Goal: Task Accomplishment & Management: Manage account settings

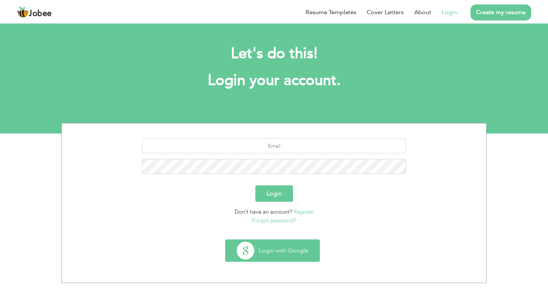
click at [262, 250] on button "Login with Google" at bounding box center [273, 251] width 94 height 22
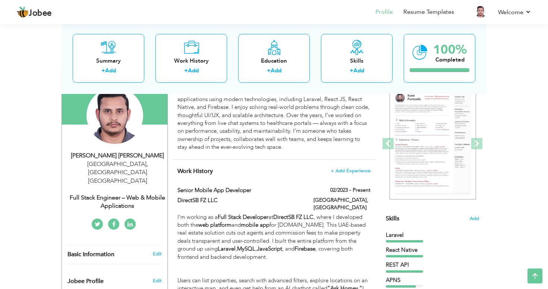
scroll to position [38, 0]
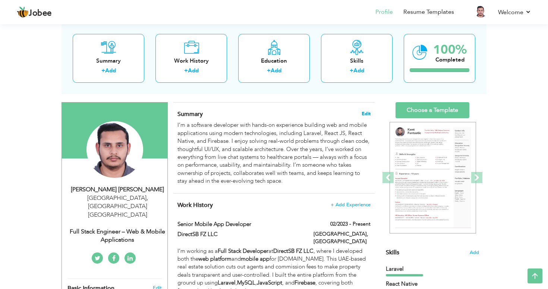
click at [369, 116] on span "Edit" at bounding box center [366, 113] width 9 height 5
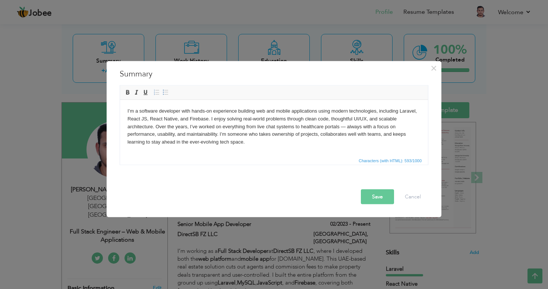
click at [301, 144] on body "I’m a software developer with hands-on experience building web and mobile appli…" at bounding box center [274, 126] width 293 height 39
click at [275, 150] on html "I’m a software developer with hands-on experience building web and mobile appli…" at bounding box center [274, 127] width 308 height 54
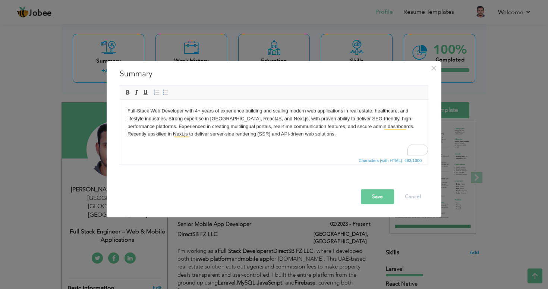
click at [375, 195] on button "Save" at bounding box center [377, 196] width 33 height 15
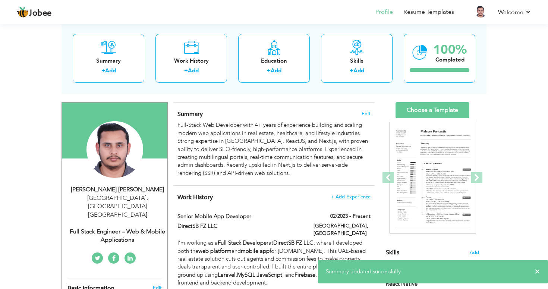
scroll to position [69, 0]
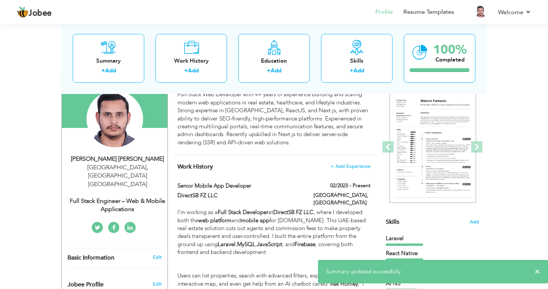
click at [126, 199] on div "Full Stack Engineer – Web & Mobile Applications" at bounding box center [118, 205] width 100 height 17
type input "Muhammad Asim"
type input "Adnan"
type input "00971505643653"
select select "number:228"
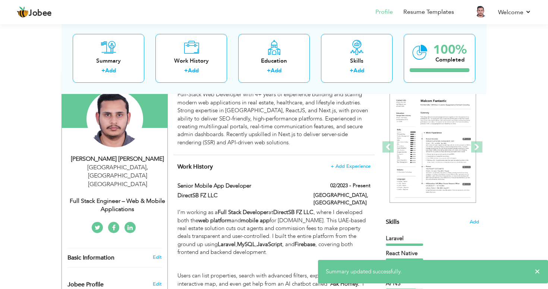
type input "[GEOGRAPHIC_DATA]"
select select "number:6"
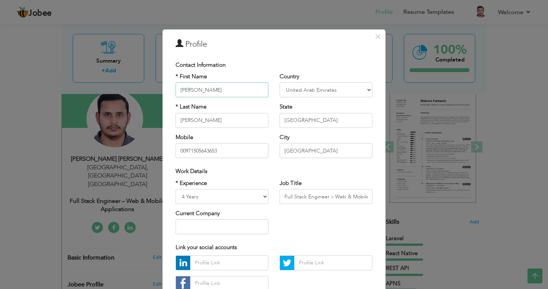
scroll to position [53, 0]
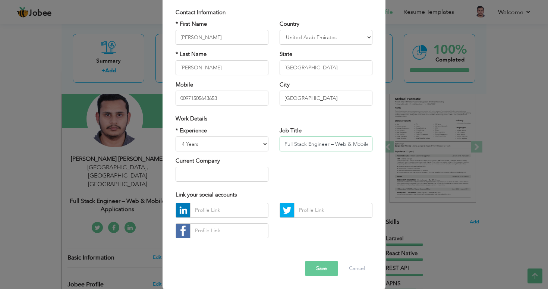
click at [348, 148] on input "Full Stack Engineer – Web & Mobile Applications" at bounding box center [326, 144] width 93 height 15
click at [357, 147] on input "Full Stack Engineer – Web & Mobile Applications" at bounding box center [326, 144] width 93 height 15
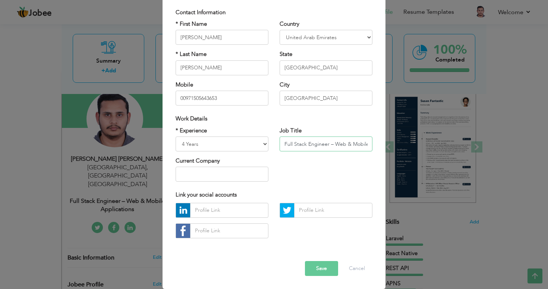
click at [369, 144] on input "Full Stack Engineer – Web & Mobile Applications" at bounding box center [326, 144] width 93 height 15
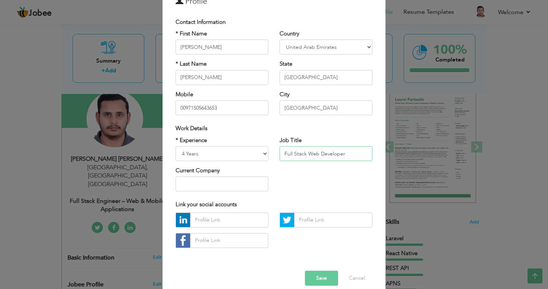
scroll to position [51, 0]
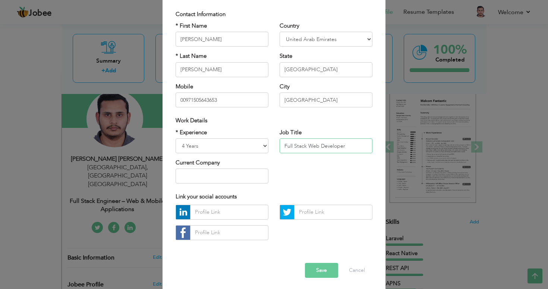
type input "Full Stack Web Developer"
click at [318, 269] on button "Save" at bounding box center [321, 270] width 33 height 15
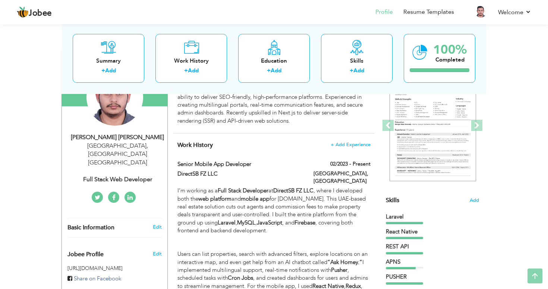
scroll to position [91, 0]
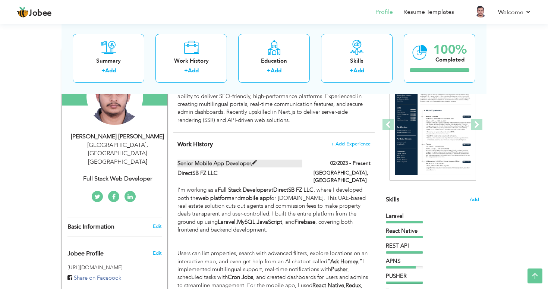
click at [255, 162] on span at bounding box center [254, 163] width 6 height 6
type input "Senior Mobile App Developer"
type input "DirectSB FZ LLC"
type input "02/2023"
type input "UAE"
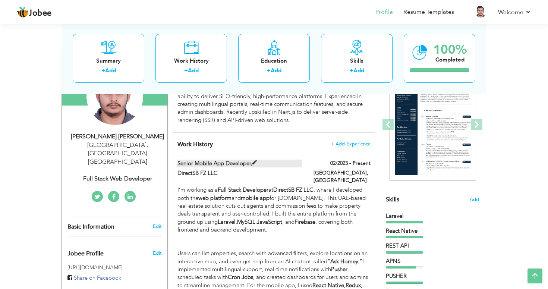
type input "[GEOGRAPHIC_DATA]"
checkbox input "true"
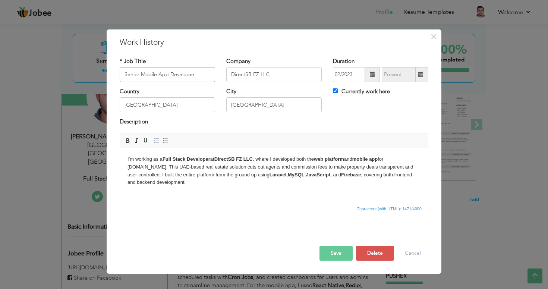
drag, startPoint x: 197, startPoint y: 72, endPoint x: 120, endPoint y: 70, distance: 76.9
click at [120, 70] on input "Senior Mobile App Developer" at bounding box center [168, 74] width 96 height 15
type input "W"
click at [275, 134] on span "Editor toolbars Basic Styles Bold Italic Underline Paragraph Insert/Remove Numb…" at bounding box center [274, 141] width 308 height 14
click at [198, 186] on p "I’m working as a Full Stack Developer at DirectSB FZ LLC , where I developed bo…" at bounding box center [274, 170] width 293 height 31
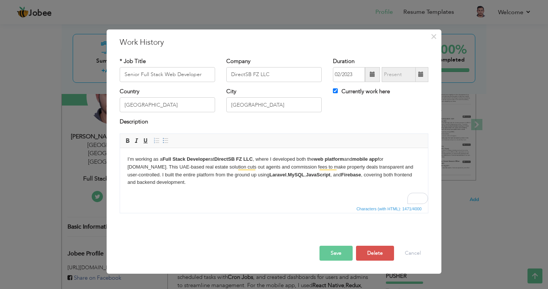
click at [198, 187] on body "I’m working as a Full Stack Developer at DirectSB FZ LLC , where I developed bo…" at bounding box center [274, 221] width 293 height 133
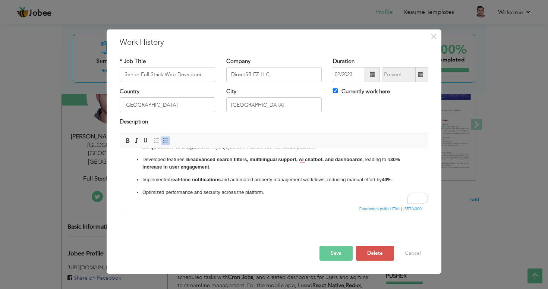
scroll to position [0, 0]
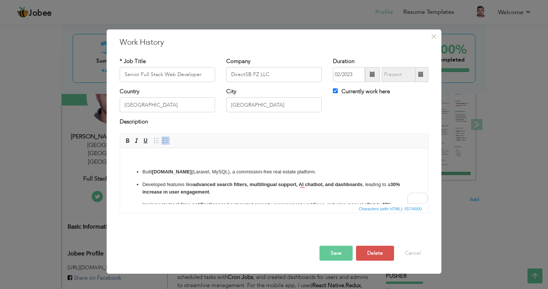
click at [193, 162] on p "To enrich screen reader interactions, please activate Accessibility in Grammarl…" at bounding box center [274, 159] width 293 height 8
click at [135, 174] on ul "Built DirectSB.com (Laravel, MySQL), a commission-free real estate platform. De…" at bounding box center [274, 194] width 293 height 53
click at [149, 166] on body "Built DirectSB.com (Laravel, MySQL), a commission-free real estate platform. De…" at bounding box center [274, 188] width 293 height 66
click at [140, 161] on p "To enrich screen reader interactions, please activate Accessibility in Grammarl…" at bounding box center [274, 159] width 293 height 8
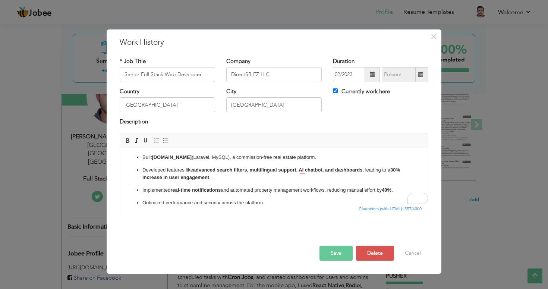
scroll to position [15, 0]
click at [220, 177] on p "Developed features like advanced search filters, multilingual support, AI chatb…" at bounding box center [274, 174] width 263 height 16
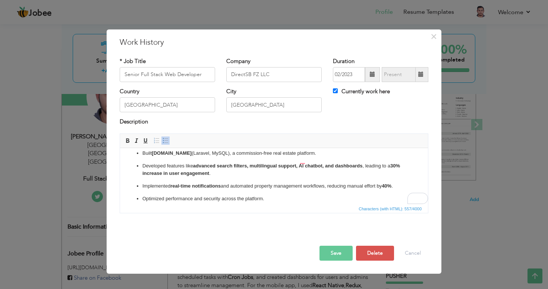
scroll to position [0, 0]
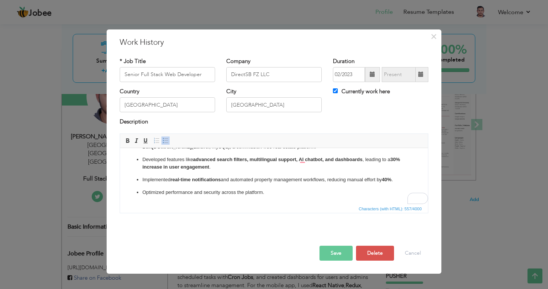
click at [287, 193] on p "Optimized performance and security across the platform." at bounding box center [274, 192] width 263 height 8
click at [337, 251] on button "Save" at bounding box center [336, 253] width 33 height 15
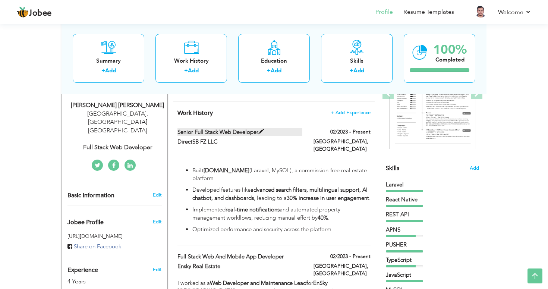
click at [262, 129] on span at bounding box center [262, 132] width 6 height 6
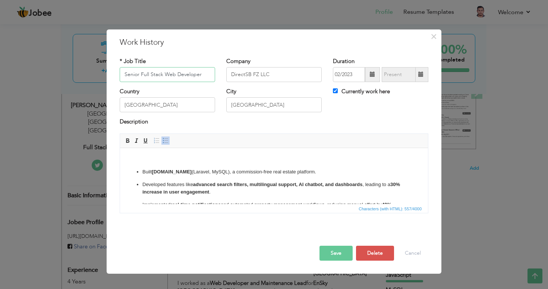
click at [165, 75] on input "Senior Full Stack Web Developer" at bounding box center [168, 74] width 96 height 15
click at [339, 257] on button "Save" at bounding box center [336, 253] width 33 height 15
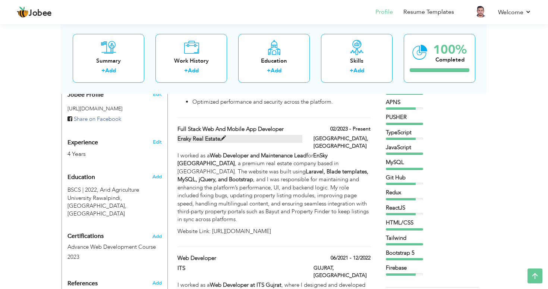
click at [222, 138] on span at bounding box center [223, 139] width 6 height 6
type input "Full Stack Web and Mobile App Developer"
type input "Ensky Real Estate"
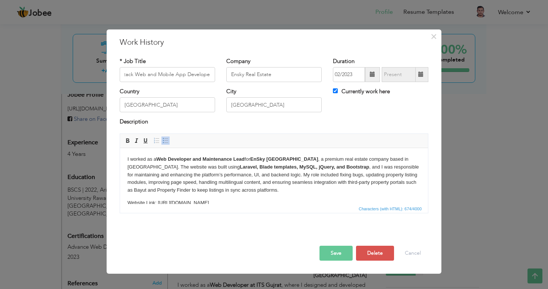
click at [208, 179] on p "I worked as a Web Developer and Maintenance Lead for EnSky UAE , a premium real…" at bounding box center [274, 174] width 293 height 39
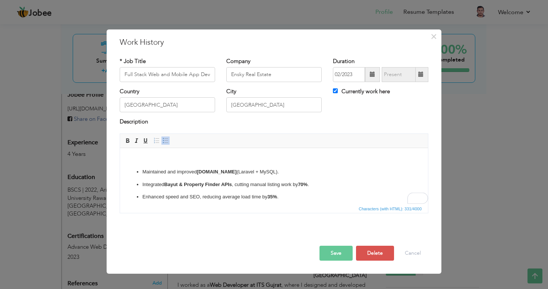
click at [146, 166] on body "Maintained and improved EnskyUAE.com (Laravel + MySQL). Integrated Bayut & Prop…" at bounding box center [274, 178] width 293 height 46
click at [308, 179] on ul "Maintained and improved EnskyUAE.com (Laravel + MySQL). Integrated Bayut & Prop…" at bounding box center [274, 184] width 293 height 33
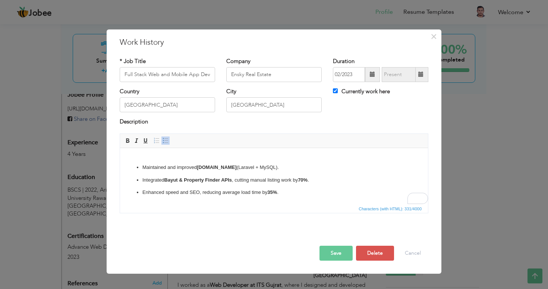
click at [319, 181] on p "Integrated Bayut & Property Finder APIs , cutting manual listing work by 70% ." at bounding box center [274, 180] width 263 height 8
click at [314, 186] on ul "Maintained and improved EnskyUAE.com (Laravel + MySQL). Integrated Bayut & Prop…" at bounding box center [274, 179] width 293 height 33
click at [295, 193] on p "Enhanced speed and SEO, reducing average load time by 35% ." at bounding box center [274, 192] width 263 height 8
click at [316, 195] on p "Enhanced speed and SEO, reducing average load time by 35% ." at bounding box center [274, 192] width 263 height 8
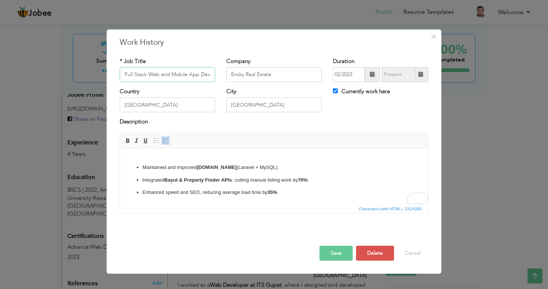
click at [184, 76] on input "Full Stack Web and Mobile App Developer" at bounding box center [168, 74] width 96 height 15
click at [212, 78] on input "Full Stack Web and Mobile App Developer" at bounding box center [168, 74] width 96 height 15
type input "Full Stack Web Developer"
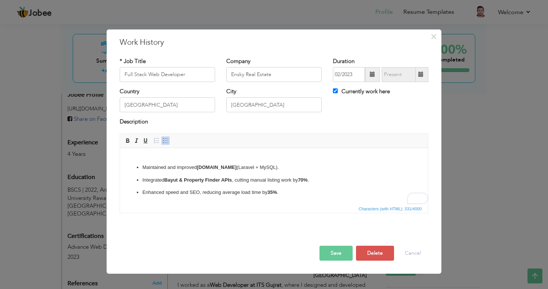
click at [332, 256] on button "Save" at bounding box center [336, 253] width 33 height 15
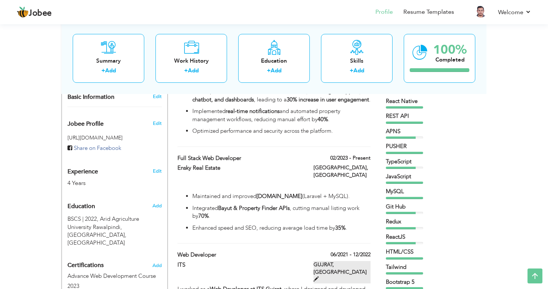
scroll to position [220, 0]
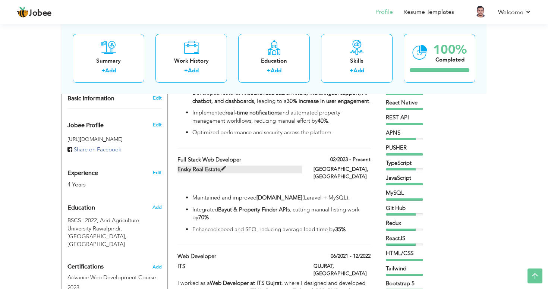
click at [223, 169] on span at bounding box center [223, 169] width 6 height 6
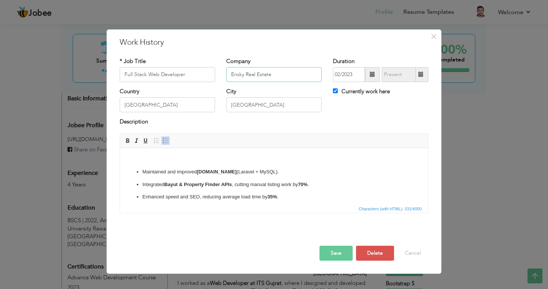
click at [281, 73] on input "Ensky Real Estate" at bounding box center [274, 74] width 96 height 15
paste input "Ensky Real Estate (Abu Dhabi, UAE)"
type input "Ensky Real Estate Ensky Real Estate (Abu Dhabi, UAE)"
paste input "Ensky Real Estate (Abu Dhabi, UAE)"
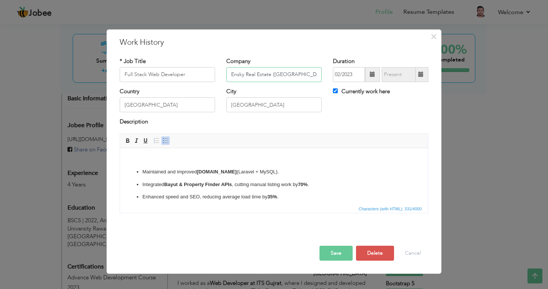
type input "Ensky Real Estate (Abu Dhabi, UAE)"
click at [333, 250] on button "Save" at bounding box center [336, 253] width 33 height 15
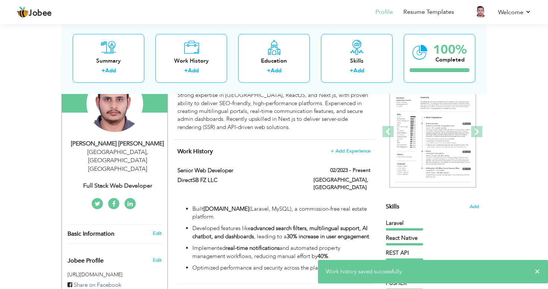
scroll to position [84, 0]
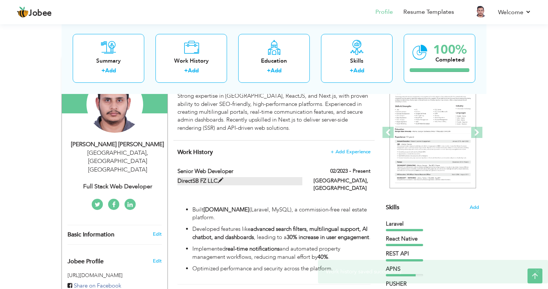
click at [222, 181] on span at bounding box center [221, 181] width 6 height 6
type input "Senior Web Developer"
type input "DirectSB FZ LLC"
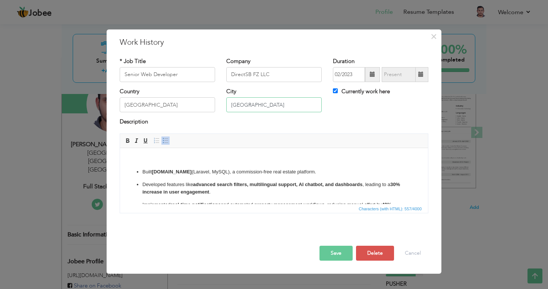
click at [270, 105] on input "[GEOGRAPHIC_DATA]" at bounding box center [274, 104] width 96 height 15
type input "A"
click at [291, 75] on input "DirectSB FZ LLC" at bounding box center [274, 74] width 96 height 15
type input "DirectSB FZ LLC ([GEOGRAPHIC_DATA], [GEOGRAPHIC_DATA])"
click at [329, 253] on button "Save" at bounding box center [336, 253] width 33 height 15
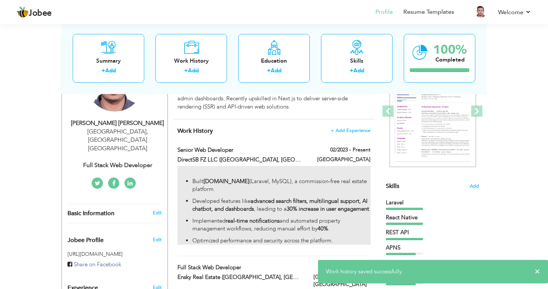
scroll to position [104, 0]
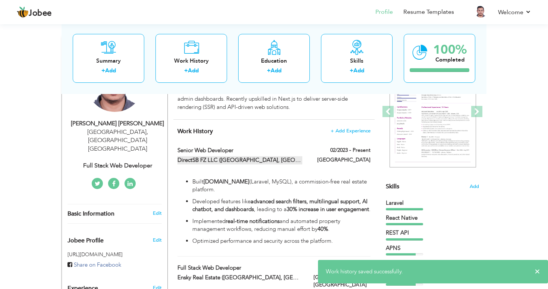
click at [340, 158] on span at bounding box center [343, 160] width 6 height 6
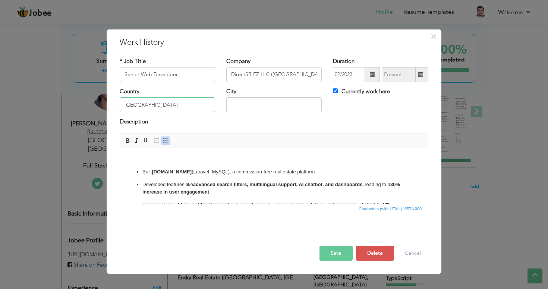
click at [171, 109] on input "UAE" at bounding box center [168, 104] width 96 height 15
type input "U"
click at [335, 247] on button "Save" at bounding box center [336, 253] width 33 height 15
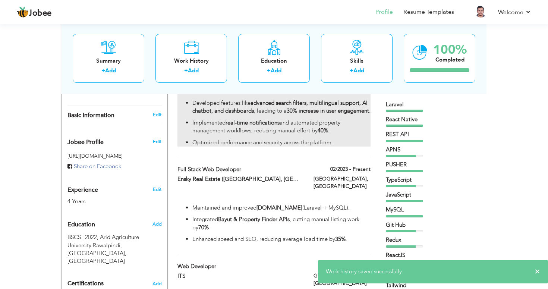
scroll to position [207, 0]
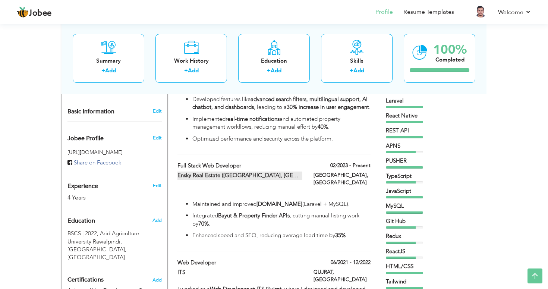
click at [343, 178] on span at bounding box center [346, 175] width 6 height 6
type input "Full Stack Web Developer"
type input "Ensky Real Estate (Abu Dhabi, UAE)"
type input "UAE"
type input "[GEOGRAPHIC_DATA]"
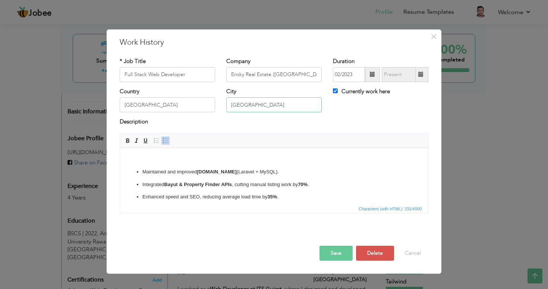
drag, startPoint x: 264, startPoint y: 104, endPoint x: 228, endPoint y: 104, distance: 36.6
click at [228, 104] on input "[GEOGRAPHIC_DATA]" at bounding box center [274, 104] width 96 height 15
click at [151, 102] on input "UAE" at bounding box center [168, 104] width 96 height 15
type input "U"
click at [332, 254] on button "Save" at bounding box center [336, 253] width 33 height 15
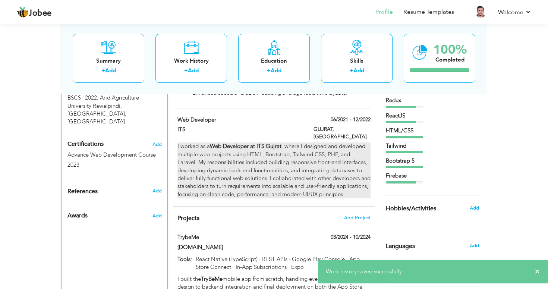
scroll to position [356, 0]
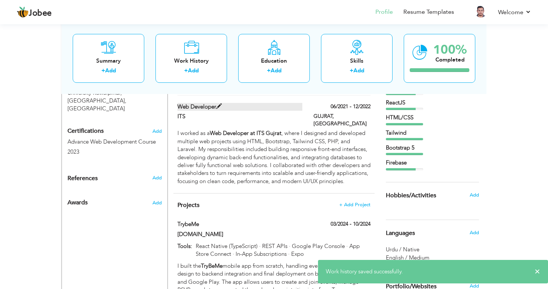
click at [220, 109] on span at bounding box center [219, 107] width 6 height 6
type input "Web Developer"
type input "ITS"
type input "06/2021"
type input "12/2022"
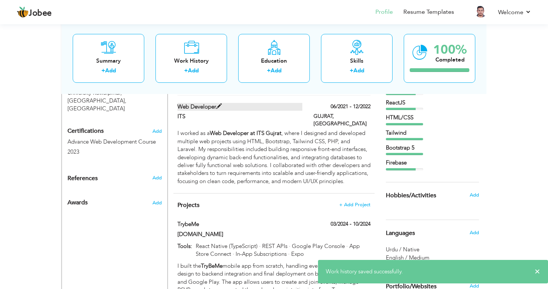
type input "PAKISTAN"
type input "GUJRAT"
checkbox input "false"
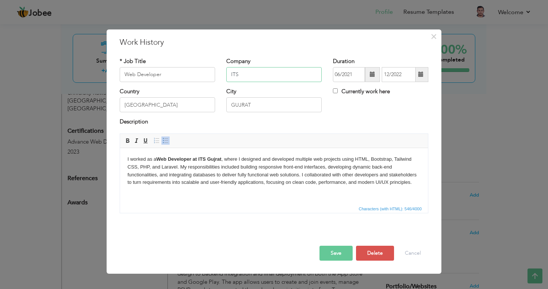
click at [246, 74] on input "ITS" at bounding box center [274, 74] width 96 height 15
type input "I"
paste input "Web Developer – ITS (Gujrat, Pakistan)"
type input "Web Developer – ITS (Gujrat, Pakistan)"
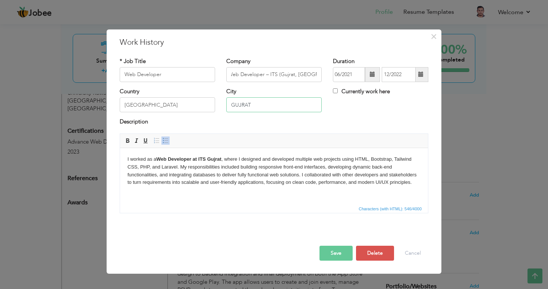
click at [276, 104] on input "GUJRAT" at bounding box center [274, 104] width 96 height 15
type input "G"
click at [273, 76] on input "Web Developer – ITS (Gujrat, Pakistan)" at bounding box center [274, 74] width 96 height 15
type input "ITS (Gujrat, Pakistan)"
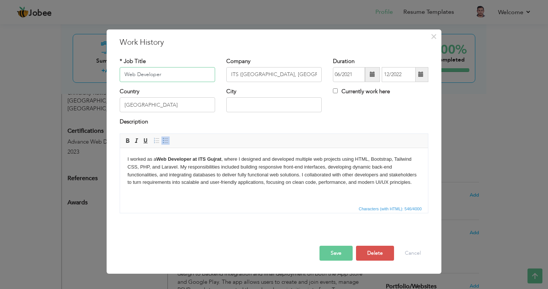
click at [177, 72] on input "Web Developer" at bounding box center [168, 74] width 96 height 15
click at [172, 110] on input "PAKISTAN" at bounding box center [168, 104] width 96 height 15
type input "P"
click at [216, 194] on html "I worked as a Web Developer at ITS Gujrat , where I designed and developed mult…" at bounding box center [274, 171] width 308 height 46
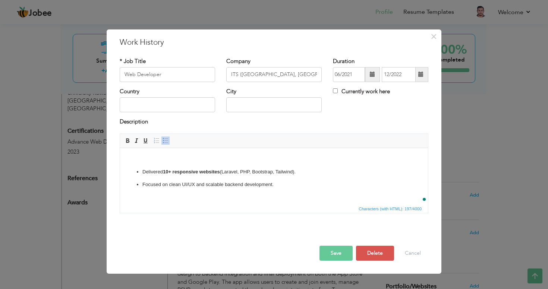
click at [197, 166] on body "Delivered 10+ responsive websites (Laravel, PHP, Bootstrap, Tailwind). Focused …" at bounding box center [274, 171] width 293 height 33
click at [331, 259] on button "Save" at bounding box center [336, 253] width 33 height 15
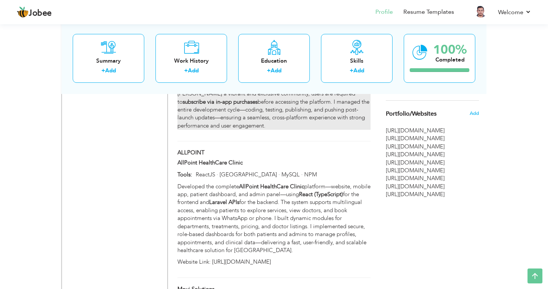
scroll to position [529, 0]
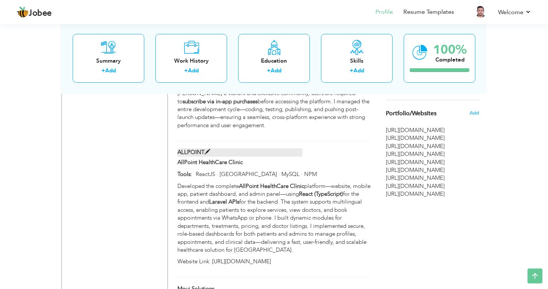
click at [208, 155] on span at bounding box center [208, 152] width 6 height 6
type input "ALLPOINT"
type input "AllPoint HealthCare Clinic"
type input "ReactJS · Laravel · MySQL · NPM"
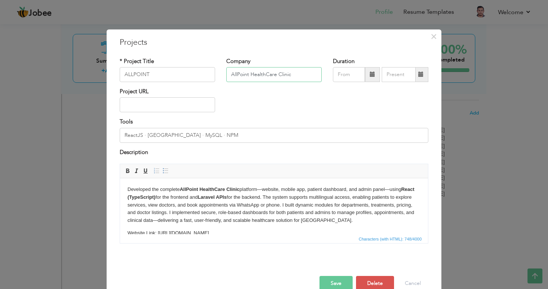
click at [304, 73] on input "AllPoint HealthCare Clinic" at bounding box center [274, 74] width 96 height 15
click at [231, 136] on input "ReactJS · Laravel · MySQL · NPM" at bounding box center [274, 135] width 309 height 15
drag, startPoint x: 212, startPoint y: 137, endPoint x: 123, endPoint y: 135, distance: 88.8
click at [123, 135] on input "ReactJS · Laravel · MySQL · NPM" at bounding box center [274, 135] width 309 height 15
drag, startPoint x: 293, startPoint y: 72, endPoint x: 220, endPoint y: 71, distance: 73.1
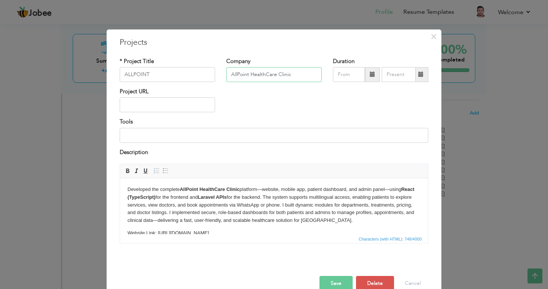
click at [220, 71] on div "* Project Title ALLPOINT Company AllPoint HealthCare Clinic Duration" at bounding box center [274, 72] width 320 height 30
paste input "AllPoint Healthcare Portal (Next.js + Laravel)"
type input "AllPoint Healthcare Portal (Next.js + Laravel)"
click at [291, 75] on input "AllPoint Healthcare Portal (Next.js + Laravel)" at bounding box center [274, 74] width 96 height 15
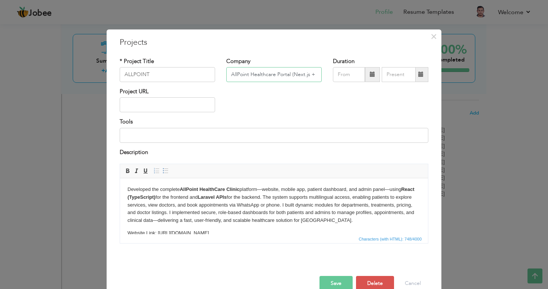
scroll to position [0, 16]
click at [319, 74] on input "AllPoint Healthcare Portal (Next.js + Laravel)" at bounding box center [274, 74] width 96 height 15
click at [170, 76] on input "ALLPOINT" at bounding box center [168, 74] width 96 height 15
paste input "AllPoint Healthcare Portal (Next.js + Laravel)"
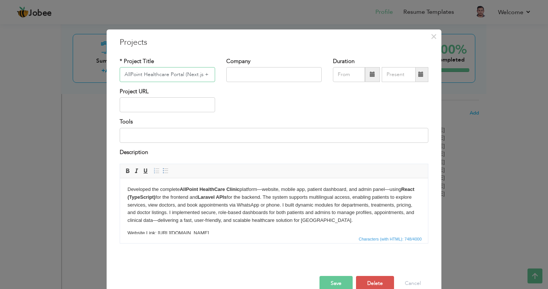
type input "AllPoint Healthcare Portal (Next.js + Laravel)"
click at [197, 110] on input "text" at bounding box center [168, 104] width 96 height 15
paste input "https://allpointhealth.com/"
type input "https://allpointhealth.com/"
click at [301, 107] on div "Project URL https://allpointhealth.com/" at bounding box center [274, 103] width 320 height 30
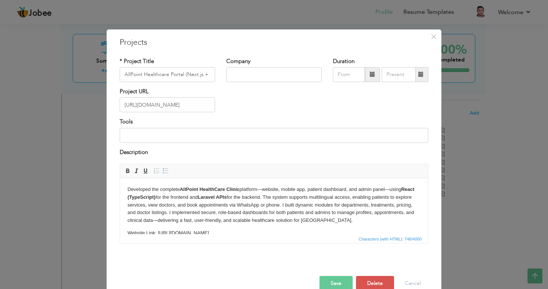
click at [266, 108] on div "Project URL https://allpointhealth.com/" at bounding box center [274, 103] width 320 height 30
click at [221, 223] on p "Developed the complete AllPoint HealthCare Clinic platform—website, mobile app,…" at bounding box center [274, 205] width 293 height 39
click at [221, 227] on body "Developed the complete AllPoint HealthCare Clinic platform—website, mobile app,…" at bounding box center [274, 211] width 293 height 51
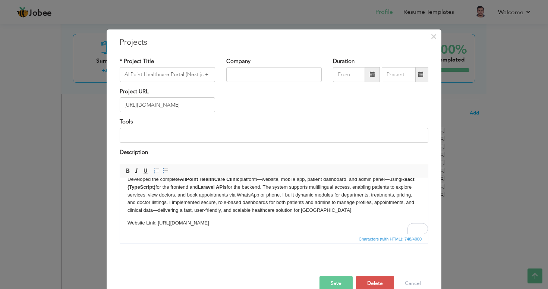
scroll to position [10, 0]
click at [225, 226] on p "Website Link: https://allpointhealth.com/" at bounding box center [274, 223] width 293 height 8
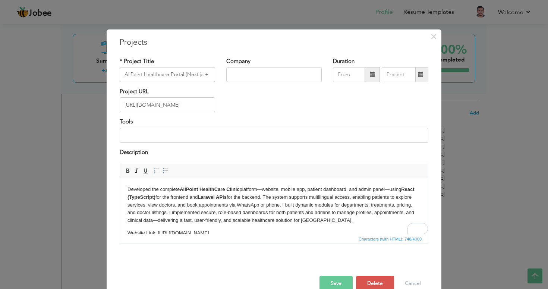
scroll to position [0, 0]
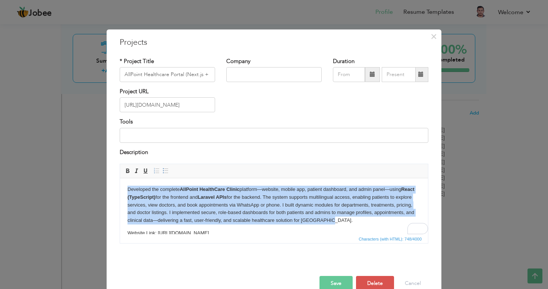
drag, startPoint x: 328, startPoint y: 222, endPoint x: 115, endPoint y: 184, distance: 215.6
click at [120, 184] on html "Developed the complete AllPoint HealthCare Clinic platform—website, mobile app,…" at bounding box center [274, 211] width 308 height 66
copy p "Developed the complete AllPoint HealthCare Clinic platform—website, mobile app,…"
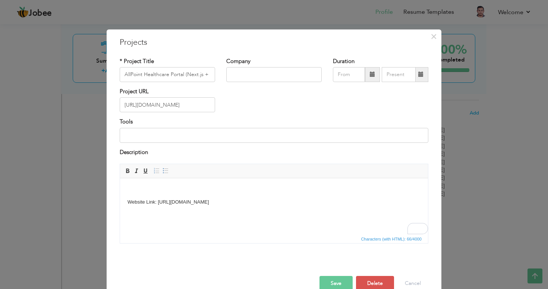
drag, startPoint x: 226, startPoint y: 201, endPoint x: 123, endPoint y: 187, distance: 104.7
click at [123, 187] on html "Website Link: https://allpointhealth.com/" at bounding box center [274, 195] width 308 height 35
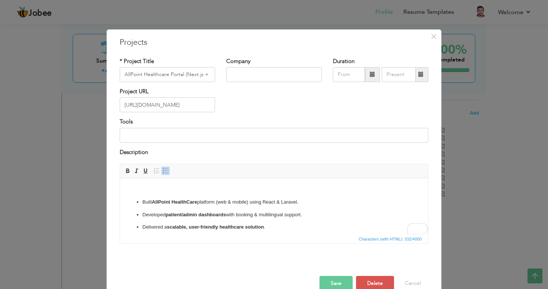
click at [206, 189] on p "To enrich screen reader interactions, please activate Accessibility in Grammarl…" at bounding box center [274, 190] width 293 height 8
drag, startPoint x: 251, startPoint y: 204, endPoint x: 220, endPoint y: 204, distance: 31.7
click at [220, 204] on p "Built AllPoint HealthCare platform (web & mobile) using React & Laravel." at bounding box center [274, 202] width 263 height 8
click at [238, 204] on p "Built AllPoint HealthCare platform using React & Laravel." at bounding box center [274, 202] width 263 height 8
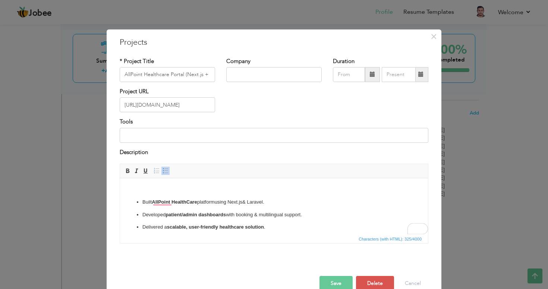
scroll to position [4, 0]
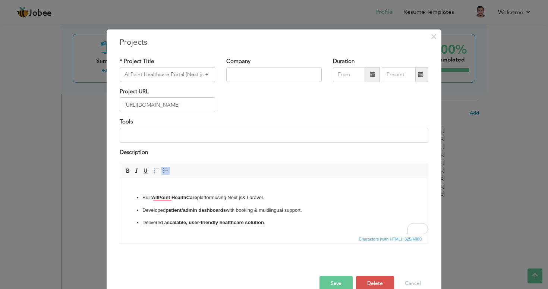
click at [276, 221] on p "Delivered a scalable, user-friendly healthcare solution ." at bounding box center [274, 223] width 263 height 8
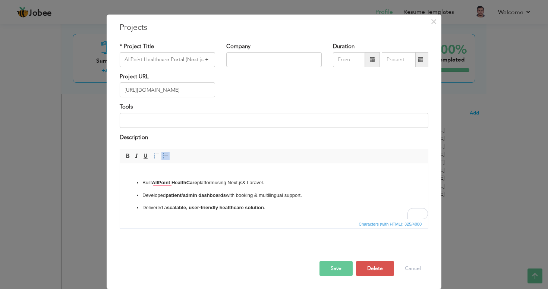
click at [305, 201] on ul "Built AllPoint HealthCare platform using Next.js & Laravel. Developed patient/a…" at bounding box center [274, 195] width 293 height 33
click at [293, 208] on p "Delivered a scalable, user-friendly healthcare solution ." at bounding box center [274, 208] width 263 height 8
click at [335, 266] on button "Save" at bounding box center [336, 268] width 33 height 15
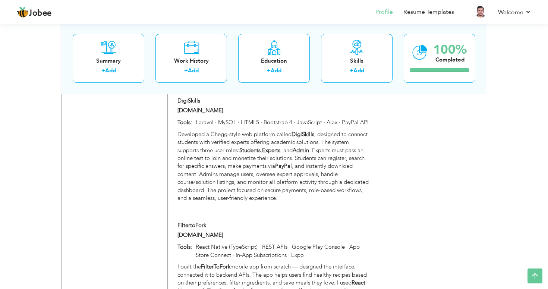
scroll to position [761, 0]
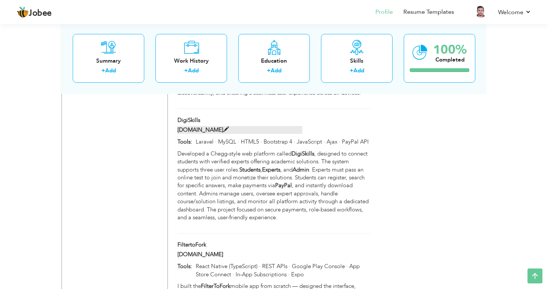
click at [223, 132] on span at bounding box center [226, 130] width 6 height 6
type input "DigiSkills"
type input "digiskills.com"
type input "Laravel · MySQL · HTML5 · Bootstrap 4 · JavaScript · Ajax · PayPal API"
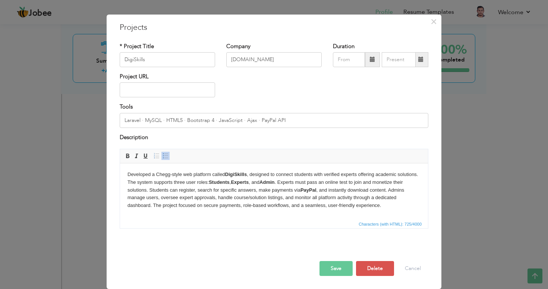
scroll to position [0, 0]
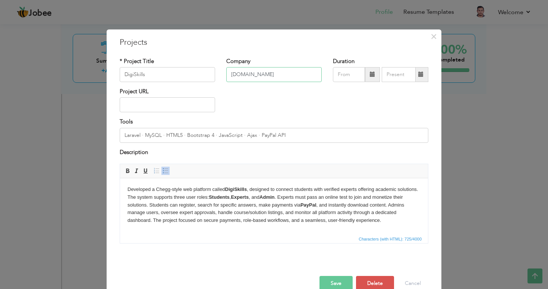
drag, startPoint x: 265, startPoint y: 74, endPoint x: 229, endPoint y: 72, distance: 35.9
click at [229, 72] on input "digiskills.com" at bounding box center [274, 74] width 96 height 15
click at [182, 76] on input "DigiSkills" at bounding box center [168, 74] width 96 height 15
click at [282, 135] on input "Laravel · MySQL · HTML5 · Bootstrap 4 · JavaScript · Ajax · PayPal API" at bounding box center [274, 135] width 309 height 15
click at [290, 135] on input "Laravel · MySQL · HTML5 · Bootstrap 4 · JavaScript · Ajax · PayPal API" at bounding box center [274, 135] width 309 height 15
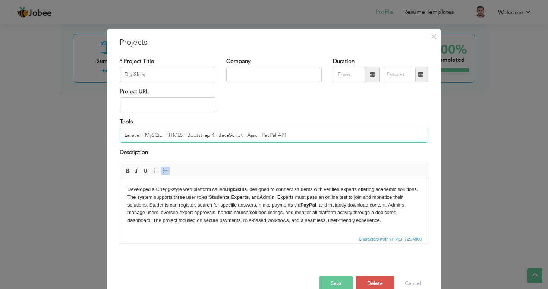
drag, startPoint x: 285, startPoint y: 135, endPoint x: 104, endPoint y: 131, distance: 180.2
click at [105, 131] on div "× Projects * Project Title DigiSkills Company Duration Project URL Tools" at bounding box center [274, 144] width 548 height 289
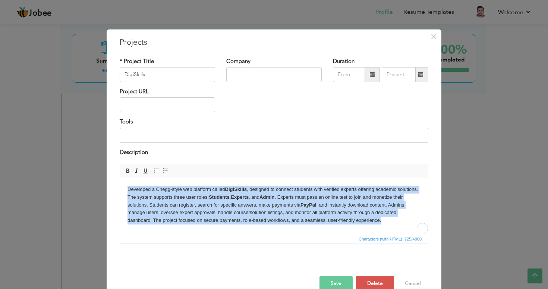
drag, startPoint x: 396, startPoint y: 223, endPoint x: 116, endPoint y: 180, distance: 282.7
click at [120, 180] on html "Developed a Chegg-style web platform called DigiSkills , designed to connect st…" at bounding box center [274, 205] width 308 height 54
copy p "Developed a Chegg-style web platform called DigiSkills , designed to connect st…"
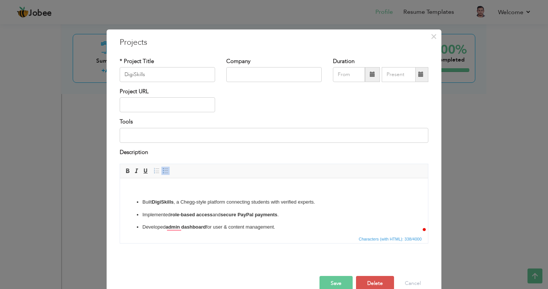
click at [156, 194] on body "Built DigiSkills , a Chegg-style platform connecting students with verified exp…" at bounding box center [274, 209] width 293 height 46
click at [338, 284] on button "Save" at bounding box center [336, 283] width 33 height 15
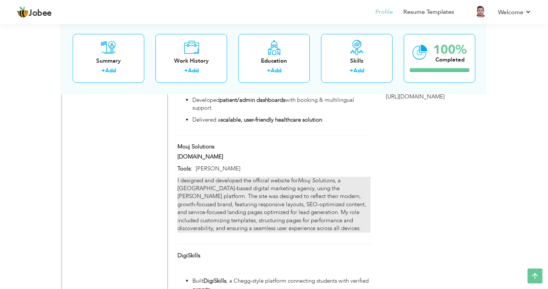
scroll to position [617, 0]
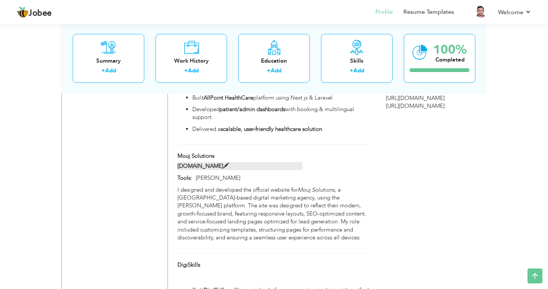
click at [227, 169] on span at bounding box center [226, 166] width 6 height 6
type input "Mouj Solutions"
type input "moujsolutions.com"
type input "Duda"
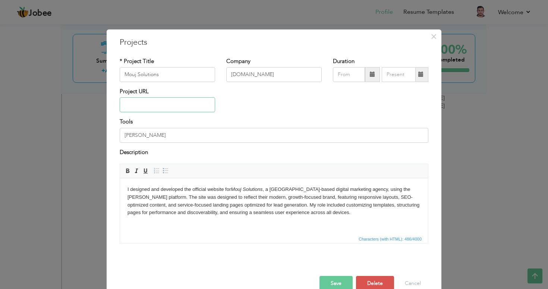
click at [145, 105] on input "text" at bounding box center [168, 104] width 96 height 15
paste input "https://www.mouj-solutions.com/"
type input "https://www.mouj-solutions.com/"
click at [256, 110] on div "Project URL https://www.mouj-solutions.com/" at bounding box center [274, 103] width 320 height 30
click at [312, 217] on html "I designed and developed the official website for Mouj Solutions , a UAE-based …" at bounding box center [274, 201] width 308 height 46
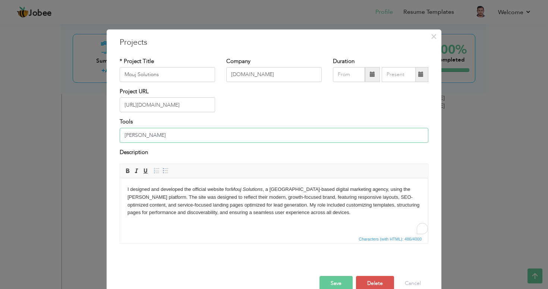
click at [163, 140] on input "Duda" at bounding box center [274, 135] width 309 height 15
type input "D"
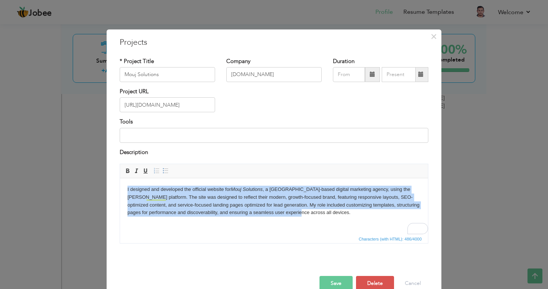
drag, startPoint x: 297, startPoint y: 223, endPoint x: 107, endPoint y: 188, distance: 193.5
click at [120, 188] on html "I designed and developed the official website for Mouj Solutions , a UAE-based …" at bounding box center [274, 201] width 308 height 46
copy p "I designed and developed the official website for Mouj Solutions , a UAE-based …"
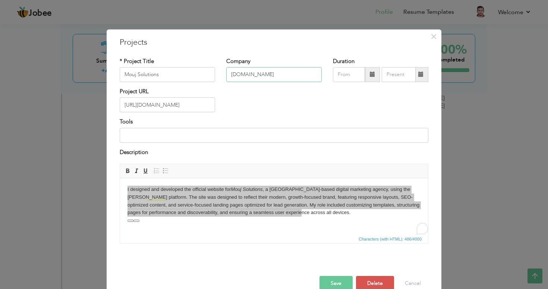
drag, startPoint x: 297, startPoint y: 73, endPoint x: 228, endPoint y: 73, distance: 69.0
click at [228, 73] on input "moujsolutions.com" at bounding box center [274, 74] width 96 height 15
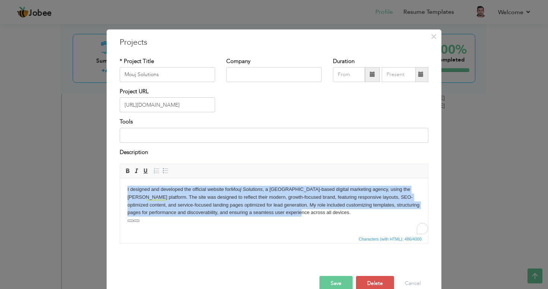
click at [215, 223] on html "I designed and developed the official website for Mouj Solutions , a UAE-based …" at bounding box center [274, 201] width 308 height 46
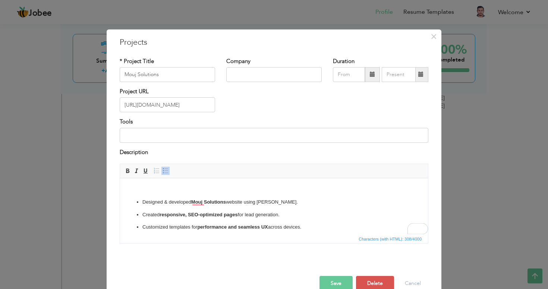
click at [189, 194] on body "Designed & developed Mouj Solutions website using Duda. Created responsive, SEO…" at bounding box center [274, 209] width 293 height 46
click at [207, 204] on strong "Mouj Solutions" at bounding box center [208, 202] width 35 height 6
click at [324, 201] on p "Designed & developed Mouj Solutions website using Duda." at bounding box center [274, 202] width 263 height 8
click at [334, 284] on button "Save" at bounding box center [336, 283] width 33 height 15
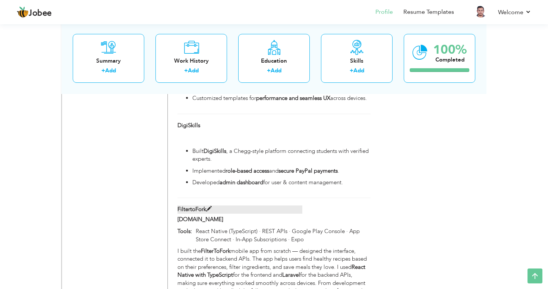
scroll to position [732, 0]
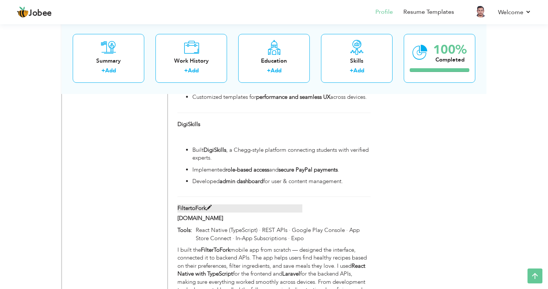
click at [208, 211] on span at bounding box center [209, 208] width 6 height 6
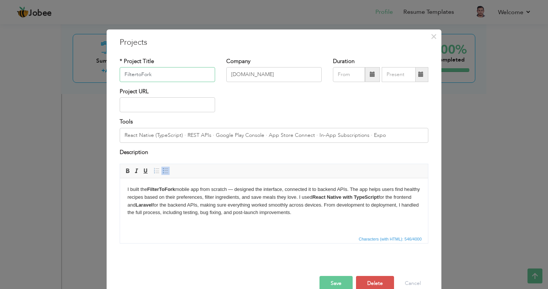
scroll to position [15, 0]
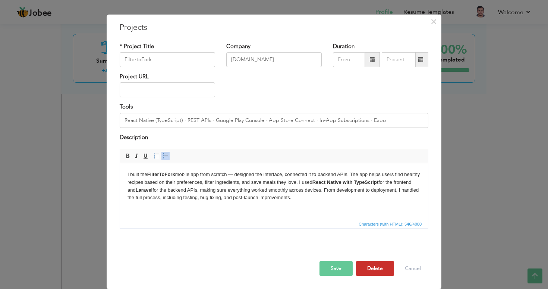
click at [372, 270] on button "Delete" at bounding box center [375, 268] width 38 height 15
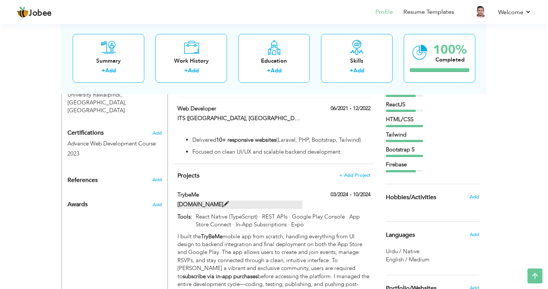
scroll to position [360, 0]
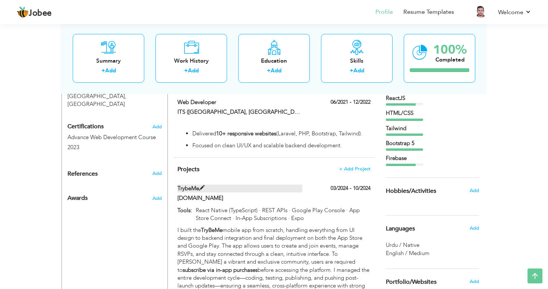
click at [201, 191] on span at bounding box center [202, 188] width 6 height 6
type input "TrybeMe"
type input "Trybeme.com"
type input "03/2024"
type input "10/2024"
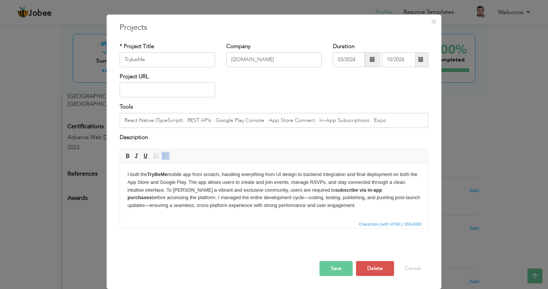
scroll to position [0, 0]
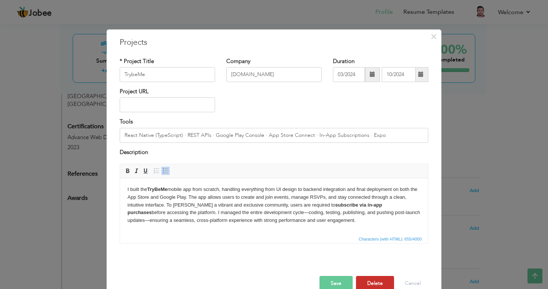
click at [371, 281] on button "Delete" at bounding box center [375, 283] width 38 height 15
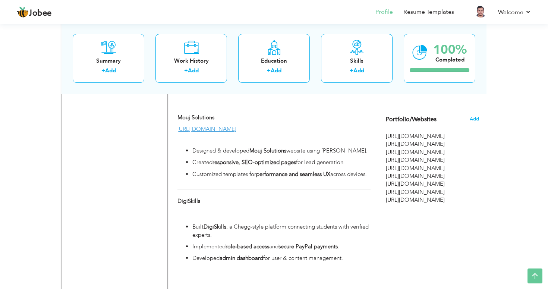
scroll to position [529, 0]
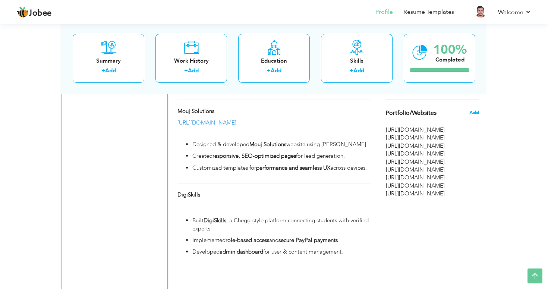
click at [472, 112] on span "Add" at bounding box center [475, 112] width 10 height 7
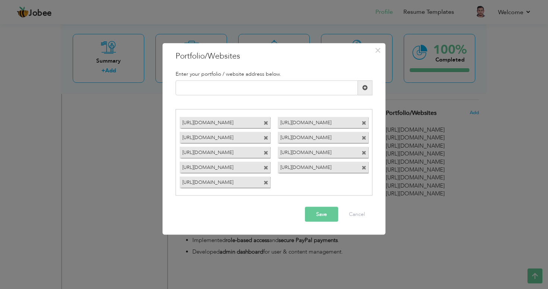
click at [267, 123] on span at bounding box center [266, 123] width 5 height 5
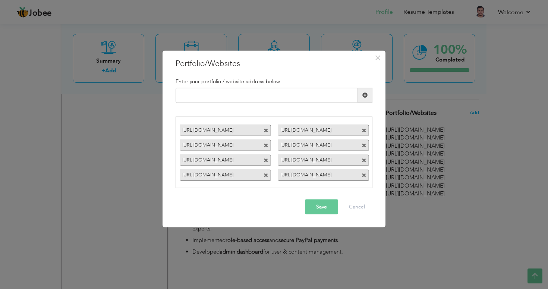
click at [266, 129] on span at bounding box center [266, 130] width 5 height 5
click at [265, 130] on span at bounding box center [266, 130] width 5 height 5
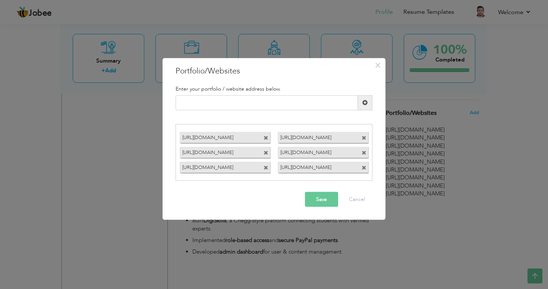
click at [267, 139] on span at bounding box center [266, 138] width 5 height 5
click at [266, 138] on span at bounding box center [266, 138] width 5 height 5
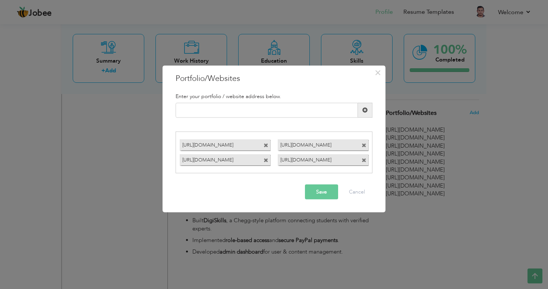
click at [266, 145] on span at bounding box center [266, 145] width 5 height 5
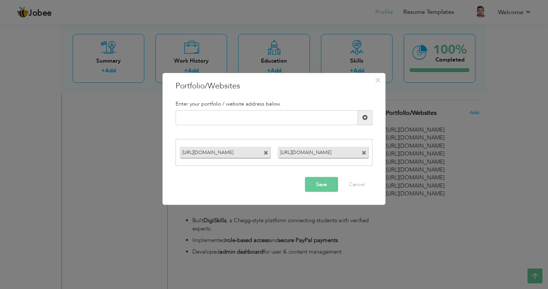
click at [266, 154] on span at bounding box center [266, 153] width 5 height 5
click at [267, 153] on span at bounding box center [266, 153] width 5 height 5
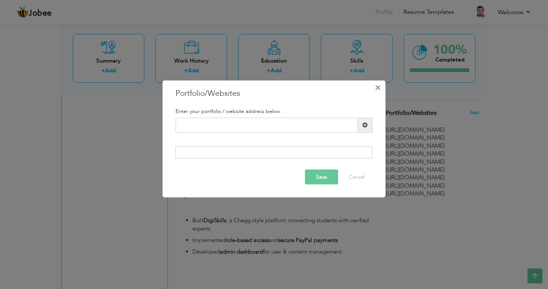
click at [381, 89] on span "×" at bounding box center [378, 87] width 6 height 13
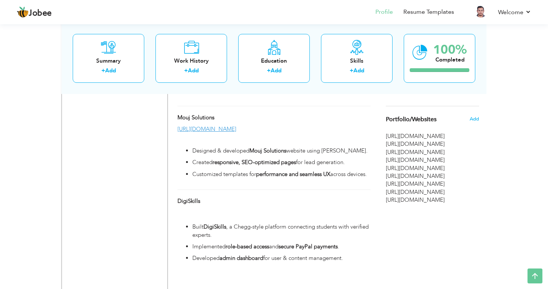
scroll to position [505, 0]
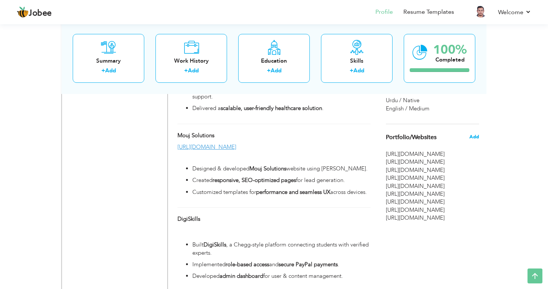
click at [473, 138] on span "Add" at bounding box center [475, 137] width 10 height 7
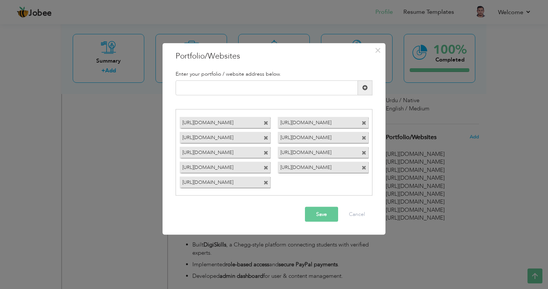
click at [268, 123] on span at bounding box center [266, 123] width 5 height 5
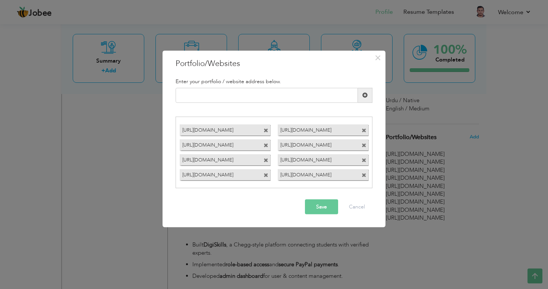
click at [265, 129] on span at bounding box center [266, 130] width 5 height 5
click at [267, 131] on span at bounding box center [266, 130] width 5 height 5
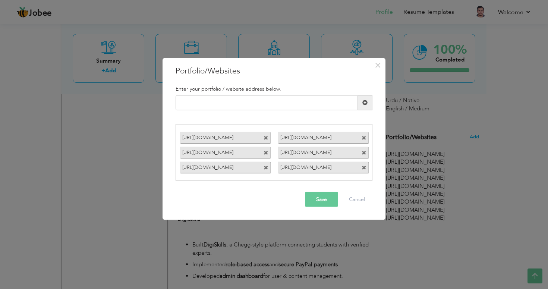
click at [267, 141] on span at bounding box center [266, 138] width 5 height 5
click at [266, 137] on span at bounding box center [266, 138] width 5 height 5
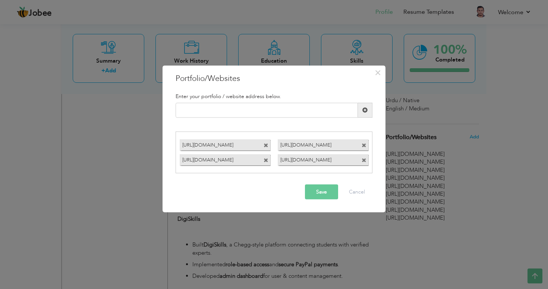
click at [267, 145] on span at bounding box center [266, 145] width 5 height 5
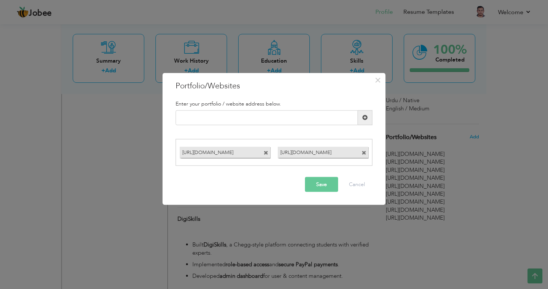
click at [267, 154] on span at bounding box center [266, 153] width 5 height 5
click at [266, 154] on span at bounding box center [266, 153] width 5 height 5
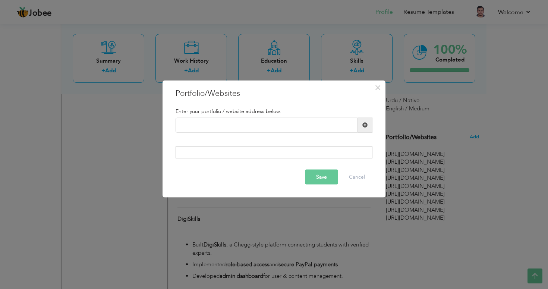
click at [316, 179] on button "Save" at bounding box center [321, 177] width 33 height 15
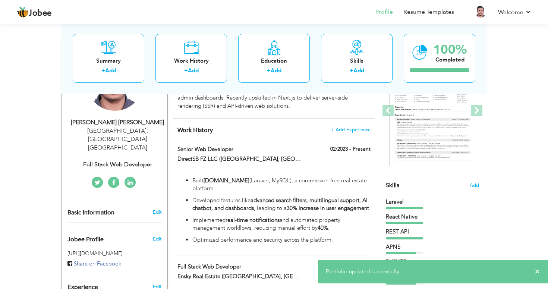
scroll to position [151, 0]
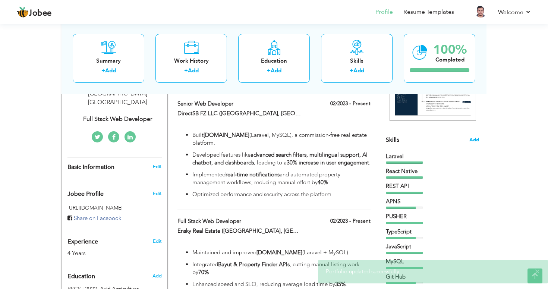
click at [474, 140] on span "Add" at bounding box center [475, 140] width 10 height 7
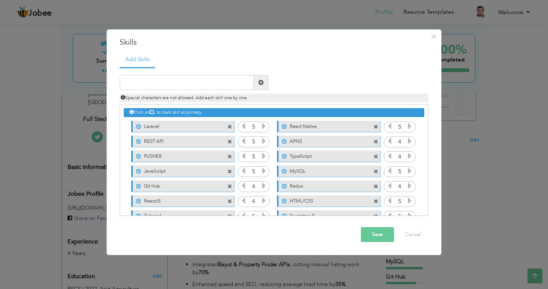
drag, startPoint x: 174, startPoint y: 139, endPoint x: 174, endPoint y: 122, distance: 16.8
click at [174, 122] on div "Click on , to mark skill as primary. Unmark as primary skill. Laravel 5 React N…" at bounding box center [274, 171] width 301 height 134
drag, startPoint x: 165, startPoint y: 144, endPoint x: 167, endPoint y: 119, distance: 25.1
click at [167, 119] on div "Click on , to mark skill as primary. Unmark as primary skill. Laravel 5 React N…" at bounding box center [274, 171] width 301 height 134
click at [229, 126] on span at bounding box center [230, 127] width 5 height 5
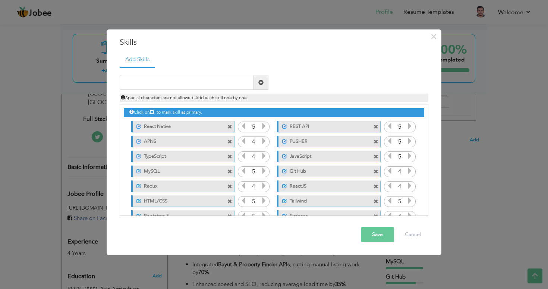
click at [229, 126] on span at bounding box center [230, 127] width 5 height 5
click at [374, 126] on span at bounding box center [376, 127] width 5 height 5
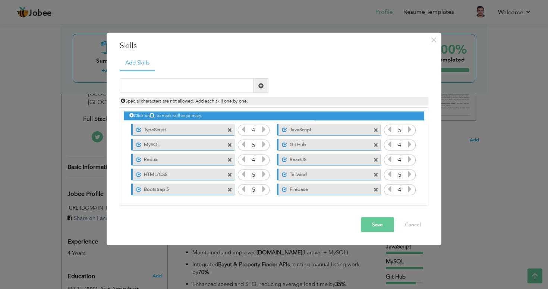
click at [229, 126] on span at bounding box center [231, 128] width 7 height 8
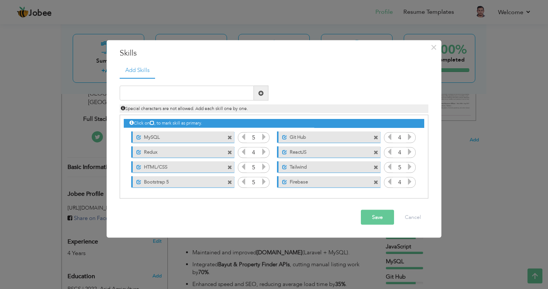
click at [229, 136] on span at bounding box center [230, 137] width 5 height 5
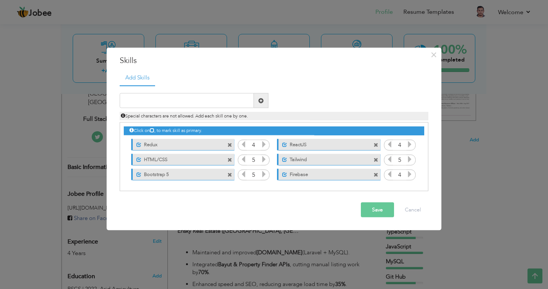
click at [229, 136] on div "Click on , to mark skill as primary. Unmark as primary skill. Laravel 5 React N…" at bounding box center [274, 152] width 301 height 59
click at [229, 145] on span at bounding box center [230, 145] width 5 height 5
click at [229, 144] on span at bounding box center [230, 145] width 5 height 5
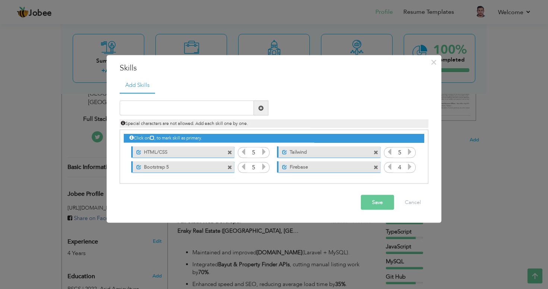
click at [230, 151] on span at bounding box center [230, 152] width 5 height 5
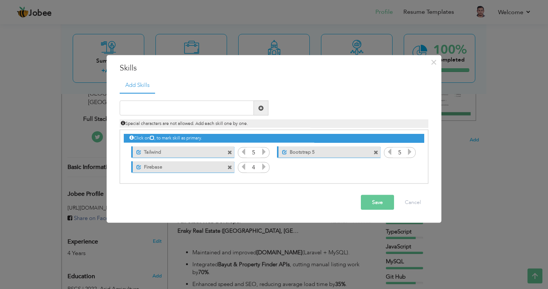
click at [231, 151] on span at bounding box center [230, 152] width 5 height 5
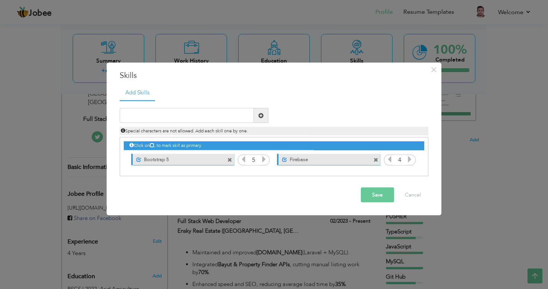
click at [230, 160] on span at bounding box center [230, 159] width 5 height 5
click at [232, 159] on span at bounding box center [230, 159] width 5 height 5
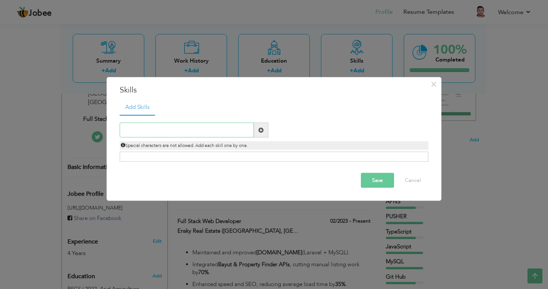
click at [193, 131] on input "text" at bounding box center [187, 130] width 134 height 15
type input "ReactJS"
click at [260, 130] on span at bounding box center [261, 129] width 5 height 5
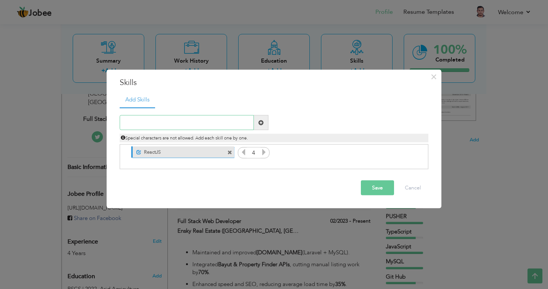
click at [209, 126] on input "text" at bounding box center [187, 122] width 134 height 15
type input "NextJS"
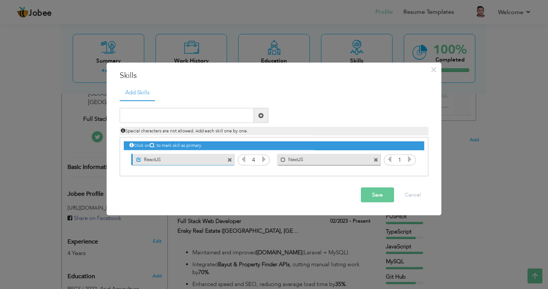
click at [407, 159] on icon at bounding box center [410, 159] width 7 height 7
click at [282, 158] on span at bounding box center [283, 159] width 5 height 5
click at [195, 116] on input "text" at bounding box center [187, 115] width 134 height 15
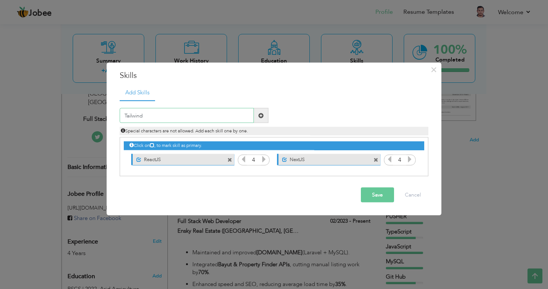
type input "Tailwind"
click at [262, 118] on span at bounding box center [261, 115] width 5 height 5
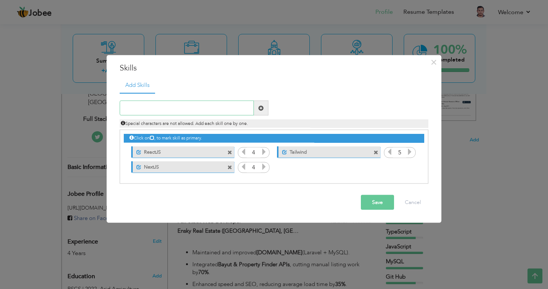
click at [206, 107] on input "text" at bounding box center [187, 108] width 134 height 15
type input "Bootstrap"
click at [262, 108] on span at bounding box center [261, 107] width 5 height 5
click at [410, 168] on icon at bounding box center [410, 166] width 7 height 7
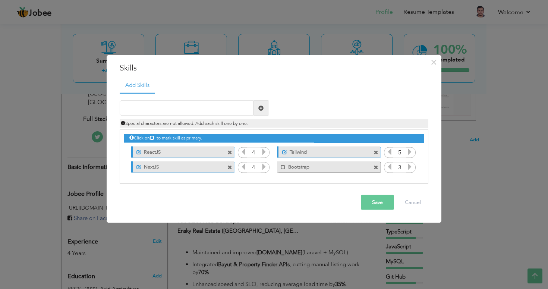
click at [410, 168] on icon at bounding box center [410, 166] width 7 height 7
click at [283, 167] on span at bounding box center [283, 167] width 5 height 5
click at [201, 109] on input "text" at bounding box center [187, 108] width 134 height 15
type input "JavaScript"
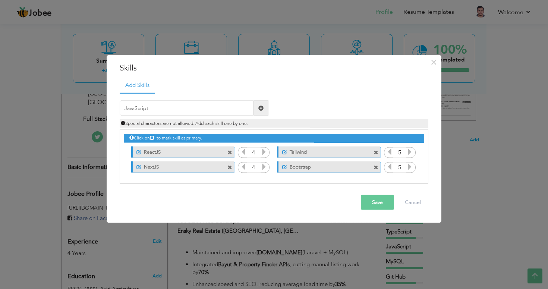
click at [260, 107] on span at bounding box center [261, 107] width 5 height 5
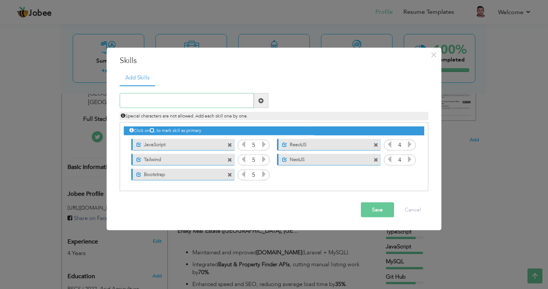
click at [212, 105] on input "text" at bounding box center [187, 100] width 134 height 15
type input "Typescript"
click at [262, 101] on span at bounding box center [261, 100] width 5 height 5
click at [191, 105] on input "text" at bounding box center [187, 100] width 134 height 15
click at [201, 103] on input "Laravel 11 (PHP)" at bounding box center [187, 100] width 134 height 15
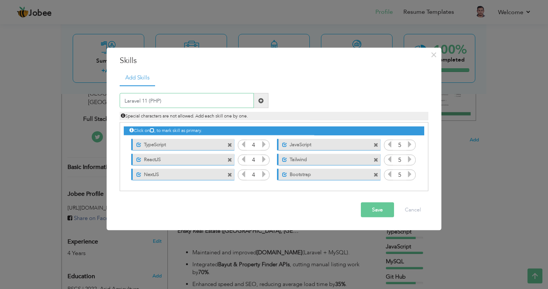
type input "Laravel 11 (PHP)"
click at [259, 103] on span at bounding box center [261, 100] width 5 height 5
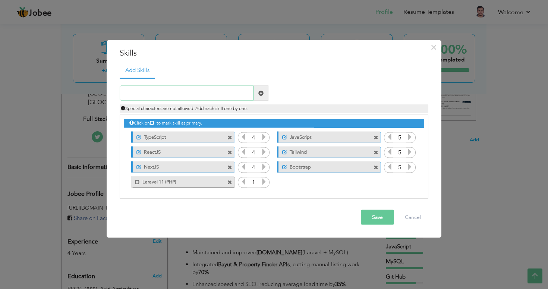
click at [215, 94] on input "text" at bounding box center [187, 93] width 134 height 15
click at [265, 184] on icon at bounding box center [264, 181] width 7 height 7
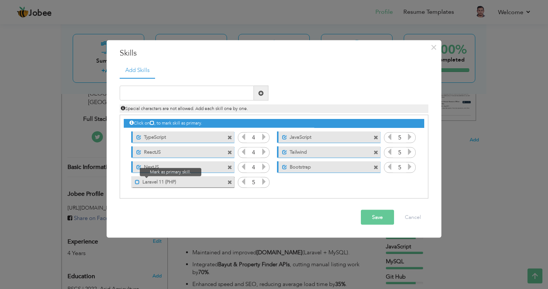
click at [136, 183] on span at bounding box center [137, 181] width 5 height 5
click at [182, 88] on input "text" at bounding box center [187, 93] width 134 height 15
paste input "REST APIs,"
type input "REST APIs"
click at [265, 95] on span at bounding box center [261, 93] width 15 height 15
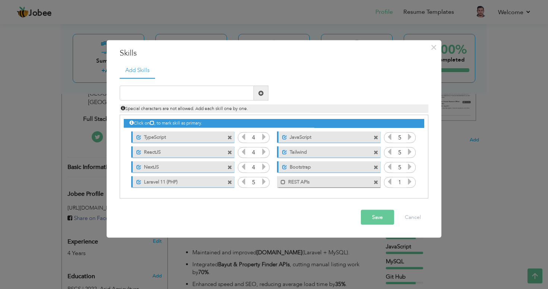
click at [410, 183] on icon at bounding box center [410, 181] width 7 height 7
click at [282, 184] on span at bounding box center [283, 181] width 5 height 5
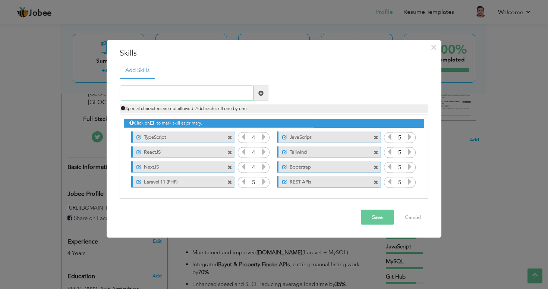
click at [227, 93] on input "text" at bounding box center [187, 93] width 134 height 15
paste input "MySQL,"
type input "MySQL"
click at [262, 94] on span at bounding box center [261, 92] width 5 height 5
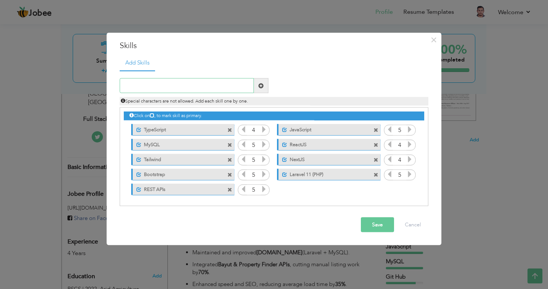
click at [158, 90] on input "text" at bounding box center [187, 85] width 134 height 15
paste input "Firebase,"
type input "Firebase"
paste input "WebSockets"
type input "WebSockets"
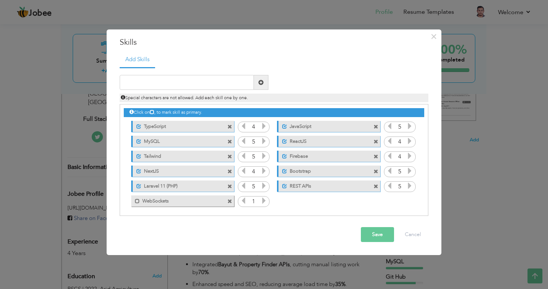
click at [263, 202] on icon at bounding box center [264, 200] width 7 height 7
click at [242, 201] on icon at bounding box center [243, 200] width 7 height 7
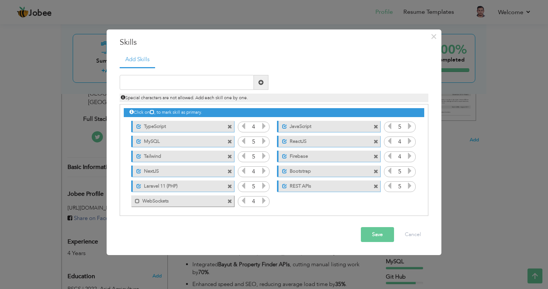
click at [320, 81] on div "Duplicate entry Special characters are not allowed. Add each skill one by one." at bounding box center [274, 88] width 320 height 27
click at [188, 86] on input "text" at bounding box center [187, 82] width 134 height 15
paste input "Git"
type input "Git"
click at [259, 85] on span at bounding box center [261, 82] width 5 height 5
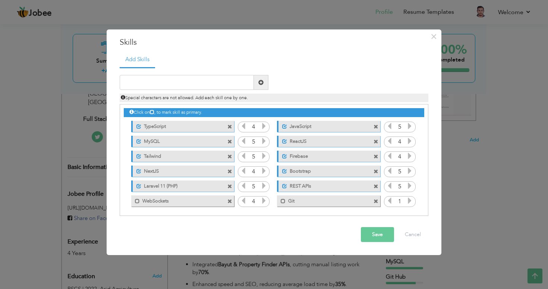
click at [408, 201] on icon at bounding box center [410, 200] width 7 height 7
click at [286, 200] on label "Git" at bounding box center [323, 199] width 75 height 9
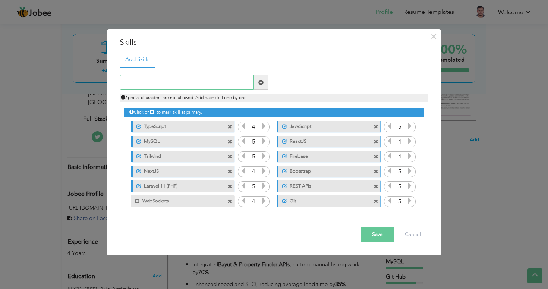
click at [223, 85] on input "text" at bounding box center [187, 82] width 134 height 15
paste input "Cron Jobs"
type input "Cron Jobs"
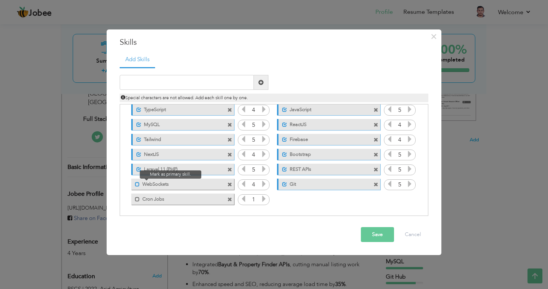
click at [137, 184] on span at bounding box center [137, 184] width 5 height 5
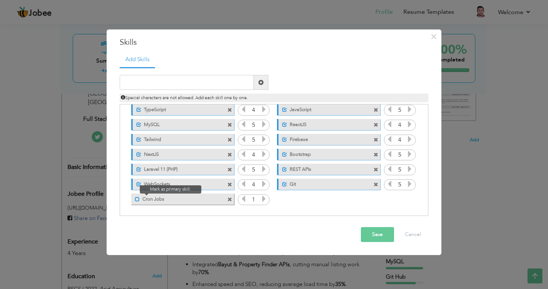
click at [138, 199] on span at bounding box center [137, 199] width 5 height 5
click at [264, 200] on icon at bounding box center [264, 198] width 7 height 7
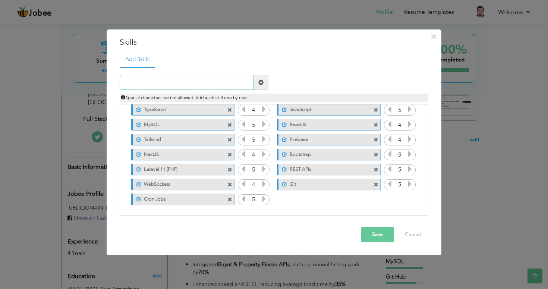
click at [145, 84] on input "text" at bounding box center [187, 82] width 134 height 15
paste input "Pusher,"
type input "Pusher"
click at [263, 83] on span at bounding box center [261, 82] width 5 height 5
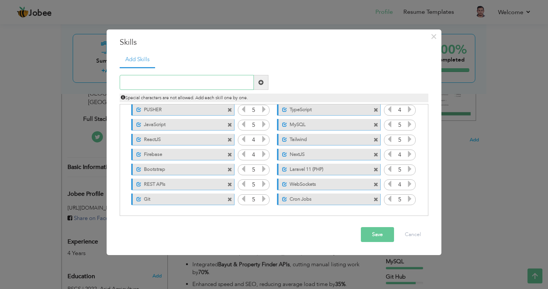
click at [160, 76] on input "text" at bounding box center [187, 82] width 134 height 15
paste input "Deployment on cPanel & VPS"
type input "Deployment on cPanel & VPS"
click at [264, 82] on span at bounding box center [261, 82] width 15 height 15
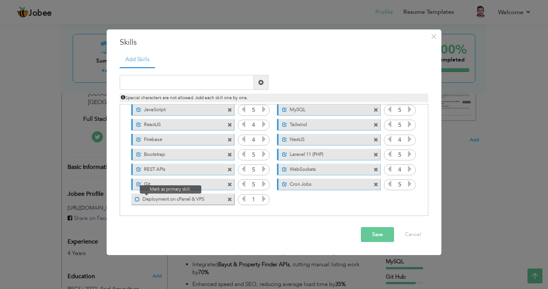
click at [137, 201] on span at bounding box center [137, 199] width 5 height 5
click at [261, 201] on icon at bounding box center [264, 198] width 7 height 7
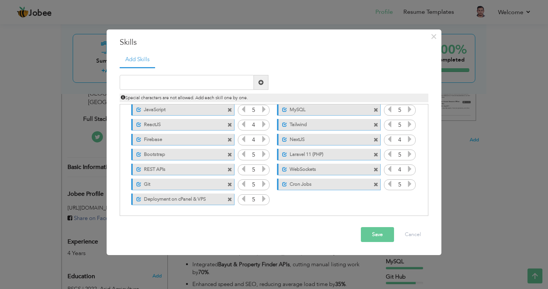
click at [304, 198] on div "Click on , to mark skill as primary. Unmark as primary skill. Laravel 5 React N…" at bounding box center [274, 140] width 301 height 134
click at [167, 78] on input "text" at bounding box center [187, 82] width 134 height 15
paste input "Multilingual Platforms,"
type input "Multilingual Platforms"
click at [259, 83] on span at bounding box center [261, 82] width 5 height 5
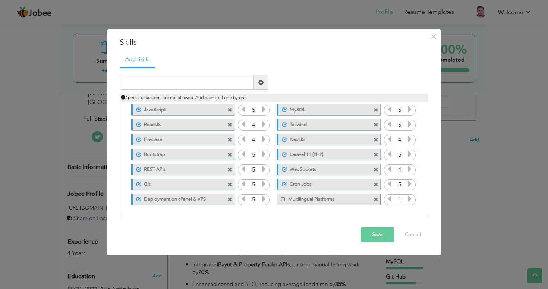
click at [409, 201] on icon at bounding box center [410, 198] width 7 height 7
click at [281, 198] on span at bounding box center [283, 199] width 5 height 5
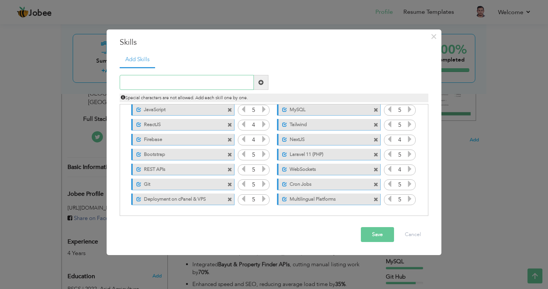
click at [148, 84] on input "text" at bounding box center [187, 82] width 134 height 15
paste input "API Integrations,"
type input "API Integrations"
click at [261, 81] on span at bounding box center [261, 82] width 5 height 5
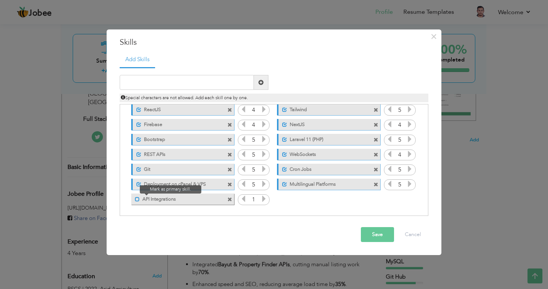
click at [137, 198] on span at bounding box center [137, 199] width 5 height 5
click at [261, 199] on icon at bounding box center [264, 198] width 7 height 7
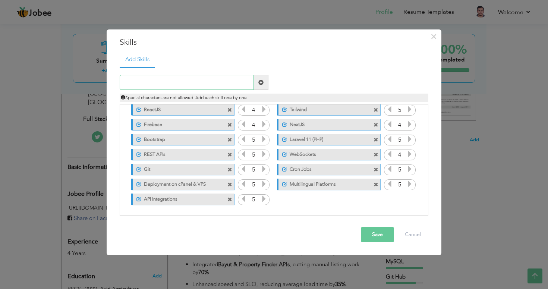
click at [148, 79] on input "text" at bounding box center [187, 82] width 134 height 15
paste input "SEO Optimization"
type input "SEO Optimization"
click at [261, 82] on span at bounding box center [261, 82] width 5 height 5
click at [408, 199] on icon at bounding box center [410, 198] width 7 height 7
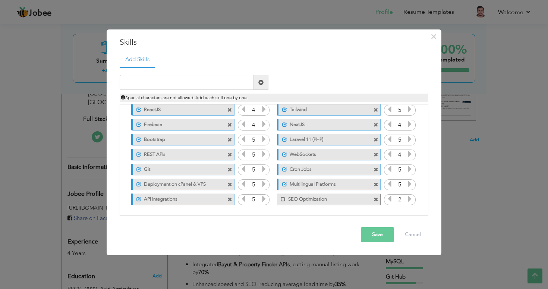
click at [408, 199] on icon at bounding box center [410, 198] width 7 height 7
click at [281, 198] on span at bounding box center [283, 199] width 5 height 5
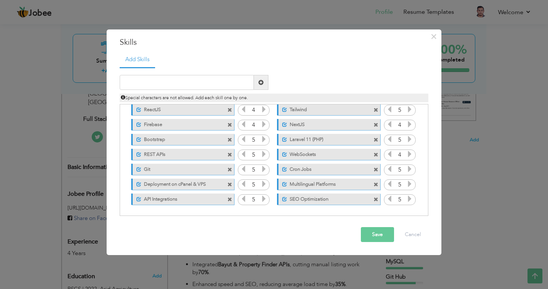
click at [382, 234] on button "Save" at bounding box center [377, 234] width 33 height 15
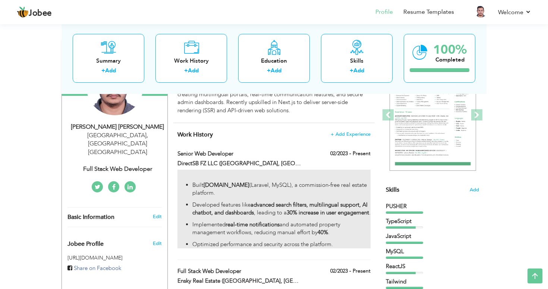
scroll to position [0, 0]
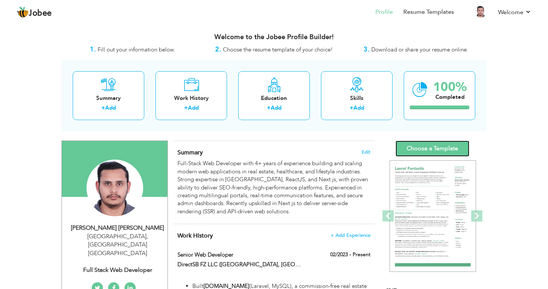
click at [435, 151] on link "Choose a Template" at bounding box center [433, 149] width 74 height 16
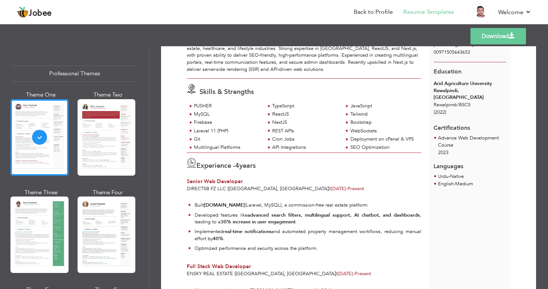
scroll to position [78, 0]
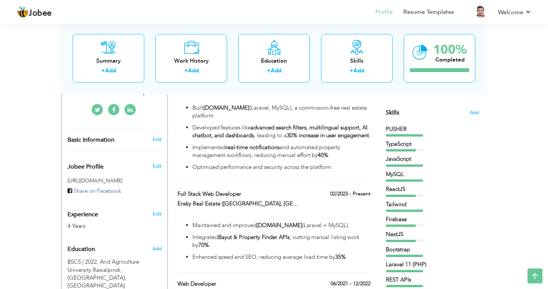
scroll to position [171, 0]
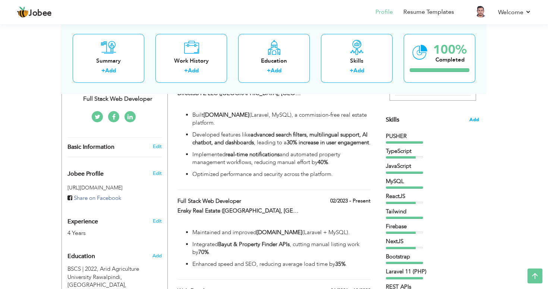
click at [471, 121] on span "Add" at bounding box center [475, 119] width 10 height 7
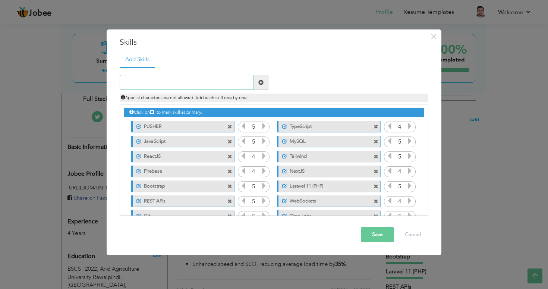
scroll to position [7, 0]
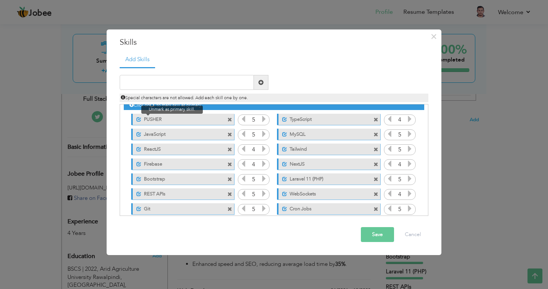
click at [140, 120] on span at bounding box center [139, 119] width 5 height 5
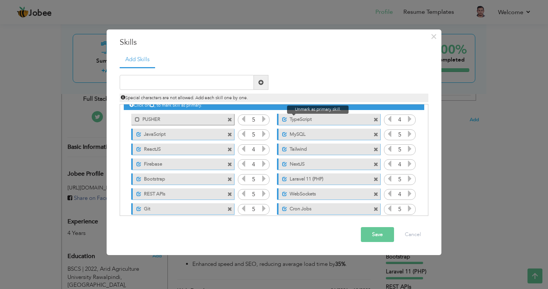
click at [283, 119] on span at bounding box center [284, 119] width 5 height 5
click at [284, 132] on span at bounding box center [284, 134] width 5 height 5
click at [140, 132] on span at bounding box center [139, 134] width 5 height 5
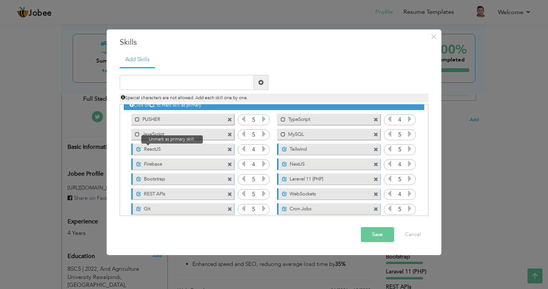
click at [138, 150] on span at bounding box center [139, 149] width 5 height 5
click at [135, 150] on span at bounding box center [137, 149] width 5 height 5
click at [283, 148] on span at bounding box center [284, 149] width 5 height 5
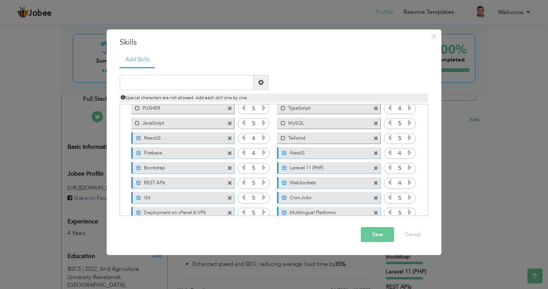
scroll to position [20, 0]
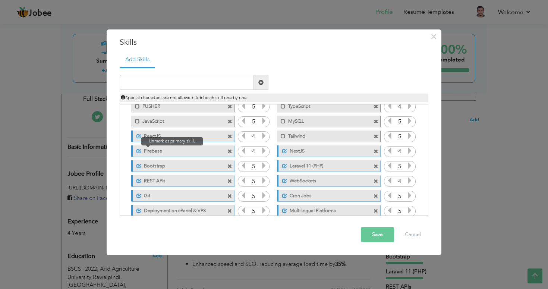
click at [137, 150] on span at bounding box center [139, 151] width 5 height 5
click at [138, 165] on span at bounding box center [139, 166] width 5 height 5
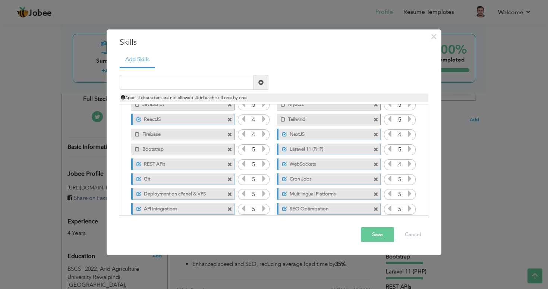
scroll to position [47, 0]
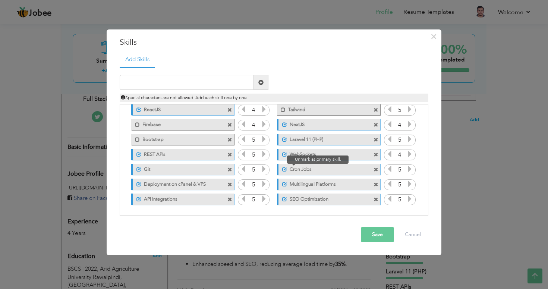
click at [282, 171] on span at bounding box center [284, 169] width 5 height 5
click at [284, 184] on span at bounding box center [284, 184] width 5 height 5
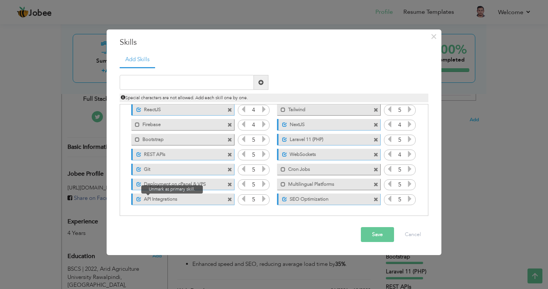
click at [140, 200] on span at bounding box center [139, 199] width 5 height 5
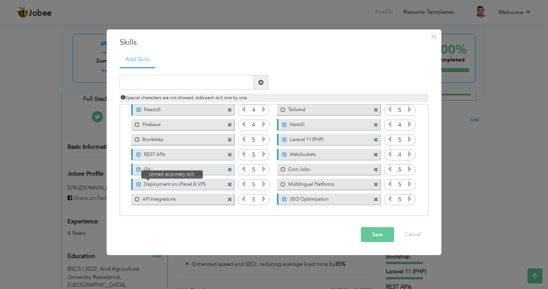
click at [140, 185] on span at bounding box center [139, 184] width 5 height 5
click at [137, 170] on span at bounding box center [139, 169] width 5 height 5
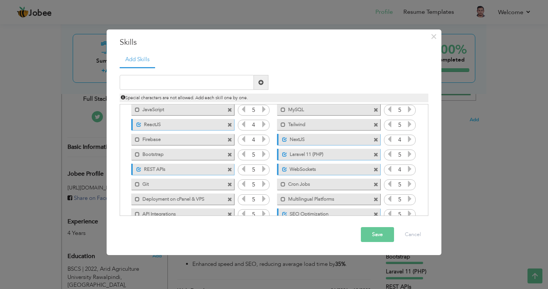
click at [372, 235] on button "Save" at bounding box center [377, 234] width 33 height 15
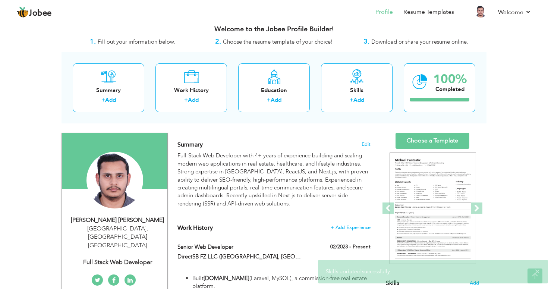
scroll to position [0, 0]
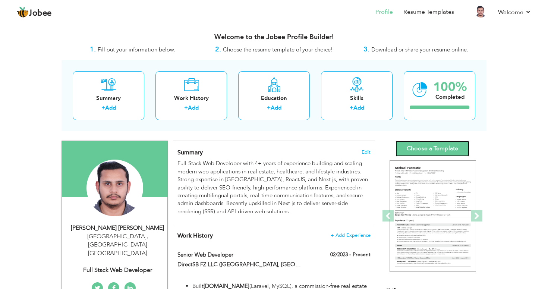
click at [414, 146] on link "Choose a Template" at bounding box center [433, 149] width 74 height 16
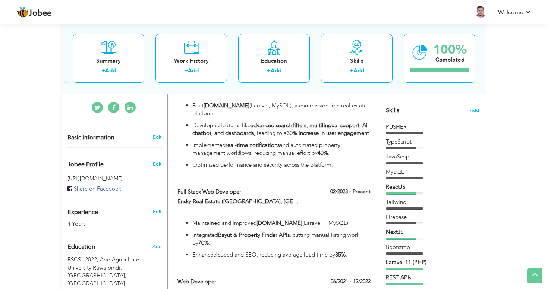
scroll to position [180, 0]
click at [473, 110] on span "Add" at bounding box center [475, 110] width 10 height 7
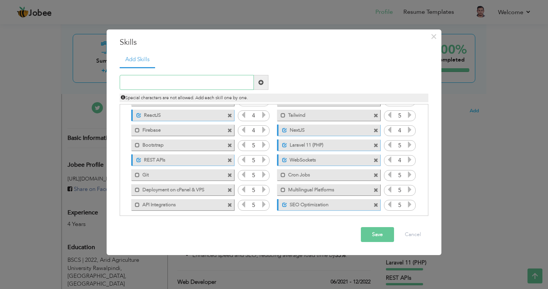
scroll to position [0, 0]
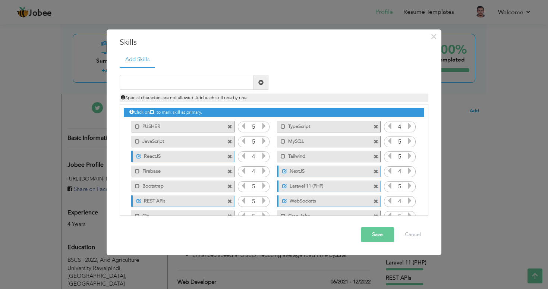
drag, startPoint x: 170, startPoint y: 145, endPoint x: 145, endPoint y: 119, distance: 36.4
click at [145, 119] on div "Click on , to mark skill as primary. Mark as primary skill. PUSHER 5 TypeScript…" at bounding box center [274, 178] width 301 height 148
drag, startPoint x: 134, startPoint y: 128, endPoint x: 239, endPoint y: 193, distance: 123.4
click at [239, 193] on div "Click on , to mark skill as primary. Mark as primary skill. PUSHER 5 TypeScript…" at bounding box center [274, 178] width 301 height 148
click at [230, 126] on span at bounding box center [230, 127] width 5 height 5
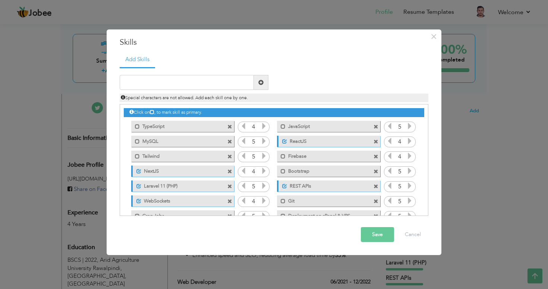
click at [230, 126] on span at bounding box center [230, 127] width 5 height 5
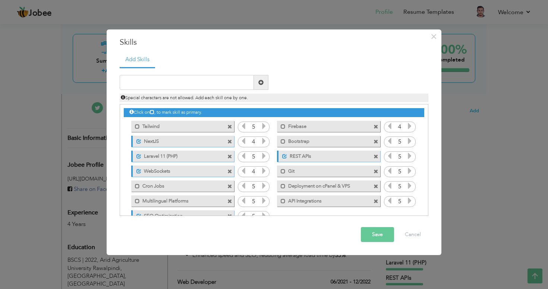
click at [230, 126] on span at bounding box center [230, 127] width 5 height 5
click at [374, 126] on span at bounding box center [376, 127] width 5 height 5
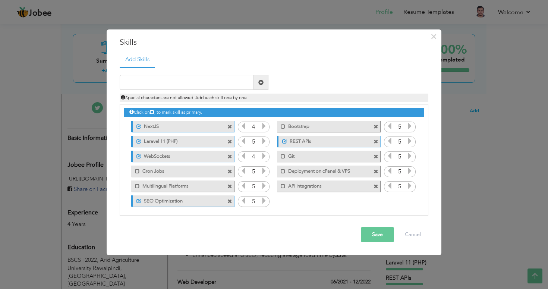
click at [230, 126] on span at bounding box center [230, 127] width 5 height 5
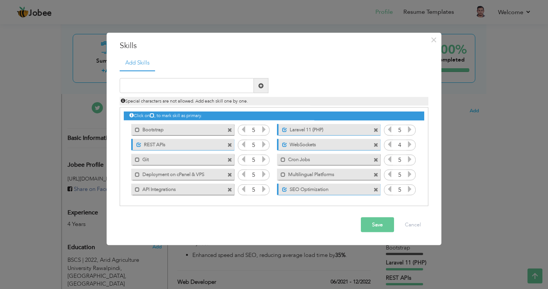
click at [230, 126] on span at bounding box center [231, 128] width 7 height 8
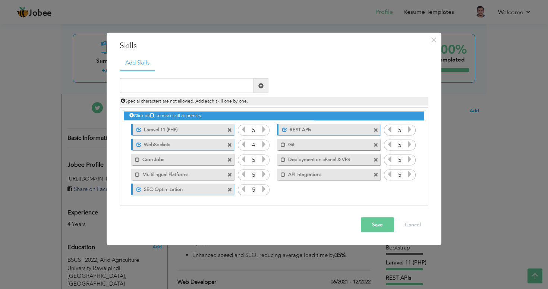
click at [230, 126] on span at bounding box center [231, 128] width 7 height 8
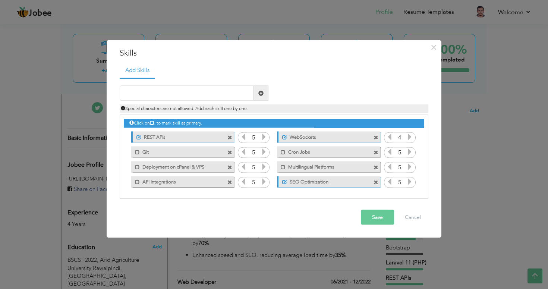
click at [229, 135] on span at bounding box center [230, 137] width 5 height 5
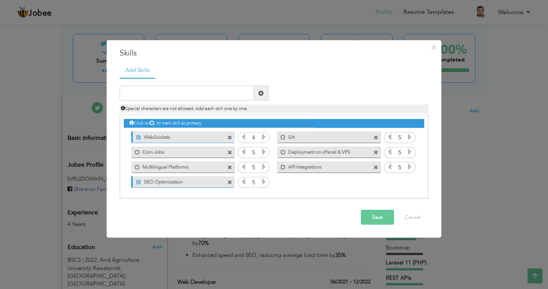
click at [229, 135] on span at bounding box center [230, 137] width 5 height 5
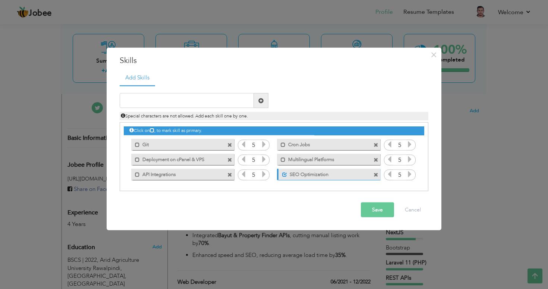
click at [229, 135] on div "Click on , to mark skill as primary. Mark as primary skill. PUSHER 5 TypeScript…" at bounding box center [274, 152] width 301 height 59
click at [229, 143] on span at bounding box center [230, 145] width 5 height 5
click at [230, 158] on span at bounding box center [230, 159] width 5 height 5
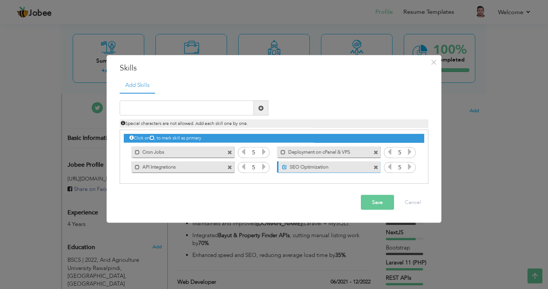
click at [230, 151] on span at bounding box center [230, 152] width 5 height 5
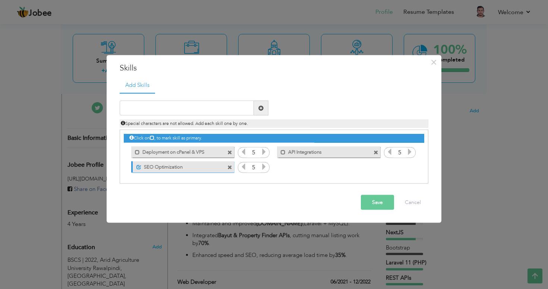
click at [231, 167] on span at bounding box center [230, 167] width 5 height 5
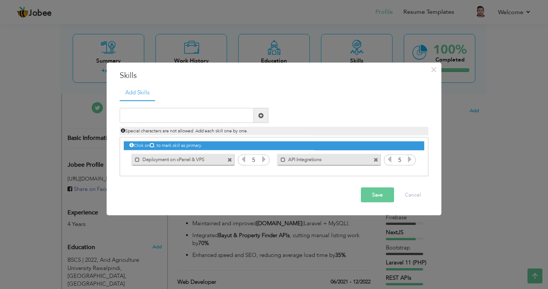
click at [231, 160] on span at bounding box center [230, 159] width 5 height 5
click at [230, 160] on span at bounding box center [230, 159] width 5 height 5
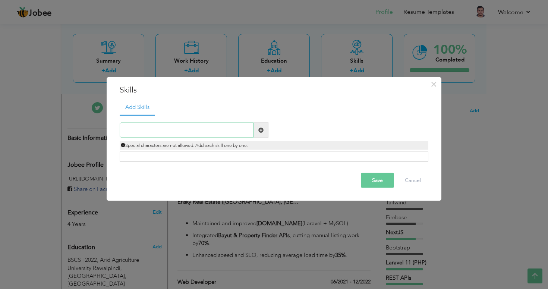
click at [162, 134] on input "text" at bounding box center [187, 130] width 134 height 15
type input "SEO Optimization"
click at [260, 129] on span at bounding box center [261, 129] width 5 height 5
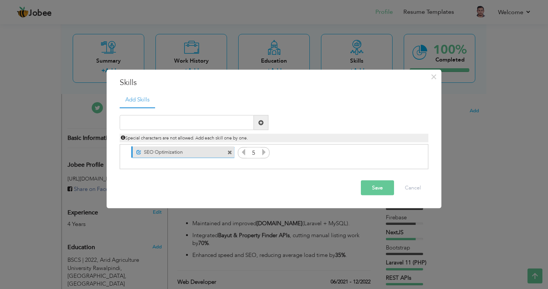
click at [149, 115] on div "Duplicate entry" at bounding box center [274, 138] width 309 height 62
click at [147, 123] on input "text" at bounding box center [187, 122] width 134 height 15
paste input "API Integrations"
type input "API Integrations"
click at [173, 121] on input "text" at bounding box center [187, 122] width 134 height 15
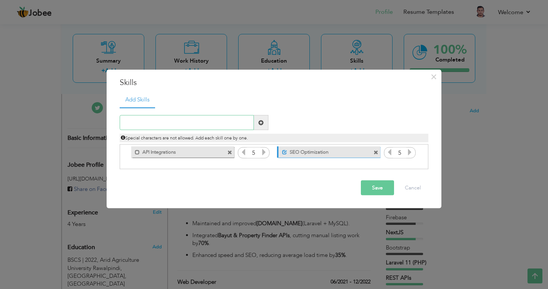
paste input "Multilingual Platforms,"
type input "Multilingual Platforms"
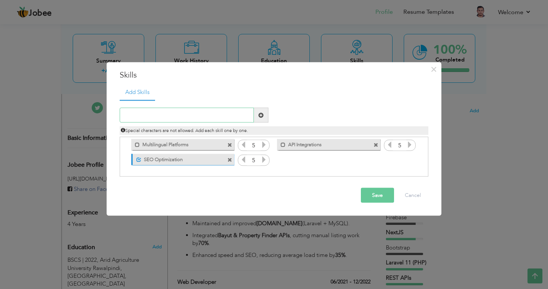
paste input "Deployment on cPanel & VPS"
type input "Deployment on cPanel & VPS"
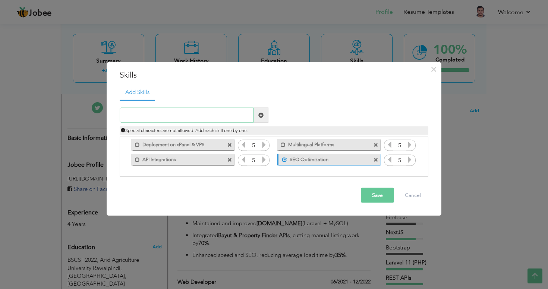
paste input "Cron Jobs"
type input "Cron Jobs"
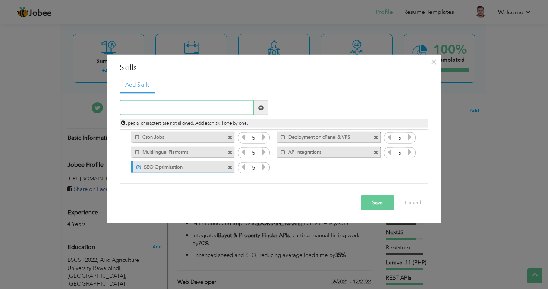
paste input "Git,"
type input "Git Version Control"
click at [262, 107] on span at bounding box center [261, 107] width 5 height 5
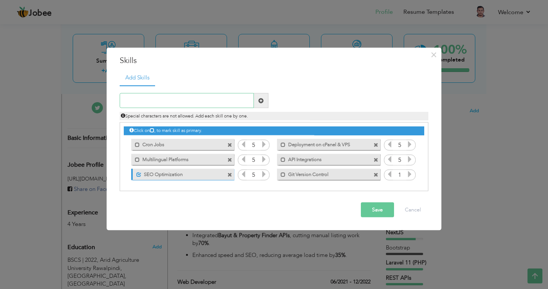
click at [170, 96] on input "text" at bounding box center [187, 100] width 134 height 15
paste input "WebSockets"
type input "WebSockets"
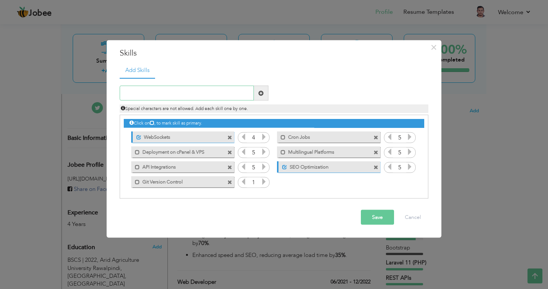
paste input "Firebase"
type input "Firebase"
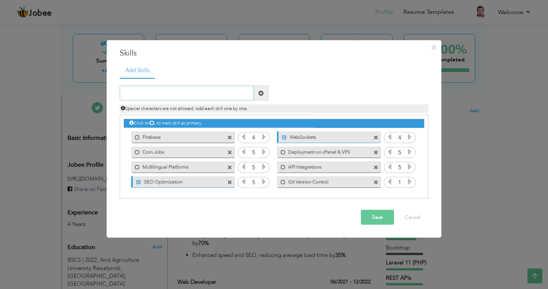
paste input "MySQL"
type input "MySQL"
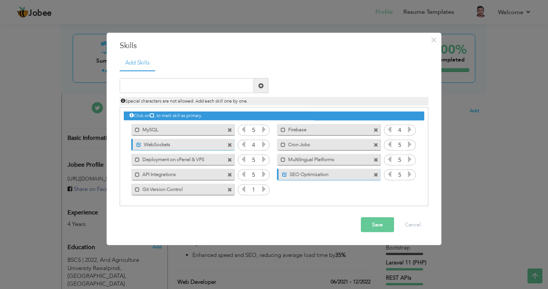
click at [170, 76] on div "Duplicate entry" at bounding box center [274, 138] width 309 height 136
click at [168, 84] on input "text" at bounding box center [187, 85] width 134 height 15
paste input "TypeScript"
type input "TypeScript"
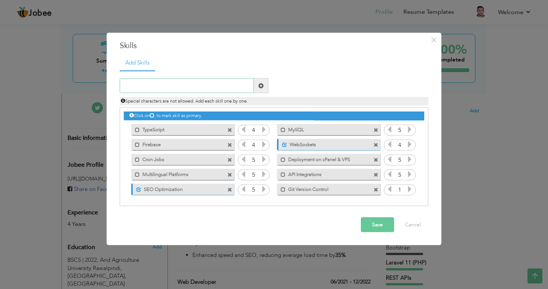
paste input "JavaScript,"
type input "JavaScript"
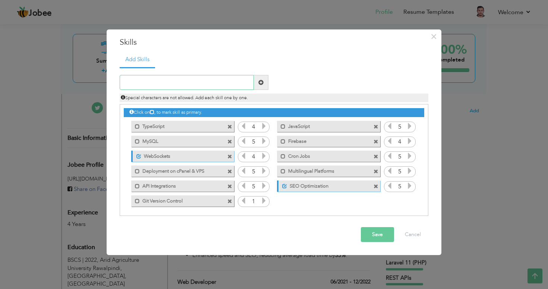
paste input "Bootstrap,"
type input "Bootstrap"
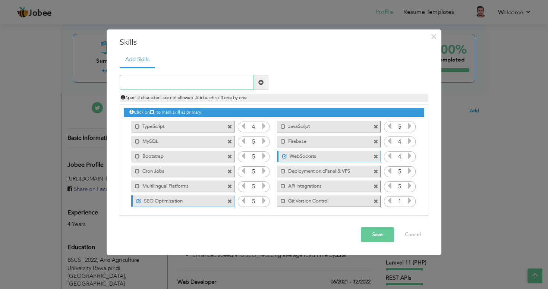
paste input "Tailwind,"
type input "Tailwind"
paste input "REST APIs"
type input "REST APIs"
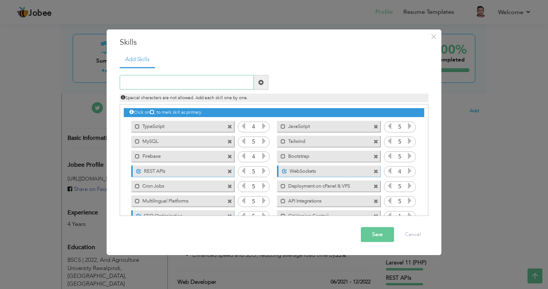
paste input "Laravel 11 (PHP)"
type input "Laravel 11 (PHP)"
paste input "Next.js"
type input "Next.js"
paste input "ReactJS"
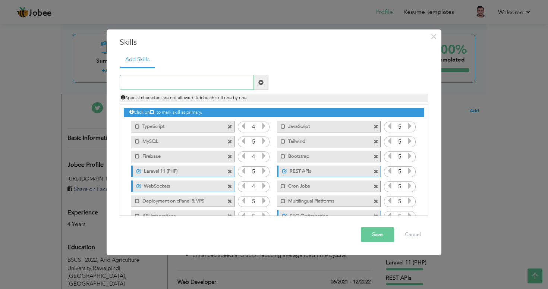
type input "ReactJS"
click at [378, 234] on button "Save" at bounding box center [377, 234] width 33 height 15
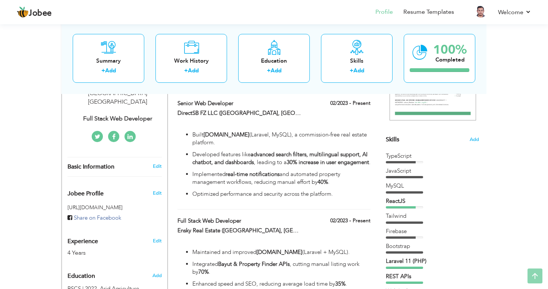
scroll to position [153, 0]
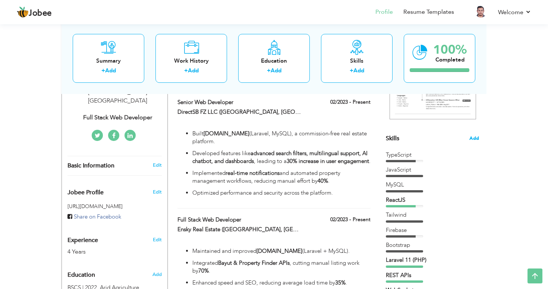
click at [473, 141] on span "Add" at bounding box center [475, 138] width 10 height 7
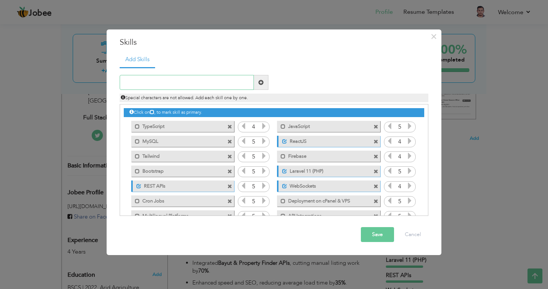
scroll to position [47, 0]
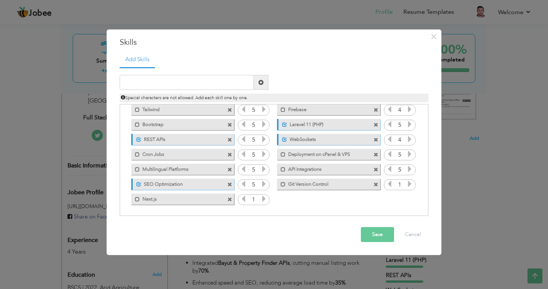
click at [263, 198] on icon at bounding box center [264, 198] width 7 height 7
click at [136, 201] on span at bounding box center [137, 199] width 5 height 5
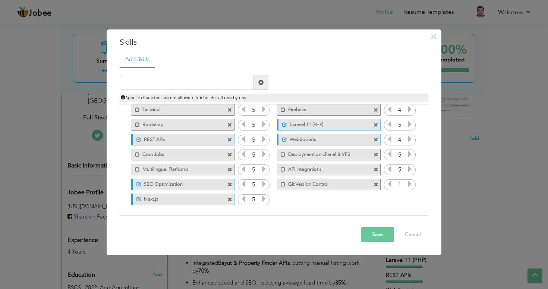
click at [311, 197] on div "Click on , to mark skill as primary. Mark as primary skill. TypeScript 4 JavaSc…" at bounding box center [274, 132] width 301 height 148
click at [408, 185] on icon at bounding box center [410, 184] width 7 height 7
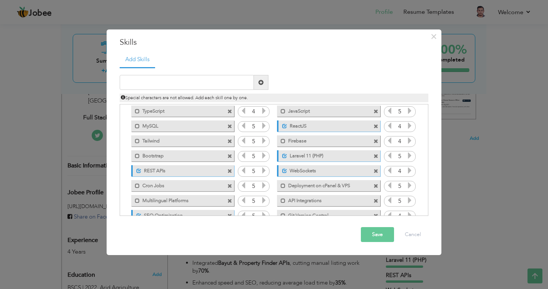
scroll to position [0, 0]
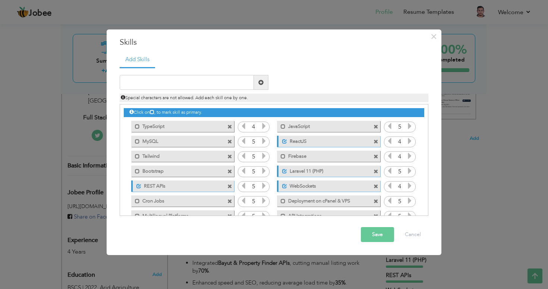
click at [381, 233] on button "Save" at bounding box center [377, 234] width 33 height 15
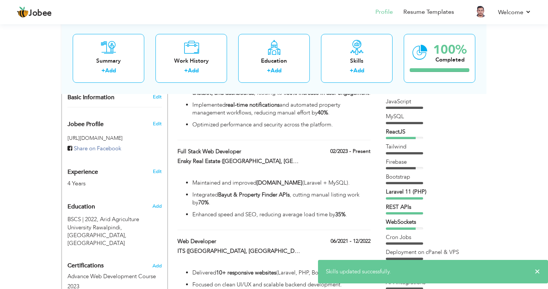
scroll to position [226, 0]
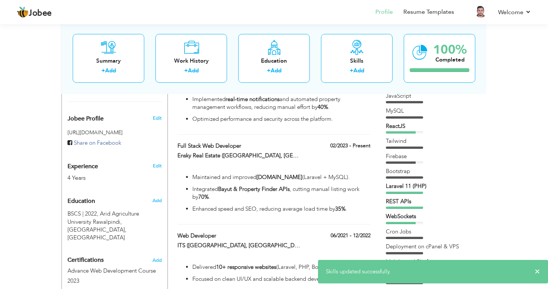
drag, startPoint x: 407, startPoint y: 208, endPoint x: 406, endPoint y: 187, distance: 21.3
click at [406, 187] on div "TypeScript JavaScript MySQL" at bounding box center [432, 203] width 93 height 253
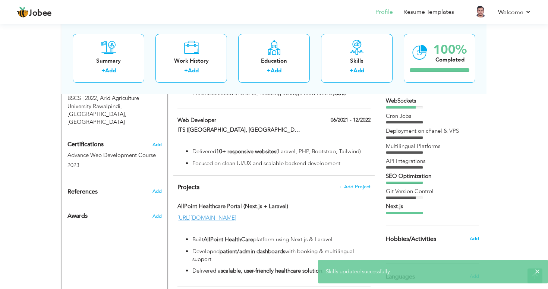
scroll to position [0, 0]
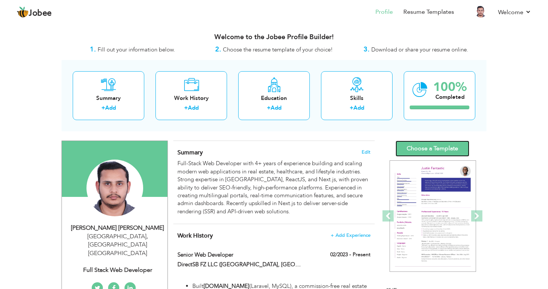
click at [441, 147] on link "Choose a Template" at bounding box center [433, 149] width 74 height 16
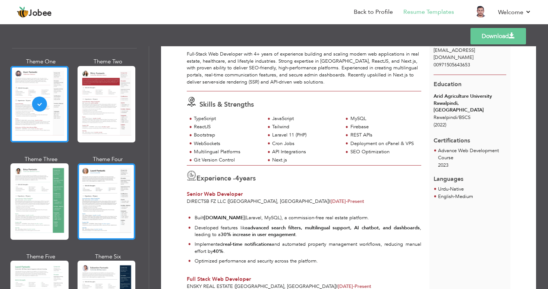
scroll to position [36, 0]
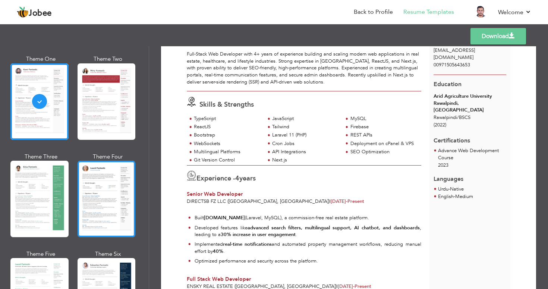
click at [88, 179] on div at bounding box center [107, 199] width 58 height 76
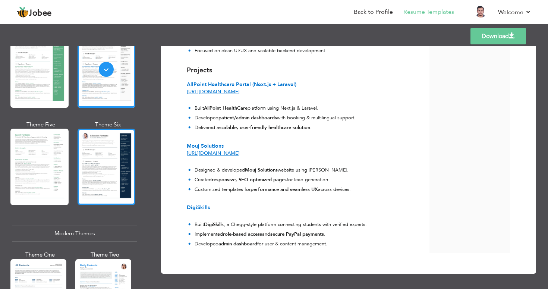
scroll to position [193, 0]
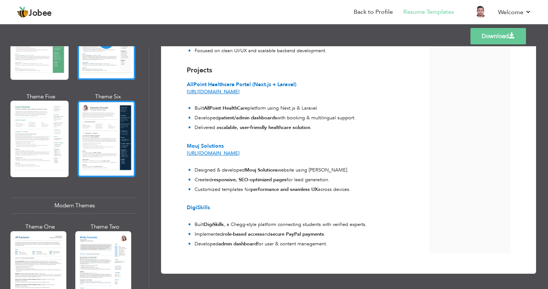
click at [96, 156] on div at bounding box center [107, 139] width 58 height 76
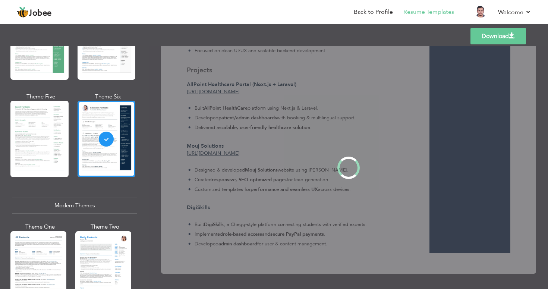
scroll to position [0, 0]
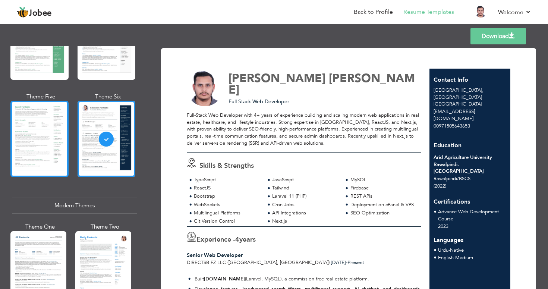
click at [40, 137] on div at bounding box center [39, 139] width 58 height 76
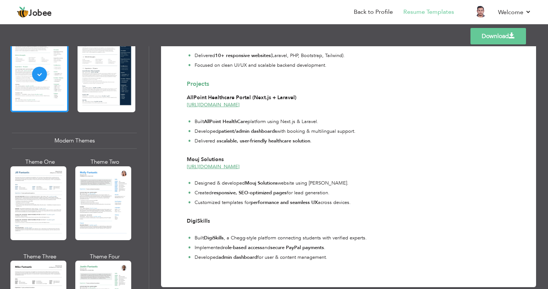
scroll to position [281, 0]
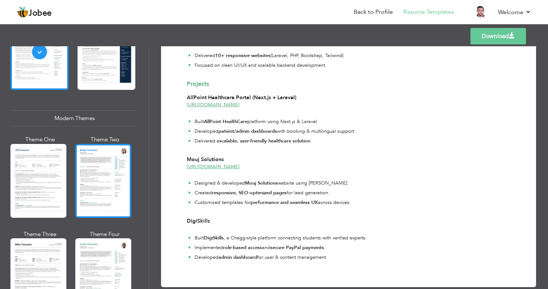
click at [115, 177] on div at bounding box center [103, 181] width 56 height 74
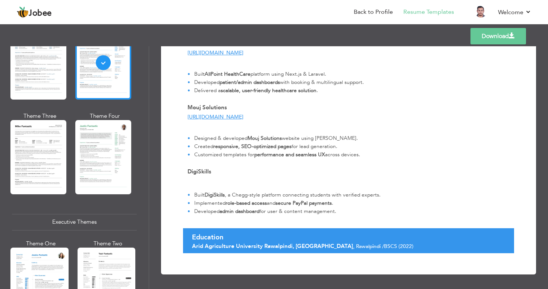
scroll to position [422, 0]
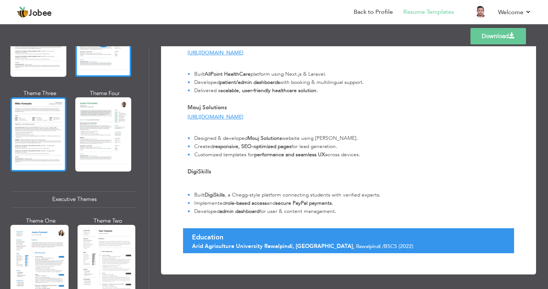
click at [41, 140] on div at bounding box center [38, 134] width 56 height 74
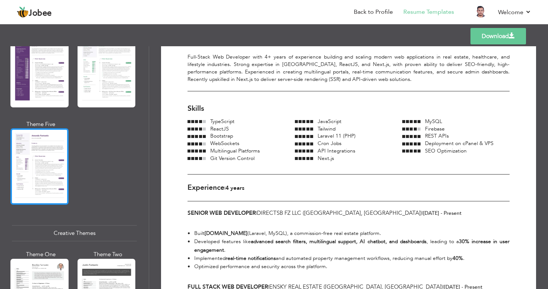
scroll to position [719, 0]
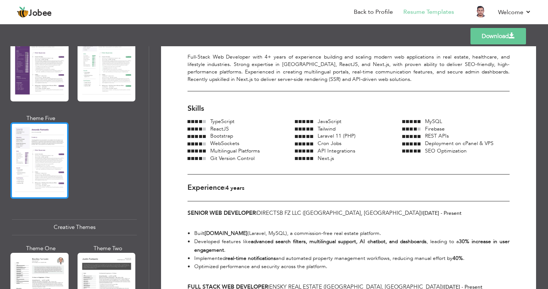
click at [33, 168] on div at bounding box center [39, 160] width 58 height 76
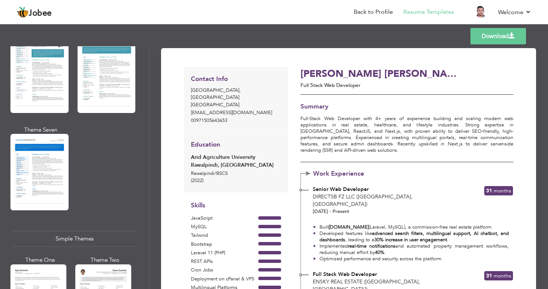
scroll to position [1278, 0]
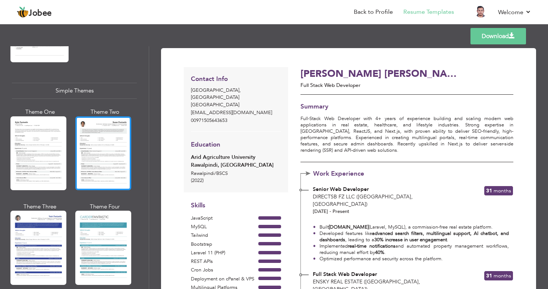
click at [91, 126] on div at bounding box center [103, 153] width 56 height 74
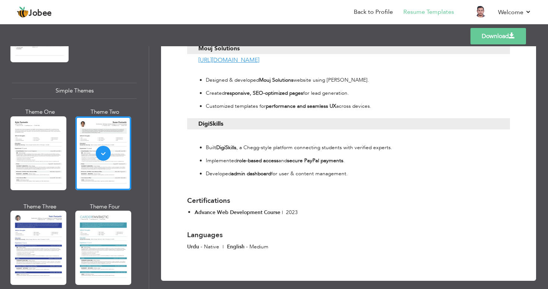
scroll to position [0, 0]
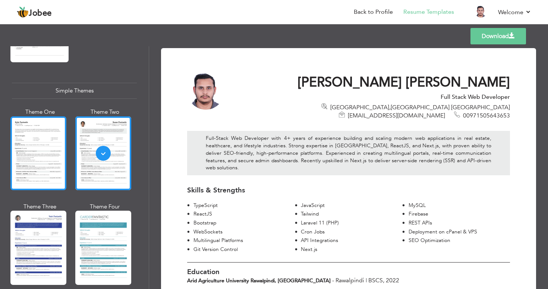
click at [50, 149] on div at bounding box center [38, 153] width 56 height 74
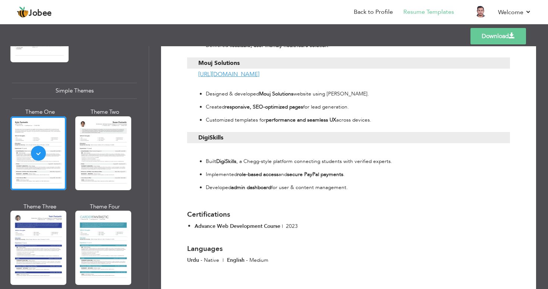
scroll to position [607, 0]
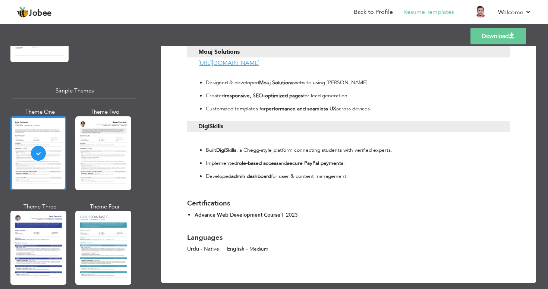
click at [478, 36] on link "Download" at bounding box center [499, 36] width 56 height 16
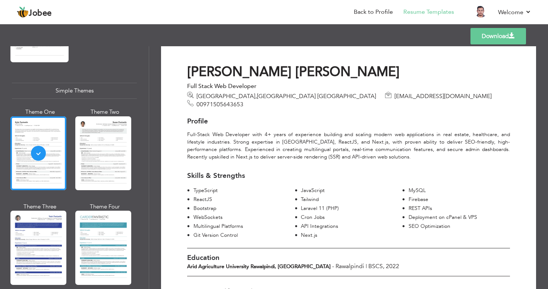
scroll to position [0, 0]
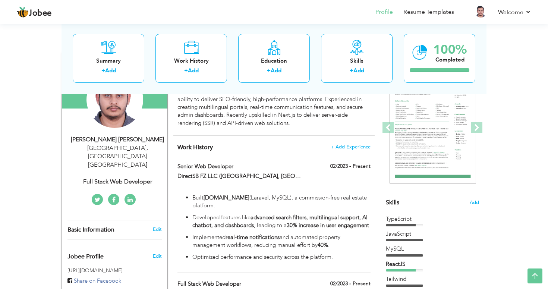
click at [132, 147] on div "[GEOGRAPHIC_DATA] , [GEOGRAPHIC_DATA] [GEOGRAPHIC_DATA]" at bounding box center [118, 157] width 100 height 26
select select "number:228"
select select "number:6"
type input "Full Stack Web Developer"
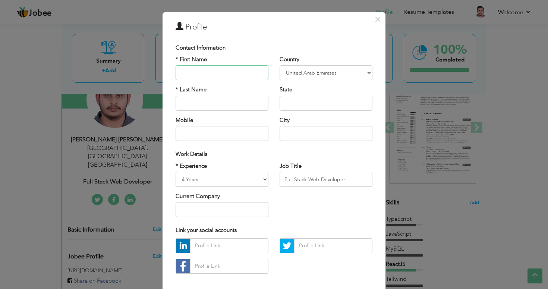
scroll to position [30, 0]
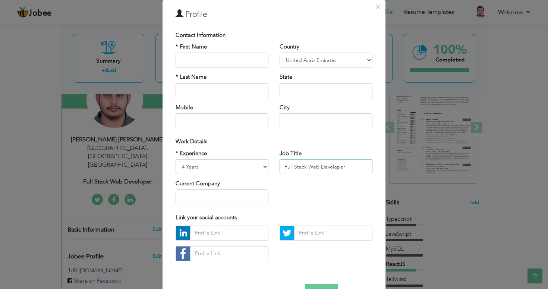
drag, startPoint x: 352, startPoint y: 166, endPoint x: 285, endPoint y: 165, distance: 67.2
click at [285, 165] on input "Full Stack Web Developer" at bounding box center [326, 166] width 93 height 15
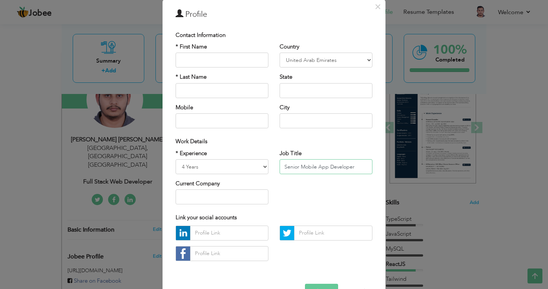
type input "Senior Mobile App Developer"
click at [345, 206] on div "* Experience Entry Level Less than 1 Year 1 Year 2 Years 3 Years 4 Years 5 Year…" at bounding box center [274, 180] width 208 height 61
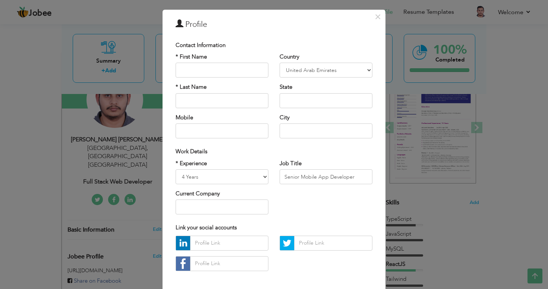
scroll to position [53, 0]
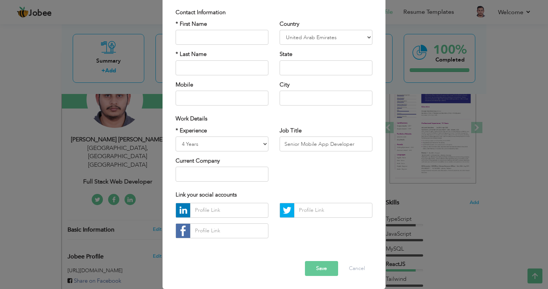
click at [322, 272] on button "Save" at bounding box center [321, 268] width 33 height 15
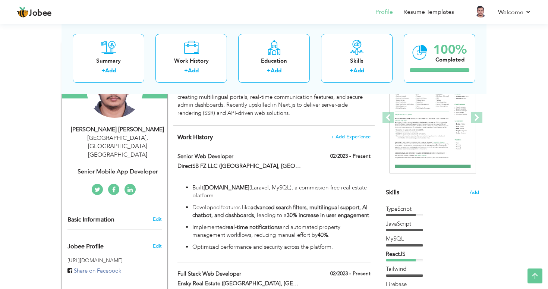
scroll to position [100, 0]
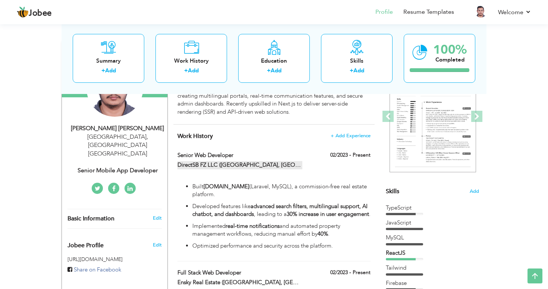
click at [340, 165] on span at bounding box center [343, 165] width 6 height 6
type input "Senior Web Developer"
type input "DirectSB FZ LLC ([GEOGRAPHIC_DATA], [GEOGRAPHIC_DATA])"
type input "02/2023"
checkbox input "true"
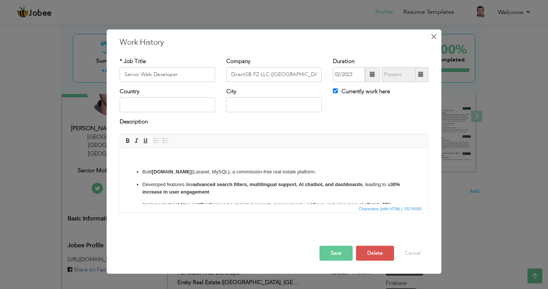
click at [433, 37] on span "×" at bounding box center [434, 36] width 6 height 13
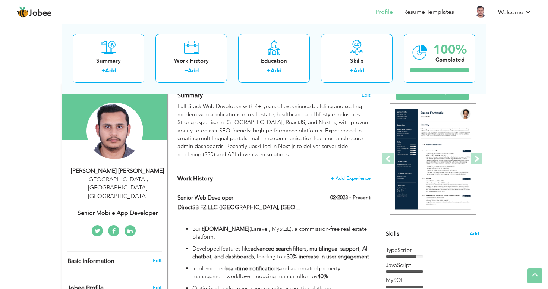
scroll to position [0, 0]
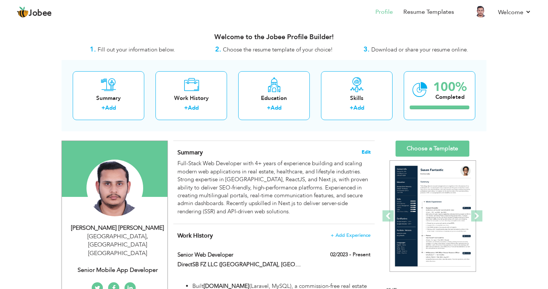
click at [369, 153] on span "Edit" at bounding box center [366, 152] width 9 height 5
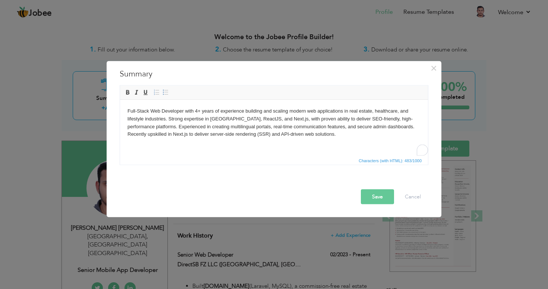
click at [233, 132] on body "Full-Stack Web Developer with 4+ years of experience building and scaling moder…" at bounding box center [274, 122] width 293 height 31
click at [226, 126] on body "Mobile App Developer with 4+ years of experience building and publishing cross-…" at bounding box center [274, 122] width 293 height 31
click at [225, 126] on body "Mobile App Developer with 4+ years of experience building and publishing cross-…" at bounding box center [274, 122] width 293 height 31
click at [224, 126] on body "Mobile App Developer with 4+ years of experience building and publishing cross-…" at bounding box center [274, 122] width 293 height 31
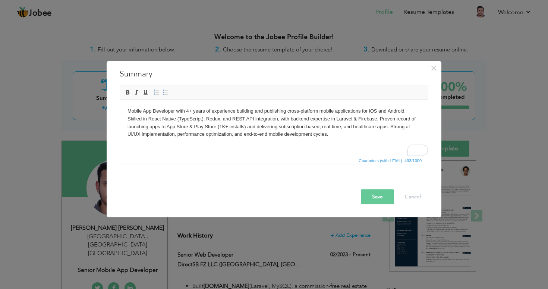
click at [332, 138] on body "Mobile App Developer with 4+ years of experience building and publishing cross-…" at bounding box center [274, 122] width 293 height 31
click at [376, 195] on button "Save" at bounding box center [377, 196] width 33 height 15
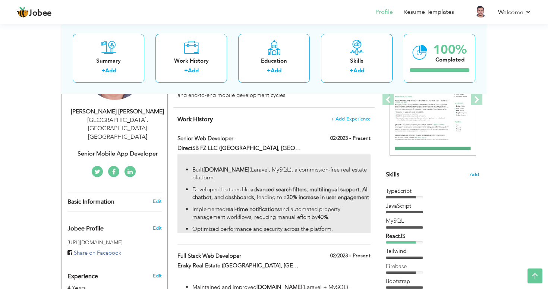
scroll to position [116, 0]
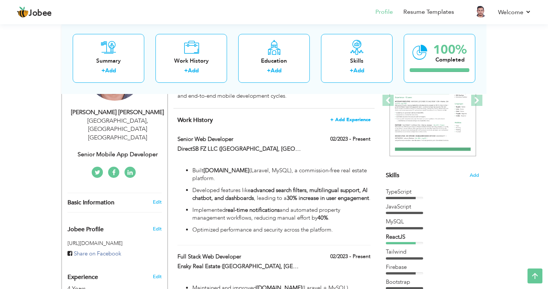
click at [348, 119] on span "+ Add Experience" at bounding box center [351, 119] width 40 height 5
checkbox input "false"
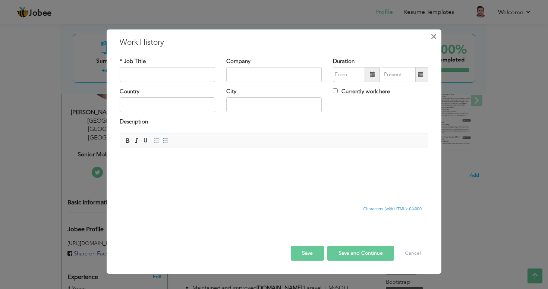
click at [434, 41] on span "×" at bounding box center [434, 36] width 6 height 13
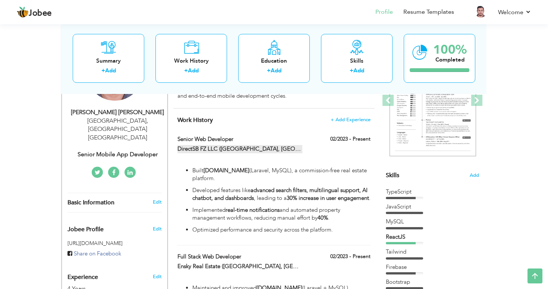
click at [340, 150] on span at bounding box center [343, 149] width 6 height 6
type input "Senior Web Developer"
type input "DirectSB FZ LLC ([GEOGRAPHIC_DATA], [GEOGRAPHIC_DATA])"
type input "02/2023"
checkbox input "true"
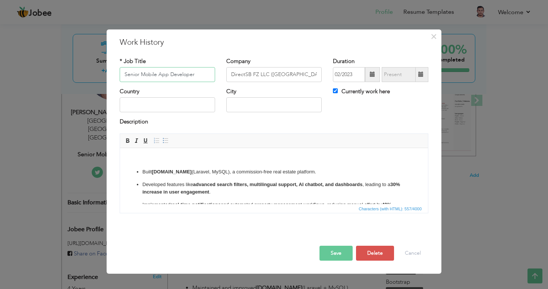
type input "Senior Mobile App Developer"
click at [205, 189] on p "Developed features like advanced search filters, multilingual support, AI chatb…" at bounding box center [274, 189] width 263 height 16
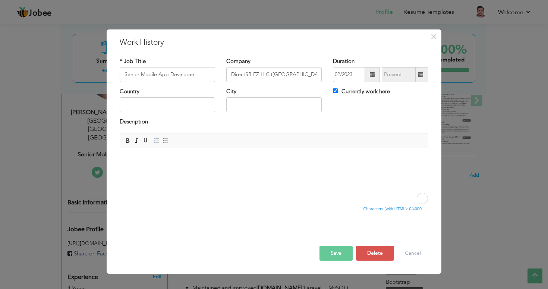
scroll to position [3, 0]
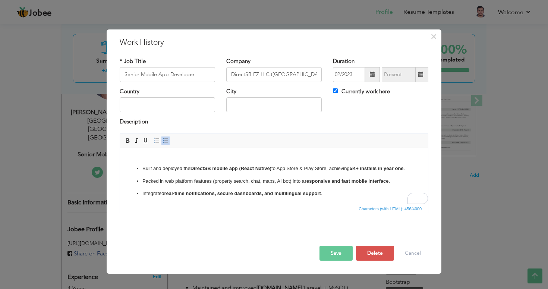
click at [356, 167] on strong "5K+ installs in year one" at bounding box center [377, 168] width 54 height 6
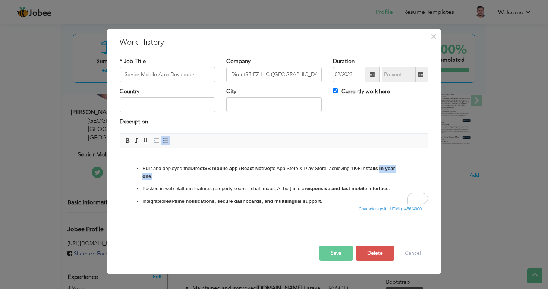
drag, startPoint x: 152, startPoint y: 176, endPoint x: 383, endPoint y: 168, distance: 231.1
click at [383, 168] on p "Built and deployed the DirectSB mobile app (React Native) to App Store & Play S…" at bounding box center [274, 173] width 263 height 16
click at [300, 185] on p "Packed in web platform features (property search, chat, maps, AI bot) into a re…" at bounding box center [274, 189] width 263 height 8
click at [168, 182] on ul "Built and deployed the DirectSB mobile app (React Native) to App Store & Play S…" at bounding box center [274, 185] width 293 height 41
click at [156, 177] on p "Built and deployed the DirectSB mobile app (React Native) to App Store & Play S…" at bounding box center [274, 173] width 263 height 16
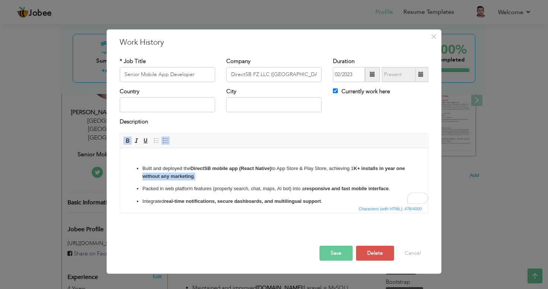
drag, startPoint x: 204, startPoint y: 176, endPoint x: 153, endPoint y: 175, distance: 51.1
click at [153, 175] on p "Built and deployed the DirectSB mobile app (React Native) to App Store & Play S…" at bounding box center [274, 173] width 263 height 16
click at [126, 140] on span at bounding box center [128, 141] width 6 height 6
click at [211, 175] on p "Built and deployed the DirectSB mobile app (React Native) to App Store & Play S…" at bounding box center [274, 173] width 263 height 16
drag, startPoint x: 400, startPoint y: 169, endPoint x: 382, endPoint y: 169, distance: 17.5
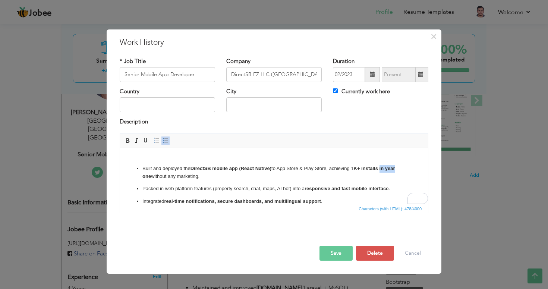
click at [382, 169] on p "Built and deployed the DirectSB mobile app (React Native) to App Store & Play S…" at bounding box center [274, 173] width 263 height 16
click at [398, 171] on p "Built and deployed the DirectSB mobile app (React Native) to App Store & Play S…" at bounding box center [274, 173] width 263 height 16
click at [353, 175] on p "Built and deployed the DirectSB mobile app (React Native) to App Store & Play S…" at bounding box center [274, 173] width 263 height 16
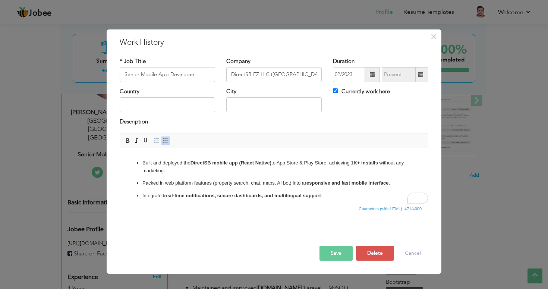
scroll to position [12, 0]
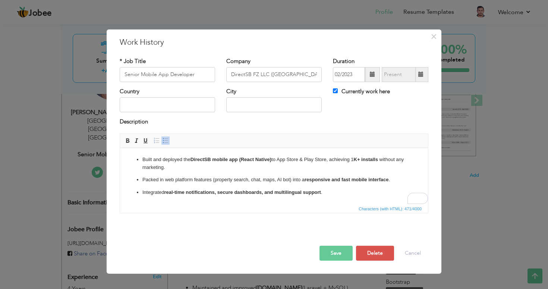
click at [331, 193] on p "Integrated real-time notifications, secure dashboards, and multilingual support…" at bounding box center [274, 192] width 263 height 8
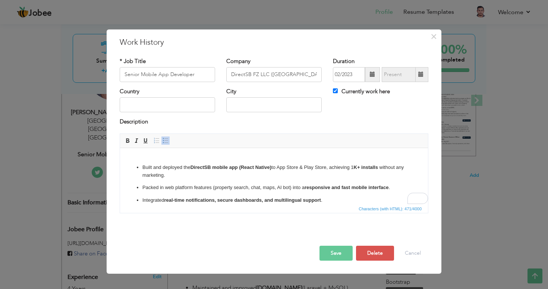
scroll to position [0, 0]
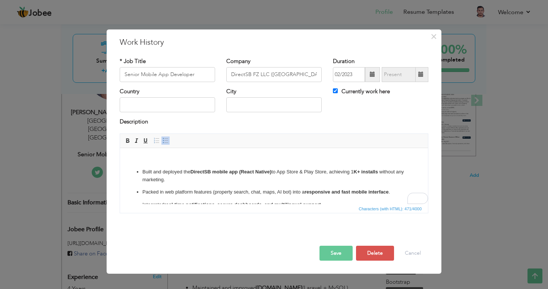
click at [333, 253] on button "Save" at bounding box center [336, 253] width 33 height 15
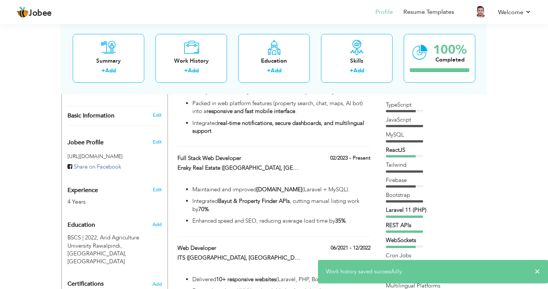
scroll to position [219, 0]
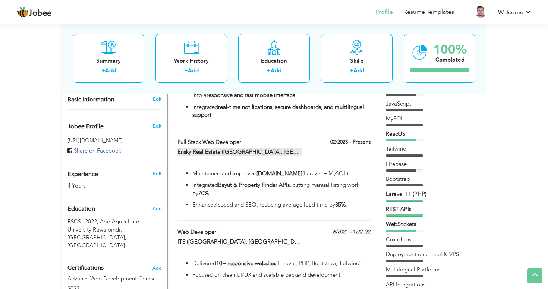
click at [343, 150] on span at bounding box center [346, 152] width 6 height 6
type input "Full Stack Web Developer"
type input "Ensky Real Estate (Abu Dhabi, UAE)"
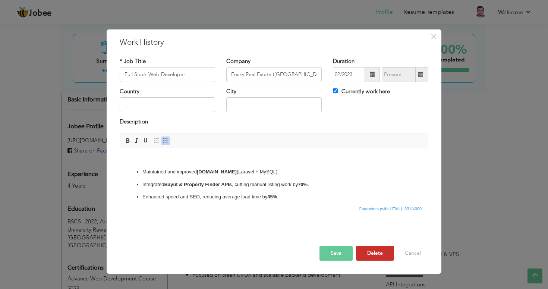
click at [385, 257] on button "Delete" at bounding box center [375, 253] width 38 height 15
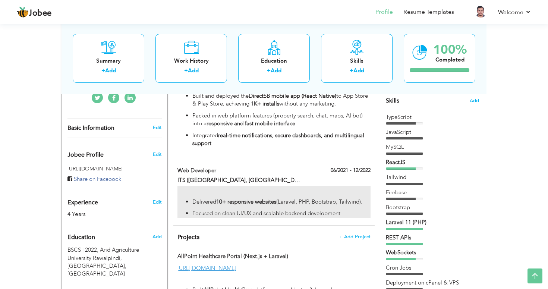
scroll to position [202, 0]
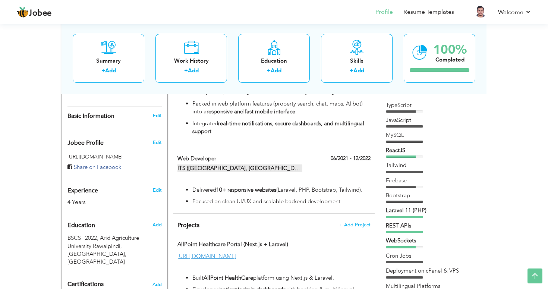
click at [308, 168] on span at bounding box center [311, 168] width 6 height 6
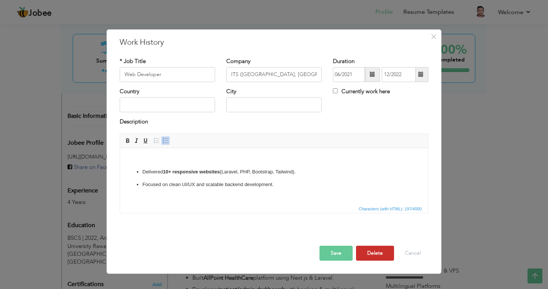
click at [374, 250] on button "Delete" at bounding box center [375, 253] width 38 height 15
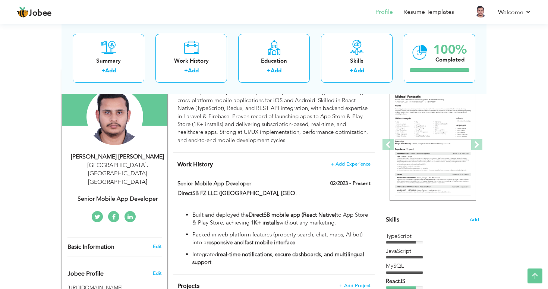
scroll to position [73, 0]
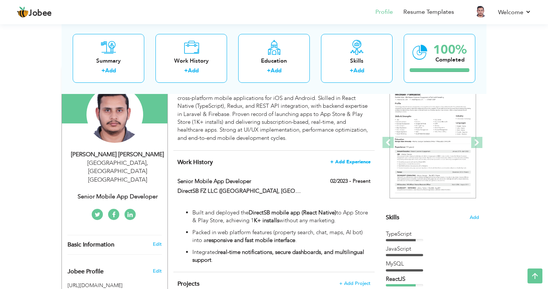
click at [349, 162] on span "+ Add Experience" at bounding box center [351, 161] width 40 height 5
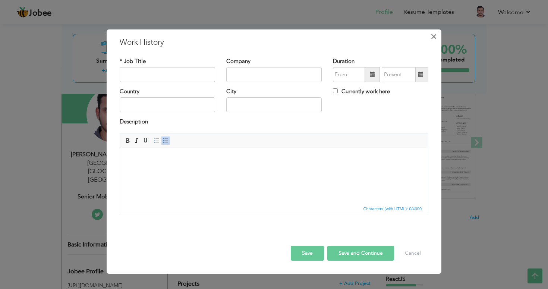
click at [433, 37] on span "×" at bounding box center [434, 36] width 6 height 13
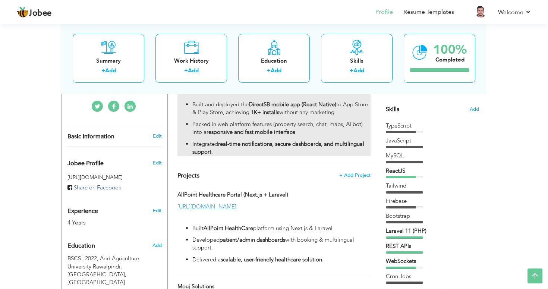
scroll to position [191, 0]
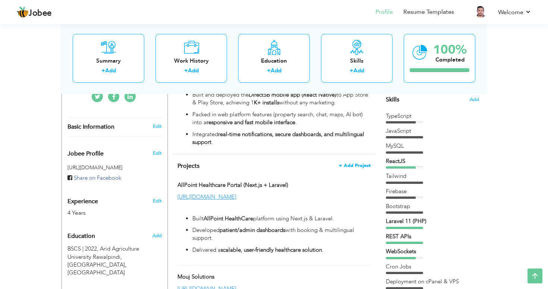
click at [361, 166] on span "+ Add Project" at bounding box center [355, 165] width 32 height 5
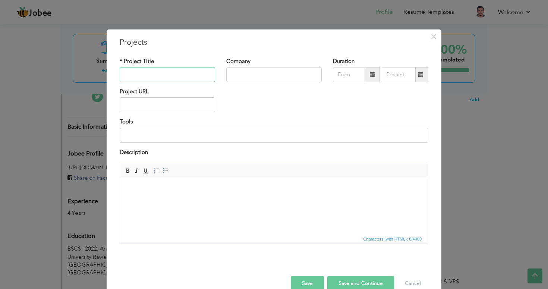
paste input "TryBeMe App (React Native + Laravel APIs):"
type input "TryBeMe App (React Native + Laravel APIs):"
click at [245, 74] on input "text" at bounding box center [274, 74] width 96 height 15
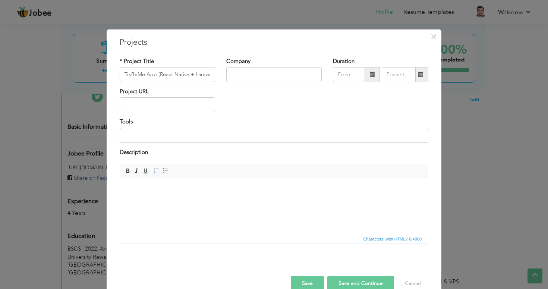
click at [266, 110] on div "Project URL" at bounding box center [274, 103] width 320 height 30
click at [156, 135] on input at bounding box center [274, 135] width 309 height 15
click at [177, 240] on span "Characters (with HTML): 0/4000" at bounding box center [274, 238] width 308 height 9
click at [170, 201] on html at bounding box center [274, 189] width 308 height 23
click at [144, 204] on p "Built event networking app with in-app subscriptions , deployed to both stores,…" at bounding box center [274, 202] width 263 height 8
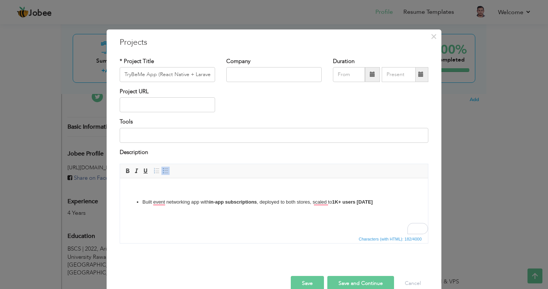
click at [236, 214] on html "Built event networking app with in-app subscriptions , deployed to both stores,…" at bounding box center [274, 195] width 308 height 35
paste body "To enrich screen reader interactions, please activate Accessibility in Grammarl…"
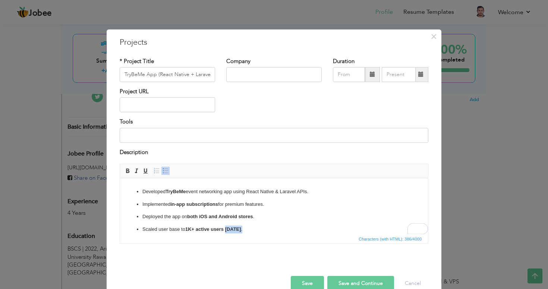
scroll to position [10, 0]
drag, startPoint x: 270, startPoint y: 232, endPoint x: 140, endPoint y: 225, distance: 131.1
click at [143, 226] on li "Scaled user base to 1K+ active users within 3 months ." at bounding box center [274, 230] width 263 height 8
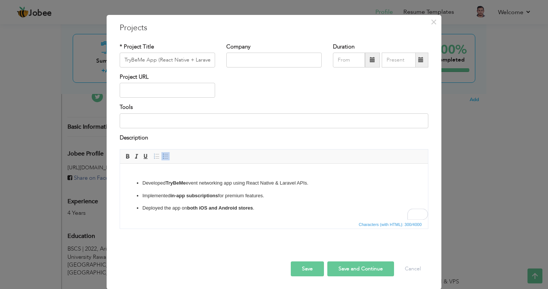
scroll to position [15, 0]
click at [311, 268] on button "Save" at bounding box center [307, 268] width 33 height 15
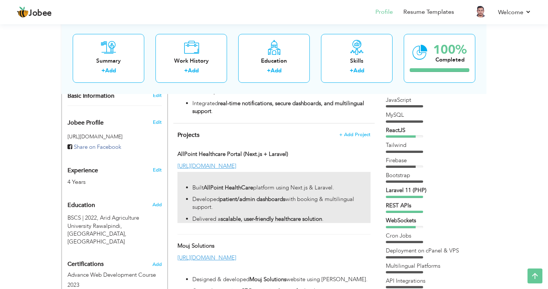
scroll to position [217, 0]
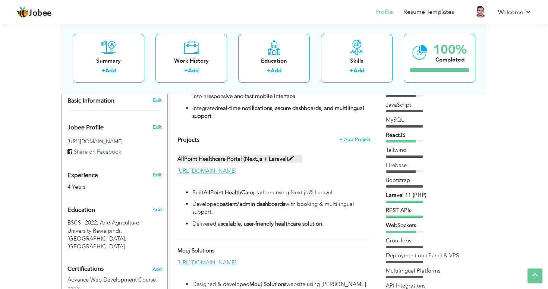
click at [289, 159] on span at bounding box center [291, 159] width 6 height 6
type input "AllPoint Healthcare Portal (Next.js + Laravel)"
type input "https://allpointhealth.com/"
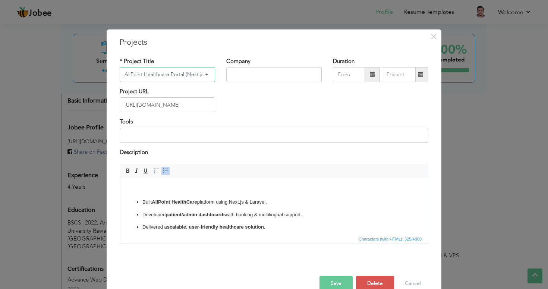
scroll to position [0, 16]
click at [371, 284] on button "Delete" at bounding box center [375, 283] width 38 height 15
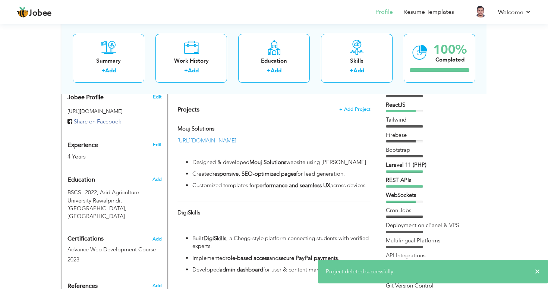
scroll to position [251, 0]
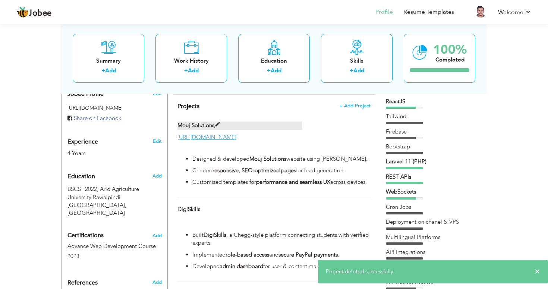
click at [216, 126] on span at bounding box center [218, 125] width 6 height 6
type input "Mouj Solutions"
type input "https://www.mouj-solutions.com/"
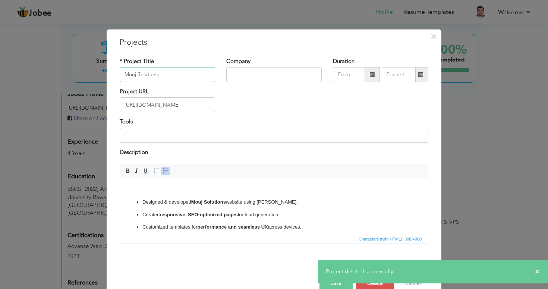
scroll to position [4, 0]
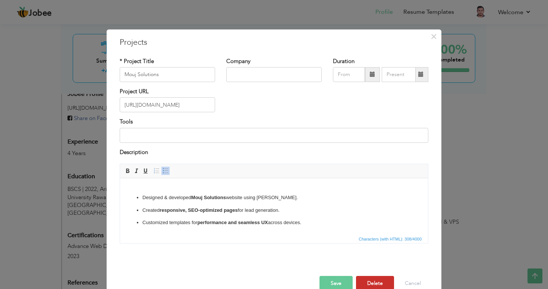
click at [373, 283] on button "Delete" at bounding box center [375, 283] width 38 height 15
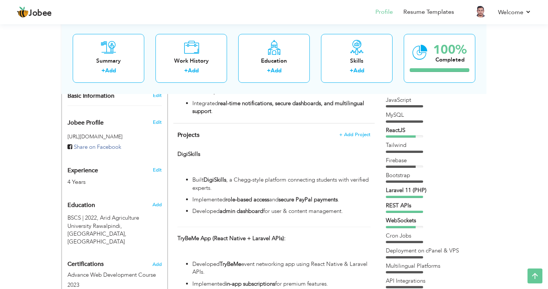
scroll to position [221, 0]
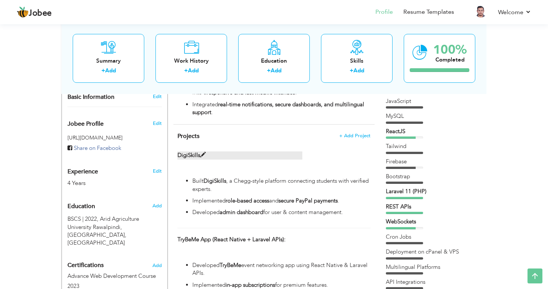
click at [205, 154] on span at bounding box center [203, 155] width 6 height 6
type input "DigiSkills"
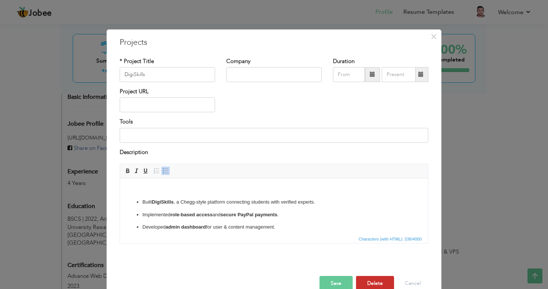
click at [379, 284] on button "Delete" at bounding box center [375, 283] width 38 height 15
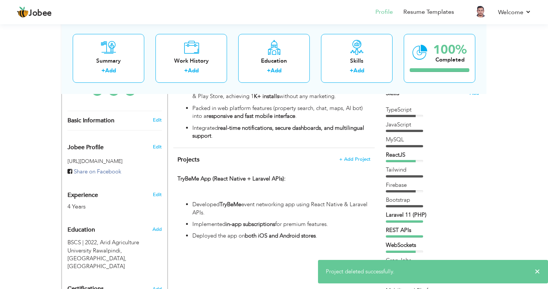
scroll to position [195, 0]
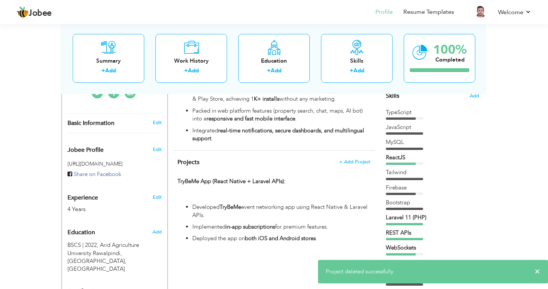
click at [351, 158] on div "Projects + Add Project TryBeMe App (React Native + Laravel APIs): TryBeMe App (…" at bounding box center [273, 201] width 201 height 100
click at [350, 162] on span "+ Add Project" at bounding box center [355, 161] width 32 height 5
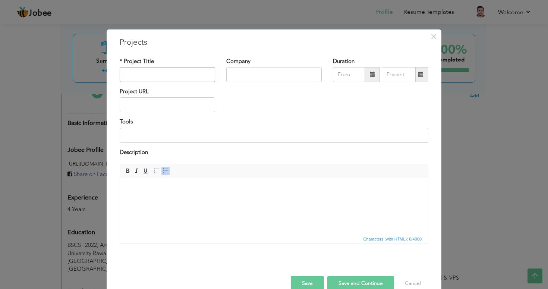
paste input "FilterToFork App (React Native + Laravel APIs):"
type input "FilterToFork App (React Native + Laravel APIs)"
click at [147, 136] on input at bounding box center [274, 135] width 309 height 15
click at [178, 201] on html at bounding box center [274, 189] width 308 height 23
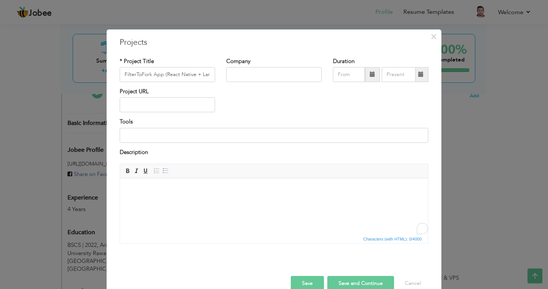
click at [225, 154] on div "Description" at bounding box center [274, 153] width 309 height 10
click at [192, 201] on html at bounding box center [274, 189] width 308 height 23
click at [184, 198] on html at bounding box center [274, 189] width 308 height 23
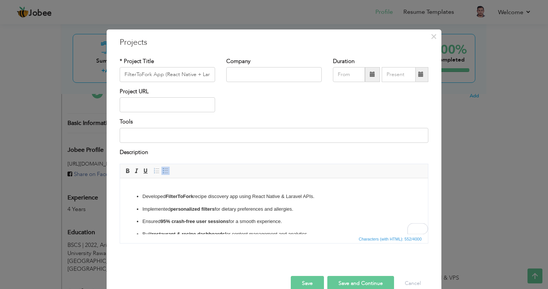
scroll to position [6, 0]
click at [301, 210] on p "Implemented personalized filters for dietary preferences and allergies." at bounding box center [274, 209] width 263 height 8
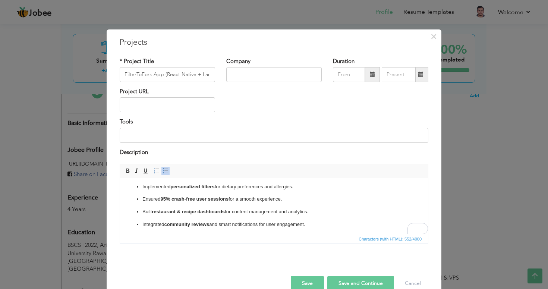
scroll to position [28, 0]
click at [313, 211] on p "Built restaurant & recipe dashboards for content management and analytics." at bounding box center [274, 212] width 263 height 8
drag, startPoint x: 313, startPoint y: 211, endPoint x: 130, endPoint y: 211, distance: 183.2
click at [130, 211] on ul "Developed FilterToFork recipe discovery app using React Native & Laravel APIs. …" at bounding box center [274, 199] width 293 height 58
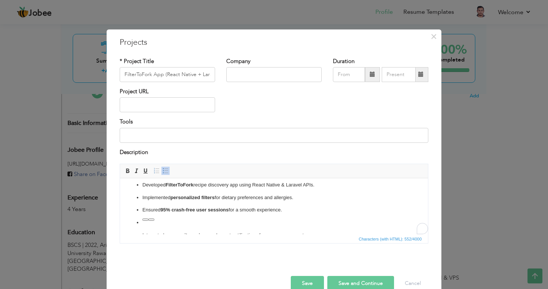
scroll to position [17, 0]
click at [319, 225] on p "Integrated community reviews and smart notifications for user engagement." at bounding box center [274, 223] width 263 height 8
click at [311, 284] on button "Save" at bounding box center [307, 283] width 33 height 15
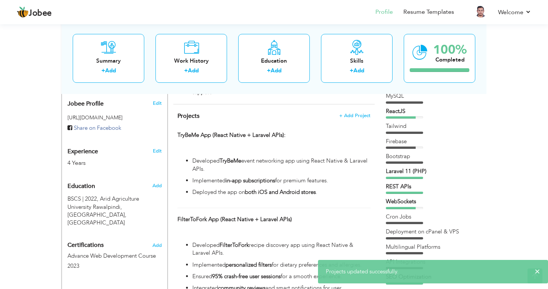
scroll to position [248, 0]
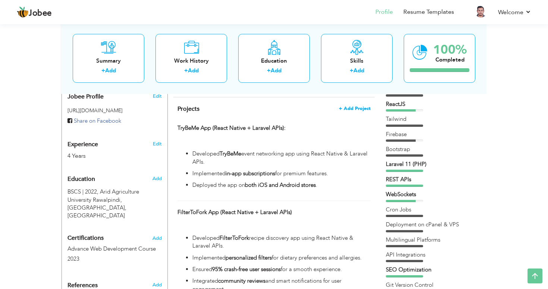
click at [347, 110] on span "+ Add Project" at bounding box center [355, 108] width 32 height 5
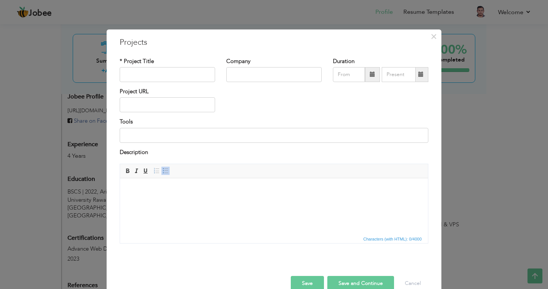
click at [173, 197] on html at bounding box center [274, 189] width 308 height 23
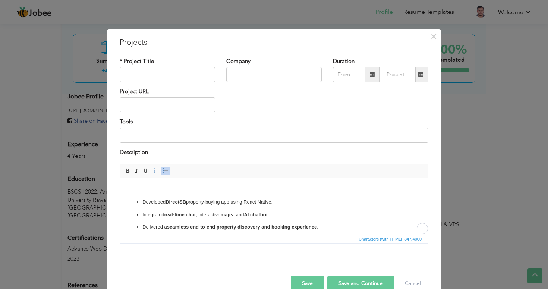
click at [187, 182] on html "Developed DirectSB property-buying app using React Native. Integrated real-time…" at bounding box center [274, 208] width 308 height 60
click at [191, 201] on p "Developed DirectSB property-buying app using React Native." at bounding box center [274, 202] width 263 height 8
click at [315, 208] on ul "Developed DirectSB free-commission property-buying app using React Native. Inte…" at bounding box center [274, 214] width 293 height 33
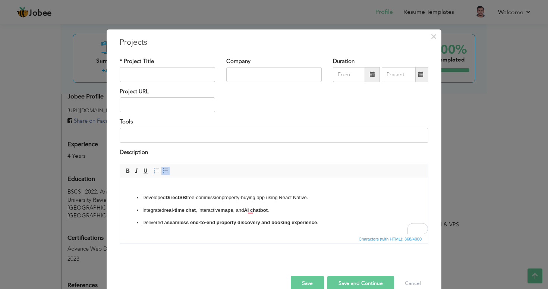
click at [306, 216] on ul "Developed DirectSB free-commission property-buying app using React Native. Inte…" at bounding box center [274, 210] width 293 height 33
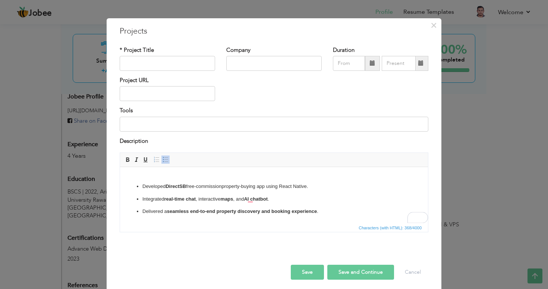
scroll to position [15, 0]
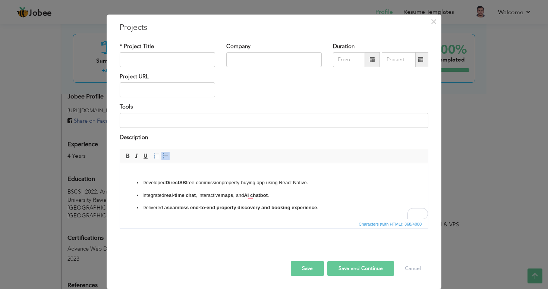
click at [298, 196] on p "Integrated real-time chat , interactive maps , and AI chatbot ." at bounding box center [274, 196] width 263 height 8
click at [333, 210] on p "Delivered a seamless end-to-end property discovery and booking experience ." at bounding box center [274, 208] width 263 height 8
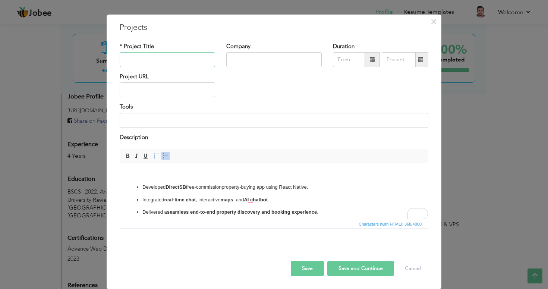
click at [156, 57] on input "text" at bounding box center [168, 59] width 96 height 15
type input "DirectSB"
click at [245, 87] on div "Project URL" at bounding box center [274, 88] width 320 height 30
click at [163, 123] on input at bounding box center [274, 120] width 309 height 15
click at [162, 88] on input "text" at bounding box center [168, 89] width 96 height 15
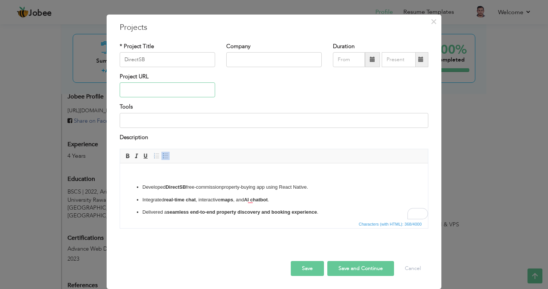
paste input "[URL][DOMAIN_NAME]"
type input "[URL][DOMAIN_NAME]"
click at [313, 267] on button "Save" at bounding box center [307, 268] width 33 height 15
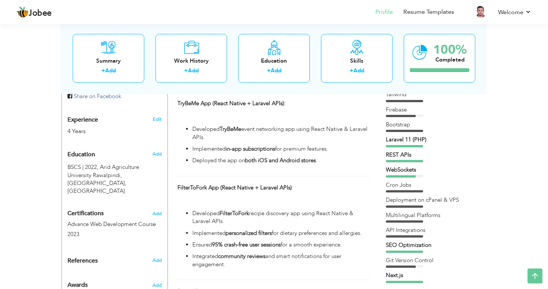
scroll to position [260, 0]
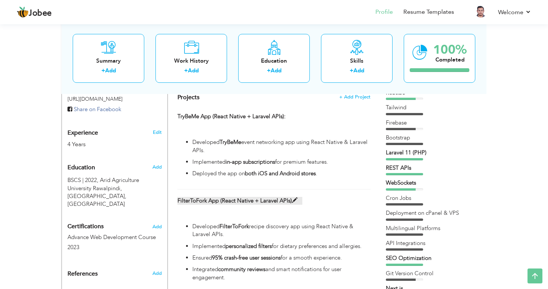
click at [295, 200] on span at bounding box center [295, 201] width 6 height 6
type input "FilterToFork App (React Native + Laravel APIs)"
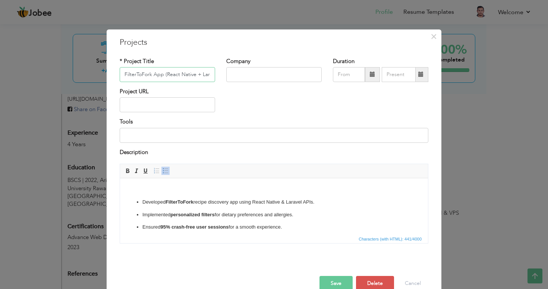
scroll to position [0, 21]
click at [138, 103] on input "text" at bounding box center [168, 104] width 96 height 15
paste input "https://apps.apple.com/ae/app/filtertofork/id6747659658 FiltertoFork"
type input "https://apps.apple.com/ae/app/filtertofork/id6747659658 FiltertoFork"
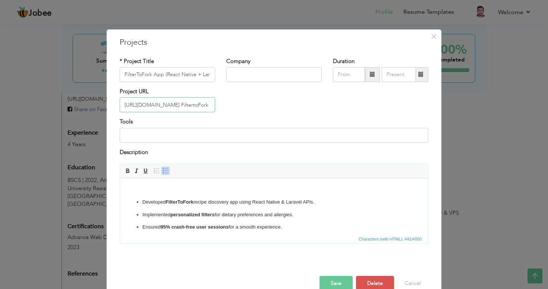
scroll to position [0, 75]
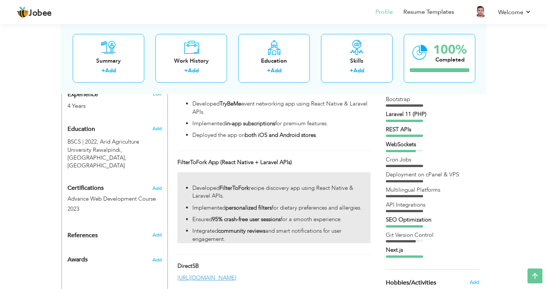
scroll to position [294, 0]
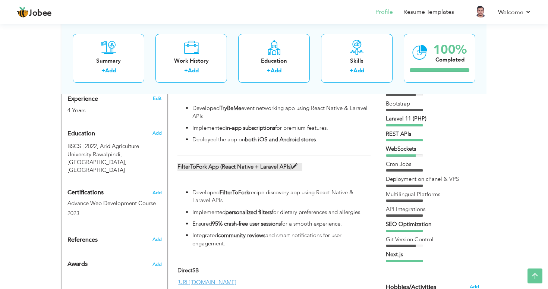
click at [293, 166] on span at bounding box center [295, 167] width 6 height 6
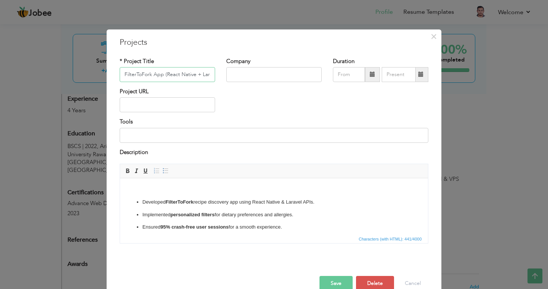
scroll to position [0, 21]
click at [145, 107] on input "text" at bounding box center [168, 104] width 96 height 15
click at [434, 39] on span "×" at bounding box center [434, 36] width 6 height 13
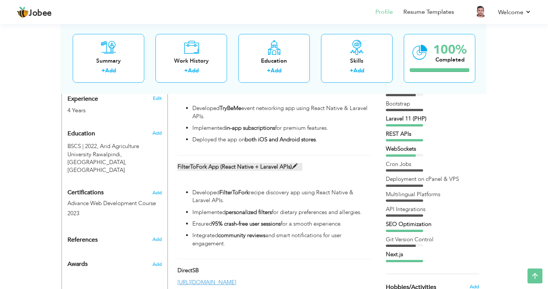
click at [295, 166] on span at bounding box center [295, 167] width 6 height 6
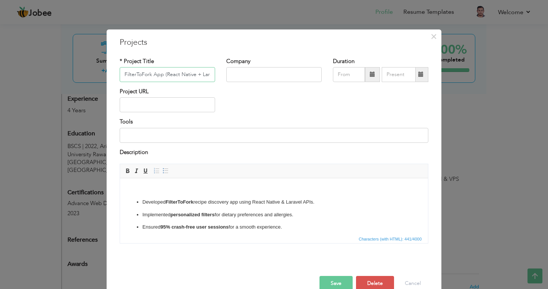
scroll to position [0, 21]
click at [183, 106] on input "text" at bounding box center [168, 104] width 96 height 15
paste input "[URL][DOMAIN_NAME]"
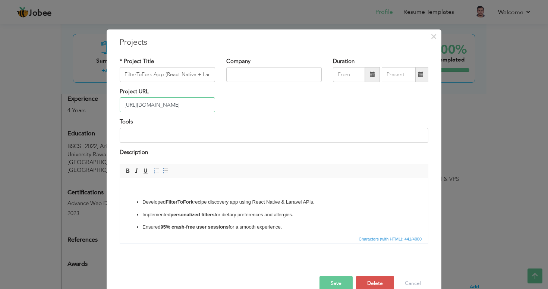
type input "[URL][DOMAIN_NAME]"
click at [228, 108] on div "Project URL https://apps.apple.com/ae/app/filtertofork/id6747659658FiltertoFork" at bounding box center [274, 103] width 320 height 30
click at [331, 283] on button "Save" at bounding box center [336, 283] width 33 height 15
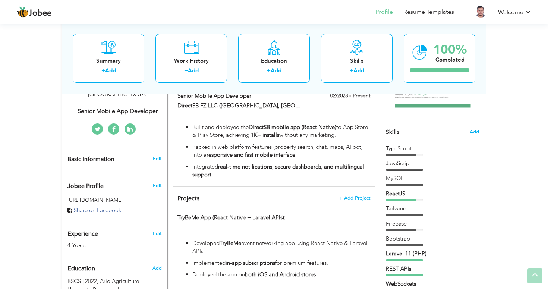
scroll to position [169, 0]
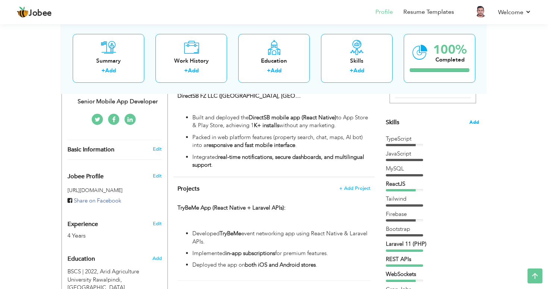
click at [474, 122] on span "Add" at bounding box center [475, 122] width 10 height 7
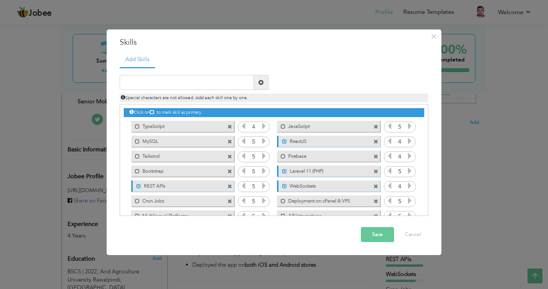
click at [230, 127] on span at bounding box center [230, 127] width 5 height 5
click at [374, 127] on span at bounding box center [376, 127] width 5 height 5
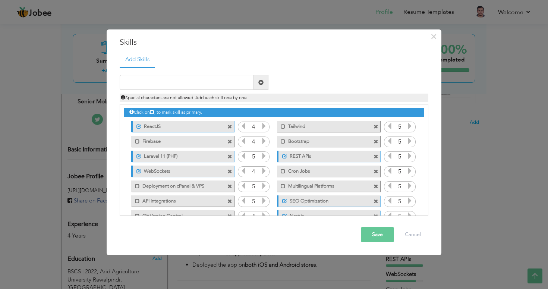
click at [230, 127] on span at bounding box center [230, 127] width 5 height 5
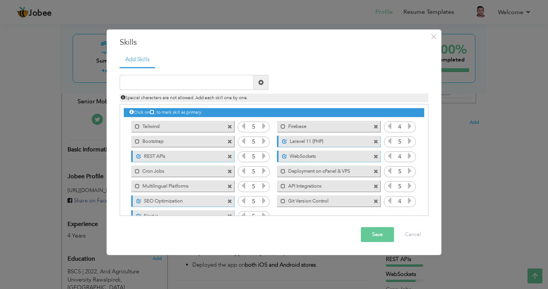
click at [230, 127] on span at bounding box center [230, 127] width 5 height 5
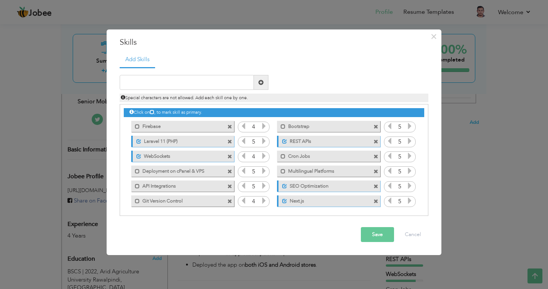
click at [230, 127] on span at bounding box center [230, 127] width 5 height 5
click at [374, 127] on span at bounding box center [376, 127] width 5 height 5
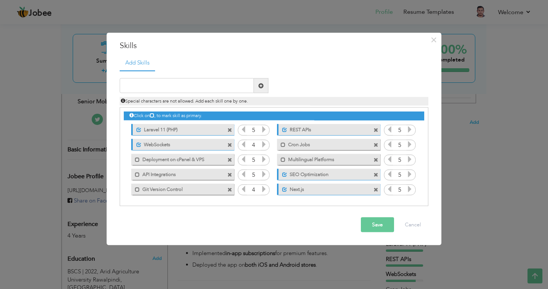
click at [230, 128] on span at bounding box center [230, 130] width 5 height 5
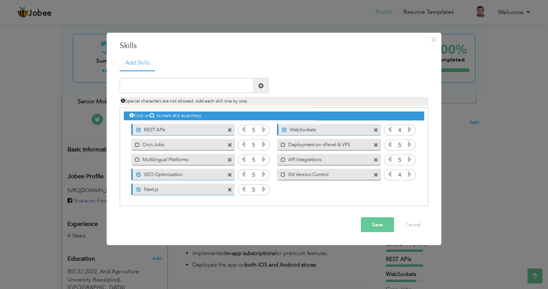
click at [230, 128] on span at bounding box center [230, 130] width 5 height 5
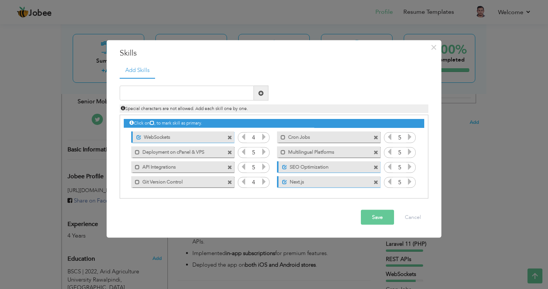
click at [230, 127] on div "Click on , to mark skill as primary." at bounding box center [274, 123] width 301 height 9
click at [230, 138] on span at bounding box center [230, 137] width 5 height 5
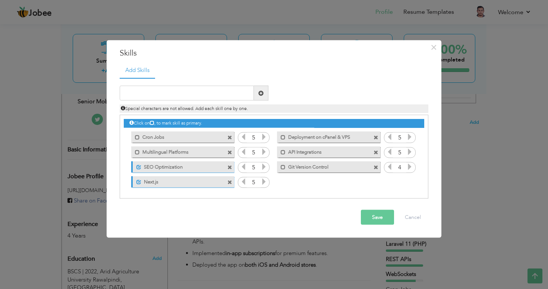
click at [230, 138] on span at bounding box center [230, 137] width 5 height 5
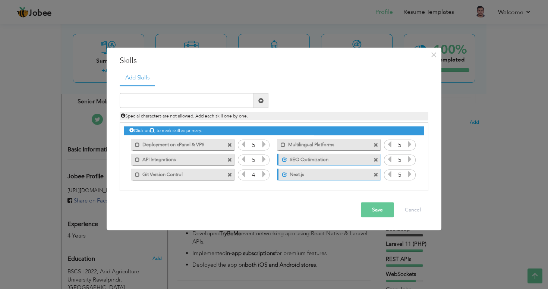
click at [231, 145] on span at bounding box center [230, 145] width 5 height 5
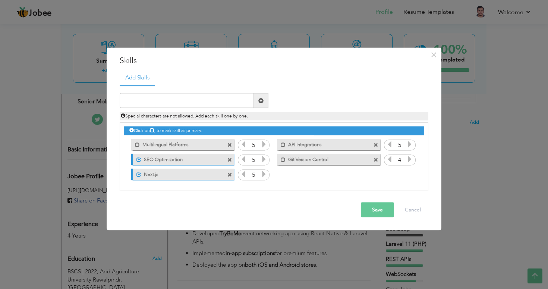
click at [230, 145] on span at bounding box center [230, 145] width 5 height 5
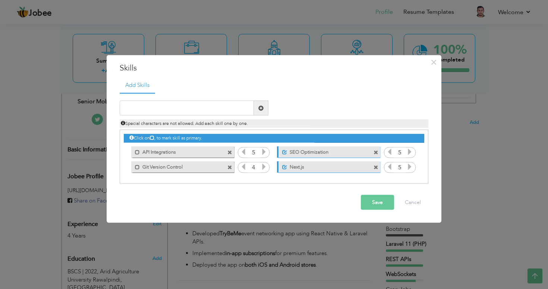
click at [230, 154] on span at bounding box center [230, 152] width 5 height 5
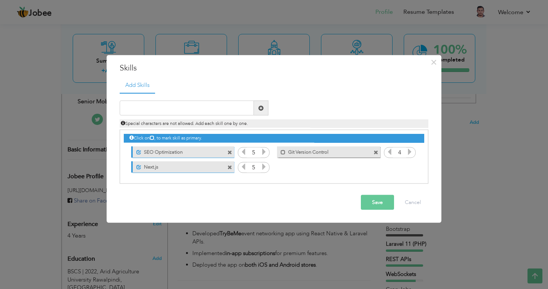
click at [230, 154] on span at bounding box center [230, 152] width 5 height 5
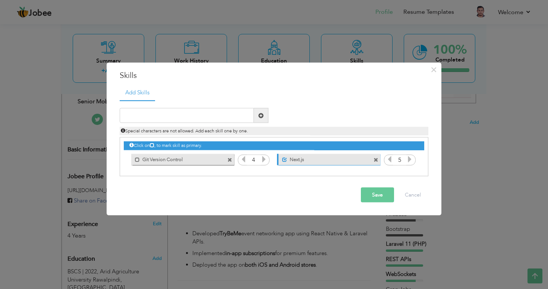
click at [230, 160] on span at bounding box center [230, 159] width 5 height 5
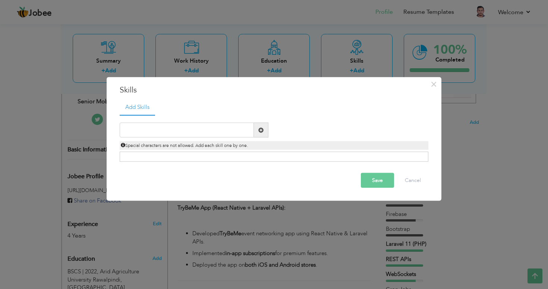
click at [188, 122] on div "Duplicate entry" at bounding box center [274, 138] width 309 height 47
click at [178, 128] on input "text" at bounding box center [187, 130] width 134 height 15
paste input "React Native (TypeScript)"
type input "React Native (TypeScript)"
click at [256, 129] on span at bounding box center [261, 130] width 15 height 15
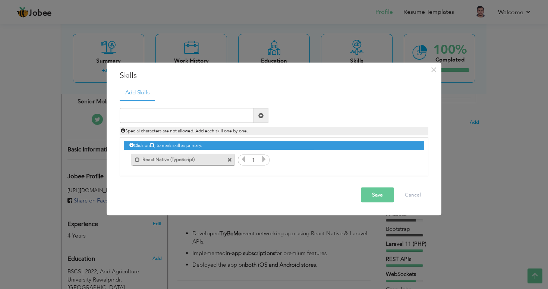
click at [263, 161] on icon at bounding box center [264, 159] width 7 height 7
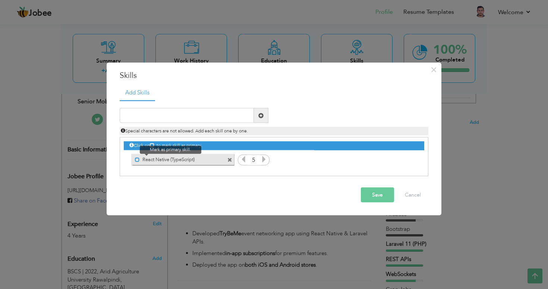
click at [137, 159] on span at bounding box center [137, 159] width 5 height 5
click at [187, 123] on div "Special characters are not allowed. Add each skill one by one." at bounding box center [274, 129] width 320 height 12
click at [191, 115] on input "text" at bounding box center [187, 115] width 134 height 15
paste input "Redux,"
type input "Redux"
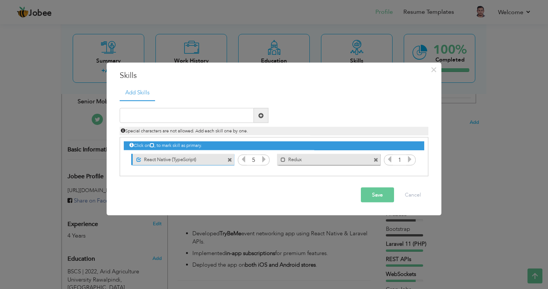
click at [412, 161] on icon at bounding box center [410, 159] width 7 height 7
click at [202, 117] on input "text" at bounding box center [187, 115] width 134 height 15
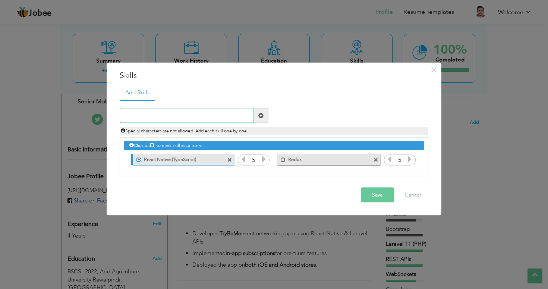
paste input "Expo"
type input "Expo"
click at [262, 116] on span at bounding box center [261, 115] width 5 height 5
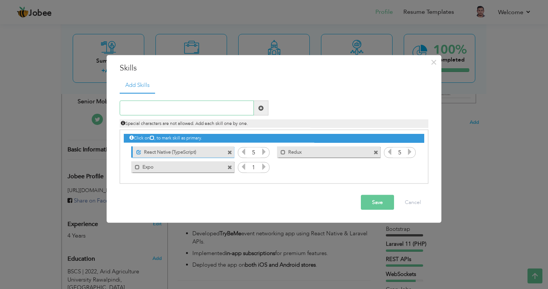
click at [195, 115] on input "text" at bounding box center [187, 108] width 134 height 15
paste input "Laravel 11 (PHP)"
type input "Laravel 11 (PHP)"
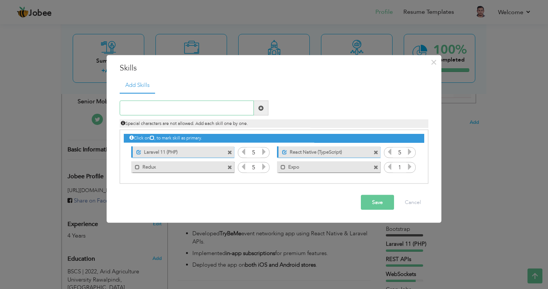
paste input "REST APIs"
type input "REST APIs"
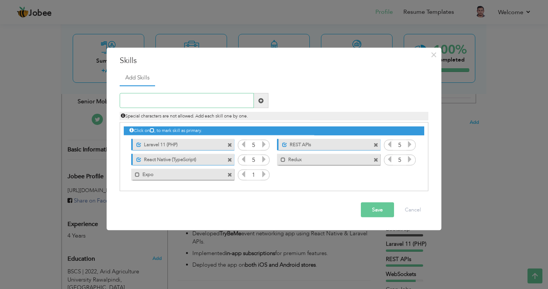
paste input "Firebase,"
type input "Firebase,"
paste input "Firebase,"
type input "Firebase"
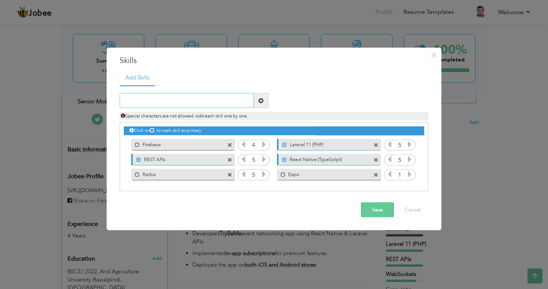
paste input "MySQL"
type input "MySQL"
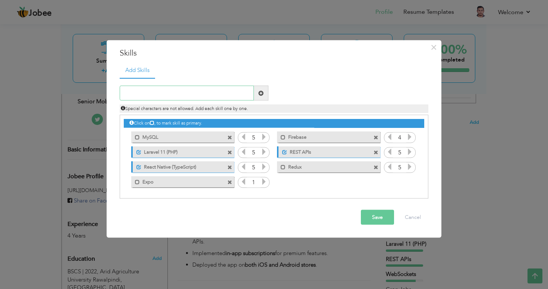
paste input "ReactJS"
type input "ReactJS"
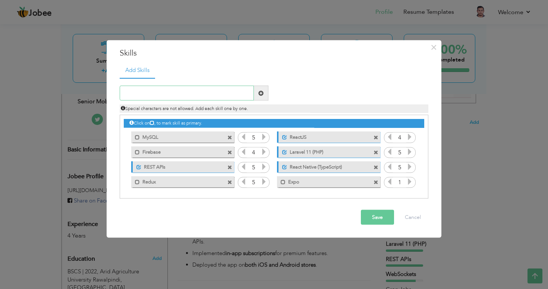
paste input "Next.js"
type input "Next.js"
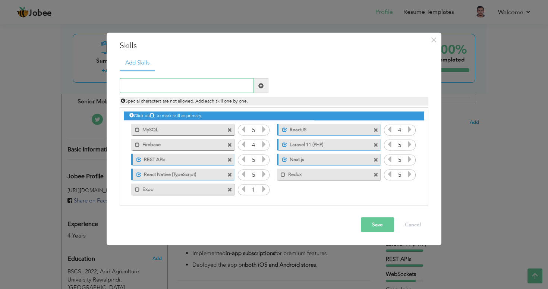
paste input "Bootstrap"
type input "Bootstrap"
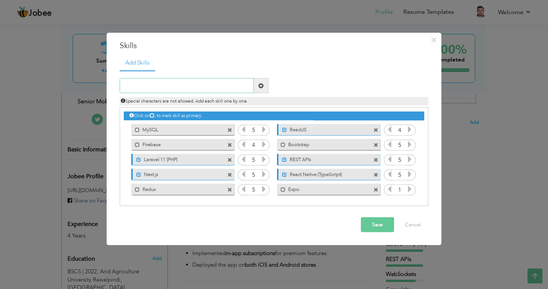
paste input "Tailwind,"
type input "Tailwind,"
paste input "Tailwind,"
type input "Tailwind"
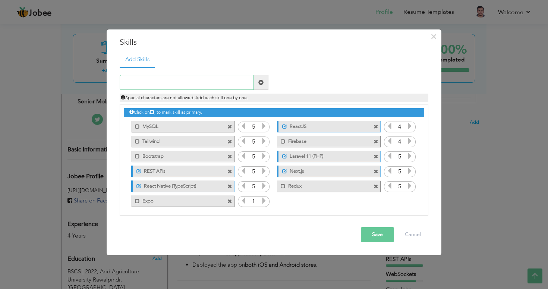
paste input "App Store Connect,"
type input "App Store Connect"
paste input "Google Play Console,"
type input "Google Play Console"
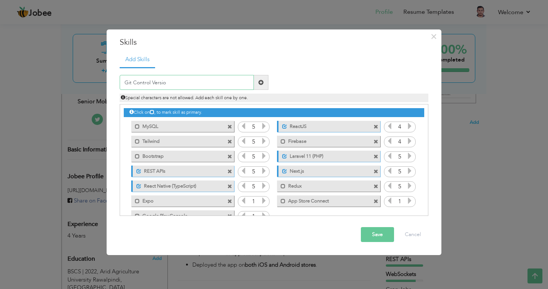
type input "Git Control Version"
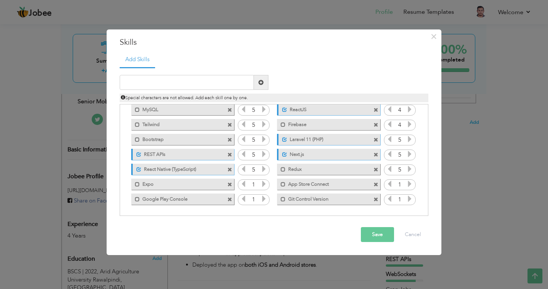
click at [408, 202] on icon at bounding box center [410, 198] width 7 height 7
click at [407, 185] on icon at bounding box center [410, 184] width 7 height 7
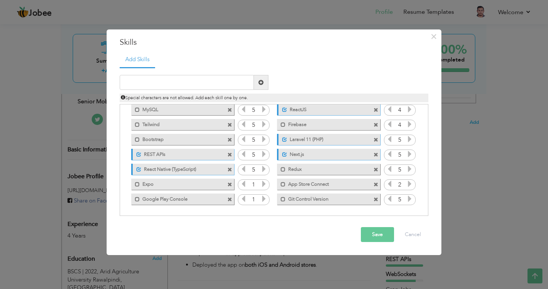
click at [407, 185] on icon at bounding box center [410, 184] width 7 height 7
click at [263, 200] on icon at bounding box center [264, 198] width 7 height 7
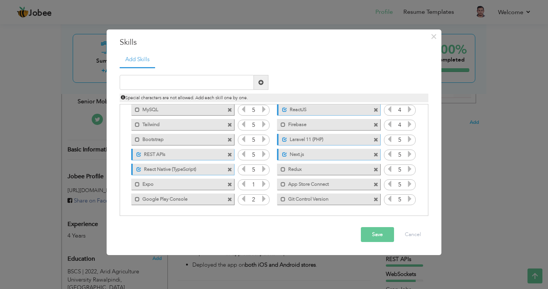
click at [263, 200] on icon at bounding box center [264, 198] width 7 height 7
click at [262, 186] on icon at bounding box center [264, 184] width 7 height 7
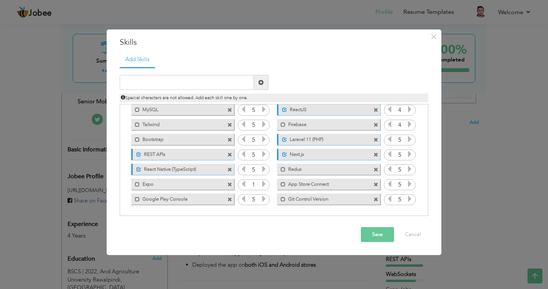
click at [262, 186] on icon at bounding box center [264, 184] width 7 height 7
click at [366, 232] on button "Save" at bounding box center [377, 234] width 33 height 15
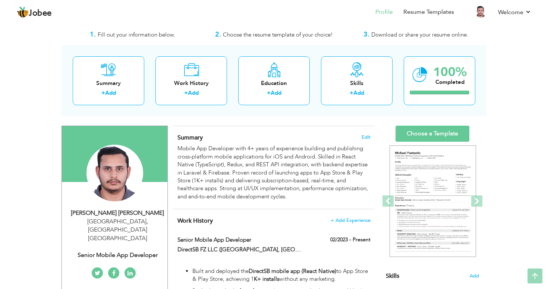
scroll to position [0, 0]
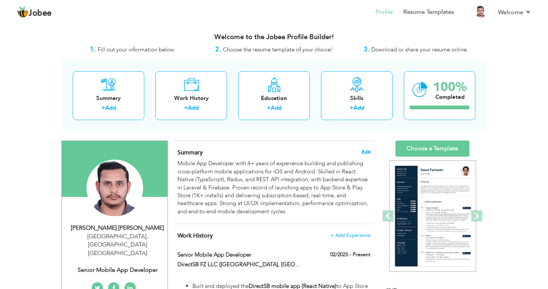
click at [369, 151] on span "Edit" at bounding box center [366, 152] width 9 height 5
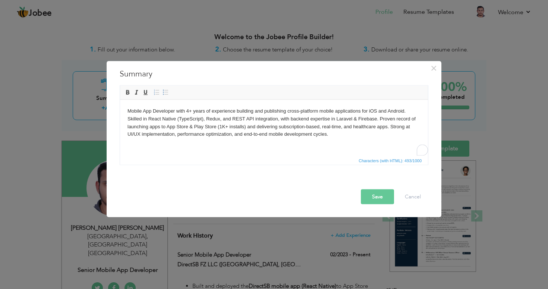
click at [250, 162] on span "Characters (with HTML): 493/1000" at bounding box center [274, 160] width 308 height 9
click at [254, 145] on html "Mobile App Developer with 4+ years of experience building and publishing cross-…" at bounding box center [274, 123] width 308 height 46
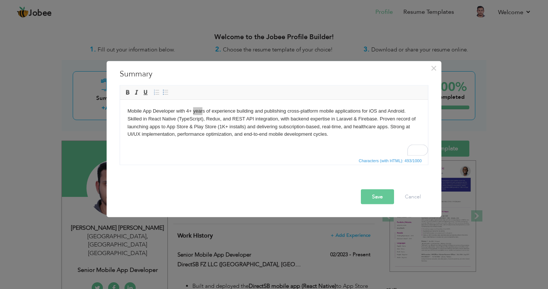
click at [334, 159] on span "Characters (with HTML): 493/1000" at bounding box center [274, 160] width 308 height 9
click at [373, 198] on button "Save" at bounding box center [377, 196] width 33 height 15
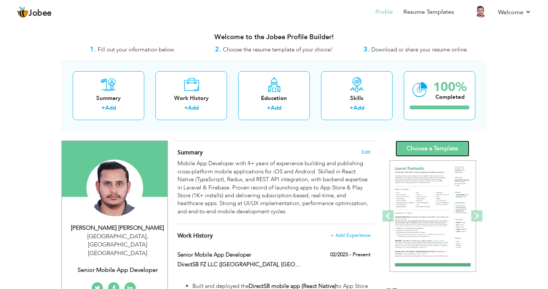
click at [444, 151] on link "Choose a Template" at bounding box center [433, 149] width 74 height 16
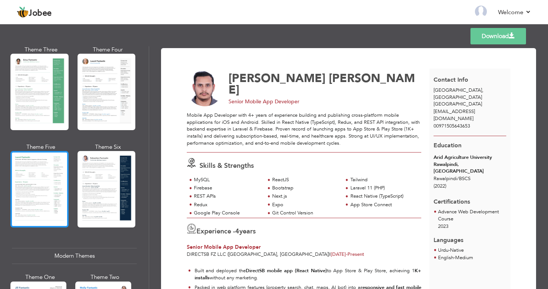
scroll to position [144, 0]
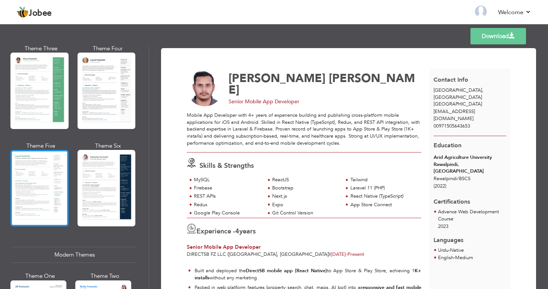
click at [48, 196] on div at bounding box center [39, 188] width 58 height 76
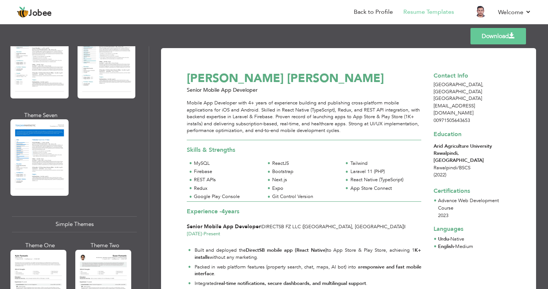
scroll to position [1172, 0]
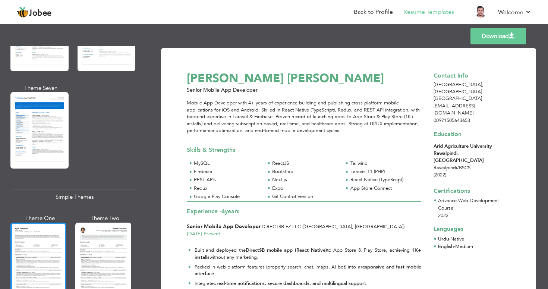
click at [30, 226] on div at bounding box center [38, 260] width 56 height 74
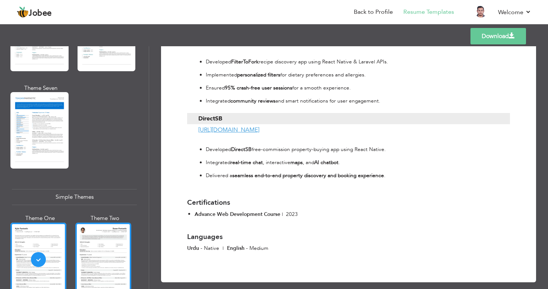
scroll to position [1278, 0]
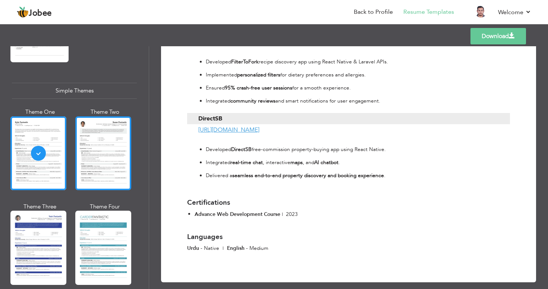
click at [99, 129] on div at bounding box center [103, 153] width 56 height 74
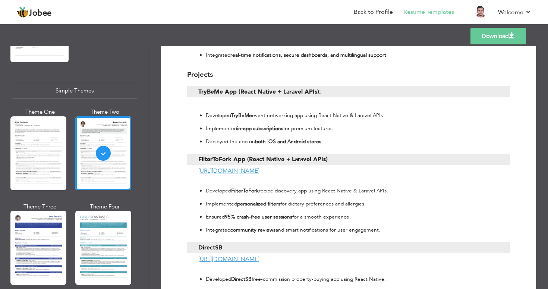
scroll to position [438, 0]
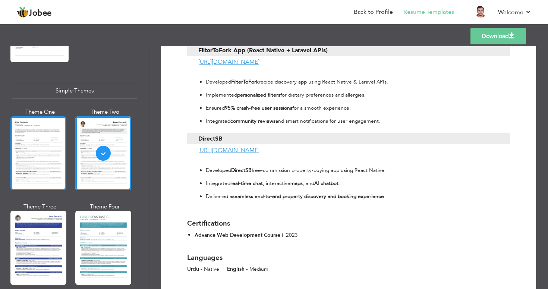
click at [42, 142] on div at bounding box center [38, 153] width 56 height 74
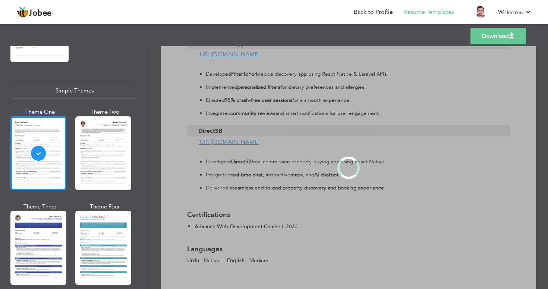
scroll to position [0, 0]
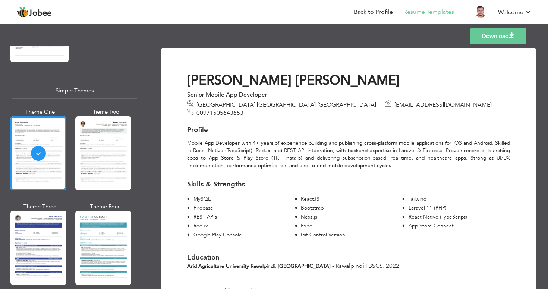
click at [495, 38] on link "Download" at bounding box center [499, 36] width 56 height 16
